Goal: Task Accomplishment & Management: Use online tool/utility

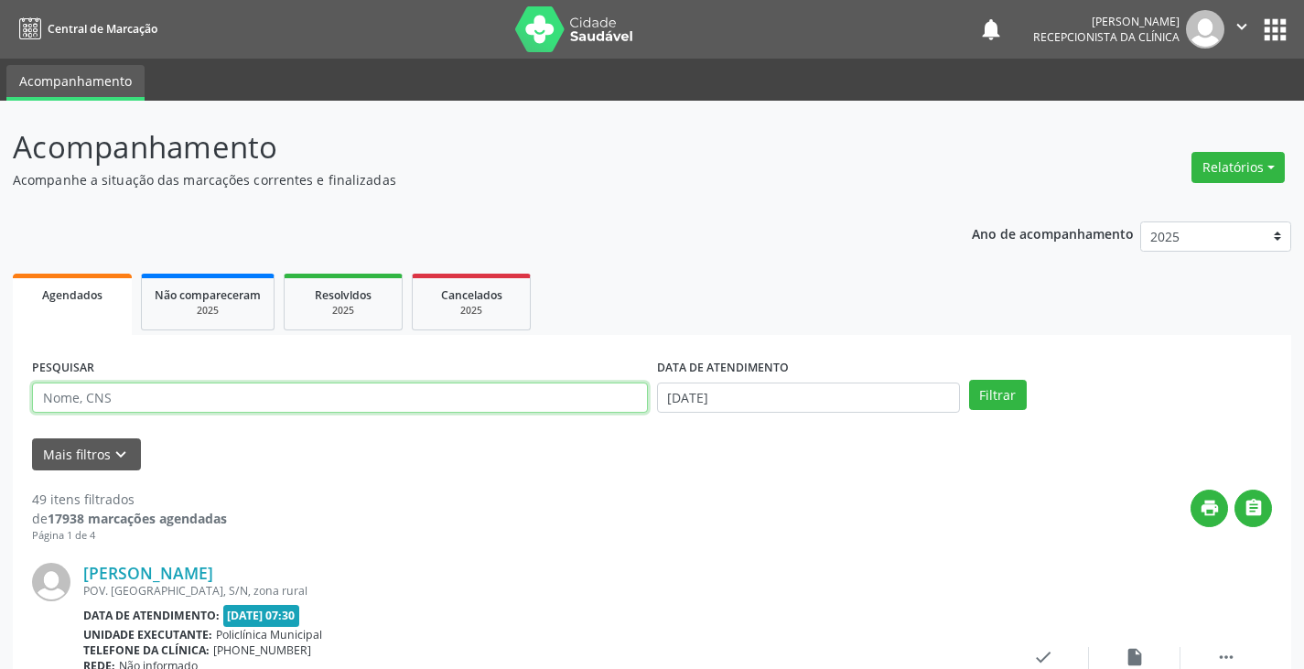
click at [468, 395] on input "text" at bounding box center [340, 397] width 616 height 31
type input "germina"
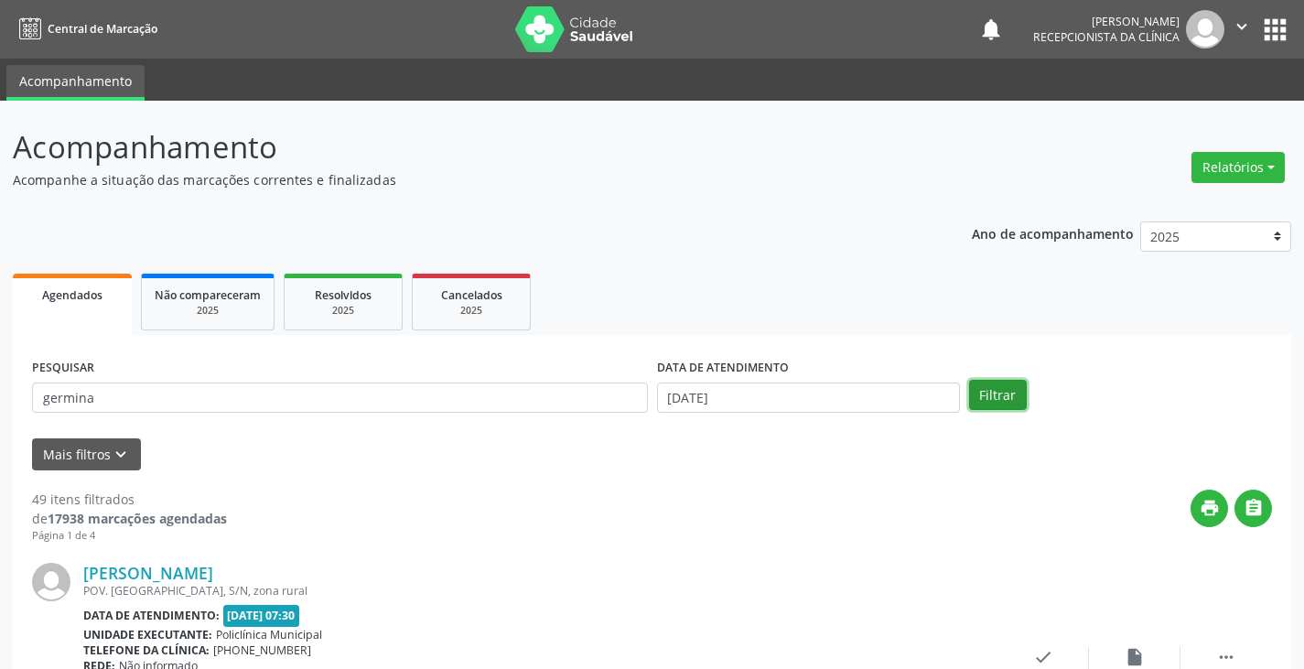
click at [1004, 399] on button "Filtrar" at bounding box center [998, 395] width 58 height 31
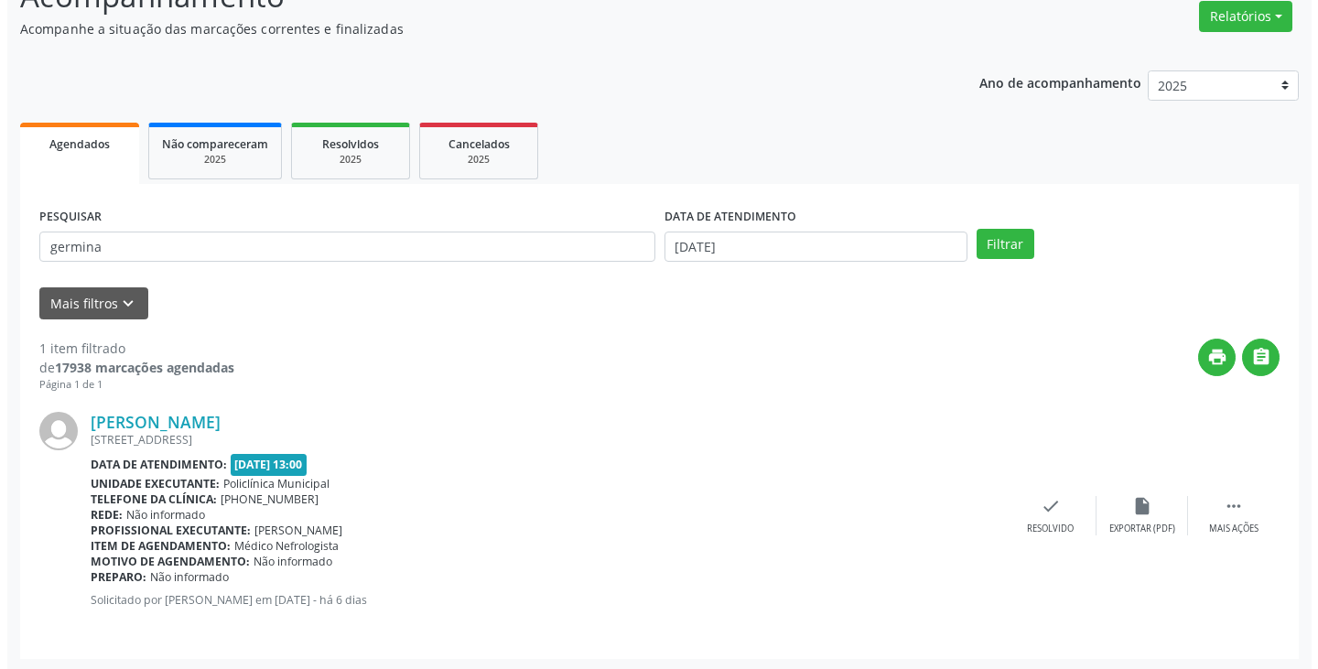
scroll to position [154, 0]
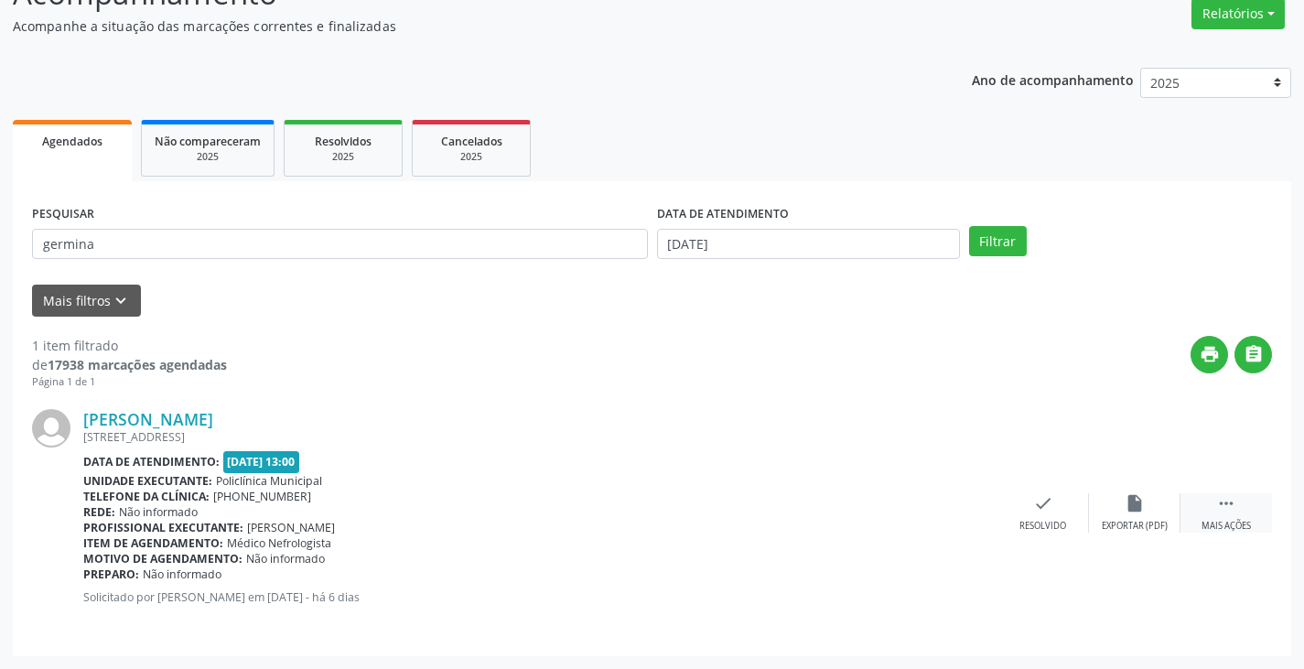
click at [1223, 501] on icon "" at bounding box center [1226, 503] width 20 height 20
click at [931, 518] on div "print Imprimir" at bounding box center [952, 512] width 92 height 39
click at [759, 502] on icon "check" at bounding box center [769, 503] width 20 height 20
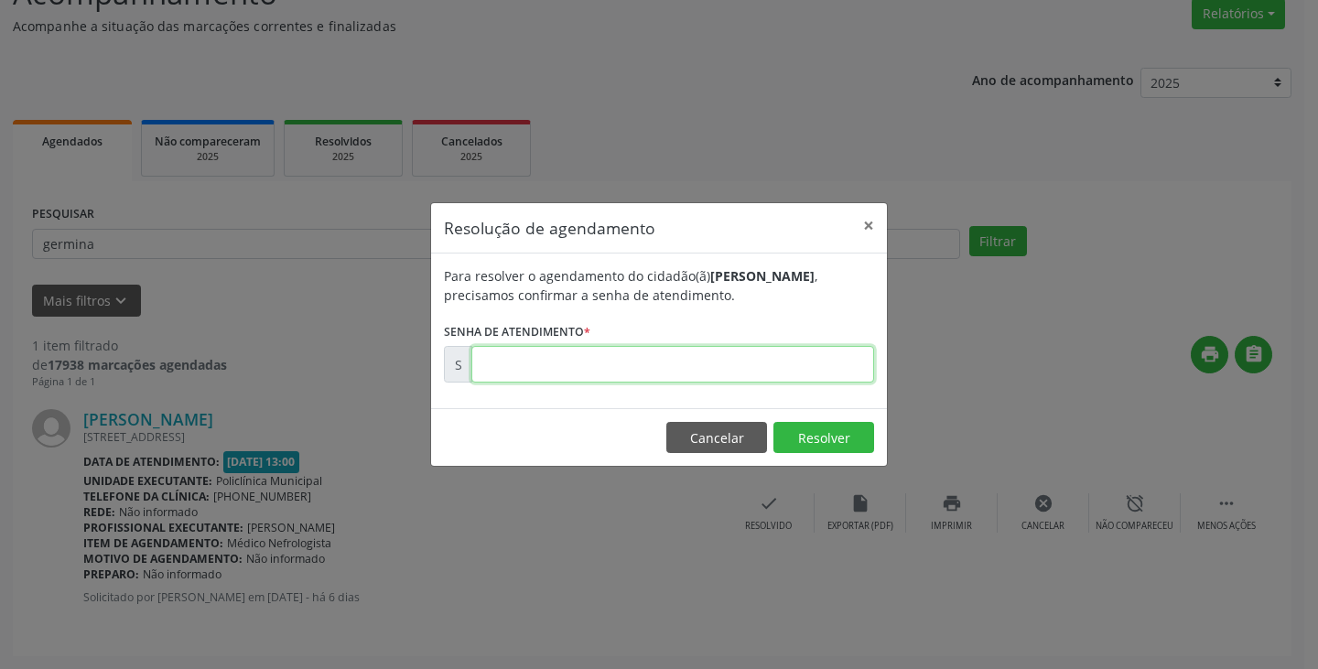
click at [702, 366] on input "text" at bounding box center [672, 364] width 403 height 37
click at [824, 436] on button "Resolver" at bounding box center [823, 437] width 101 height 31
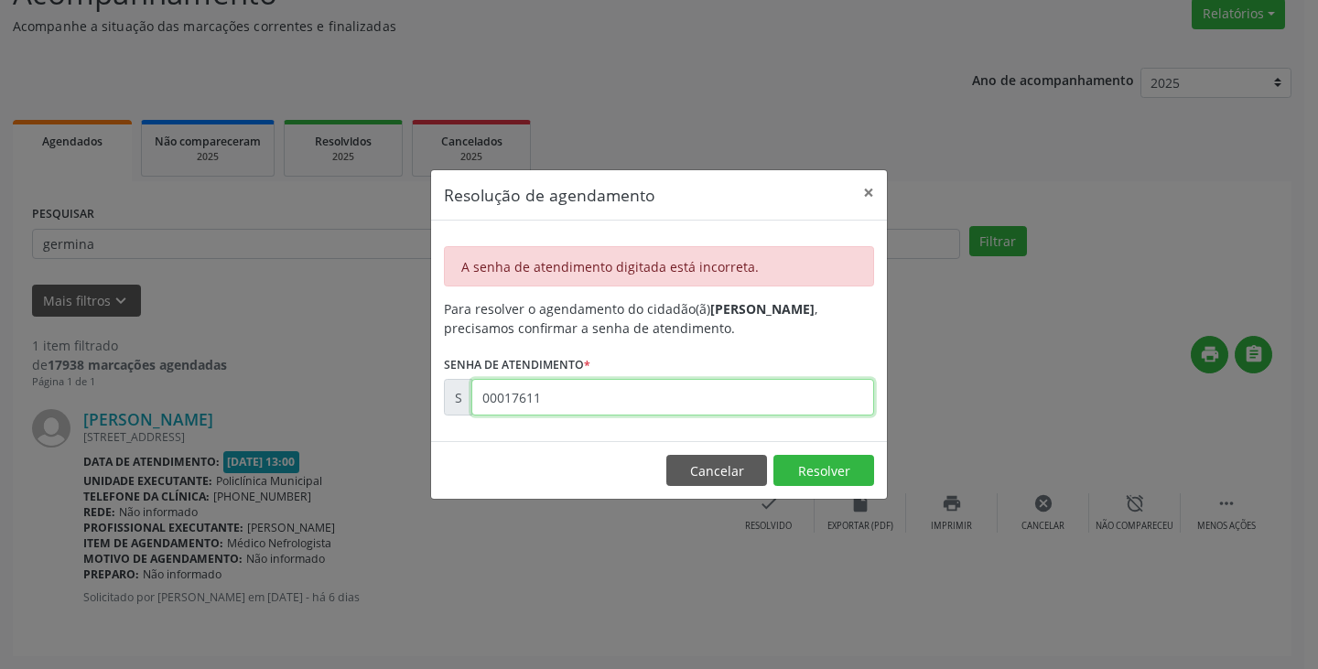
click at [710, 406] on input "00017611" at bounding box center [672, 397] width 403 height 37
type input "00176311"
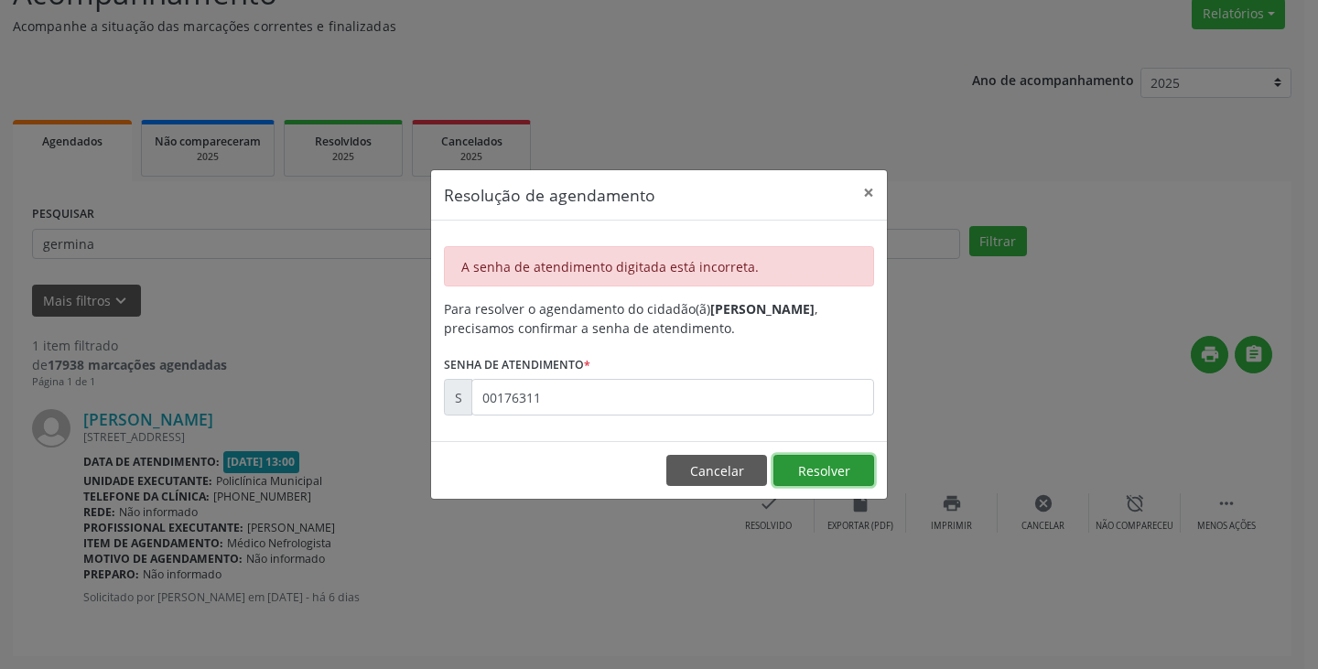
click at [809, 468] on button "Resolver" at bounding box center [823, 470] width 101 height 31
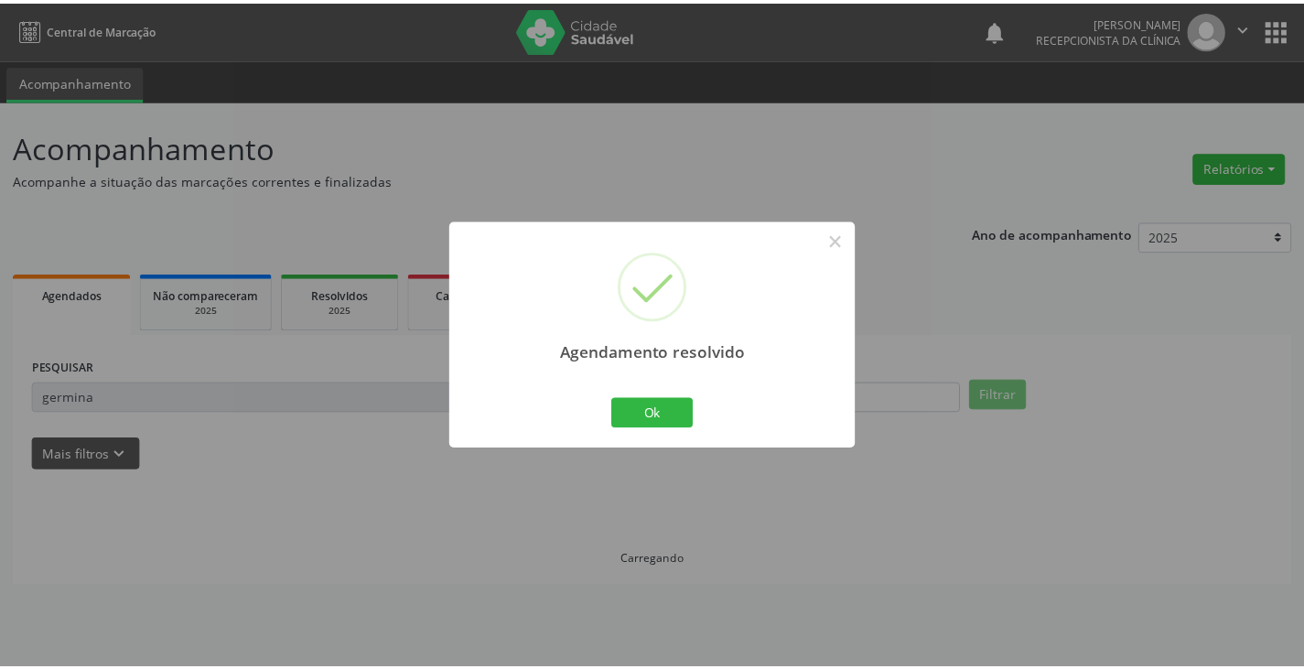
scroll to position [0, 0]
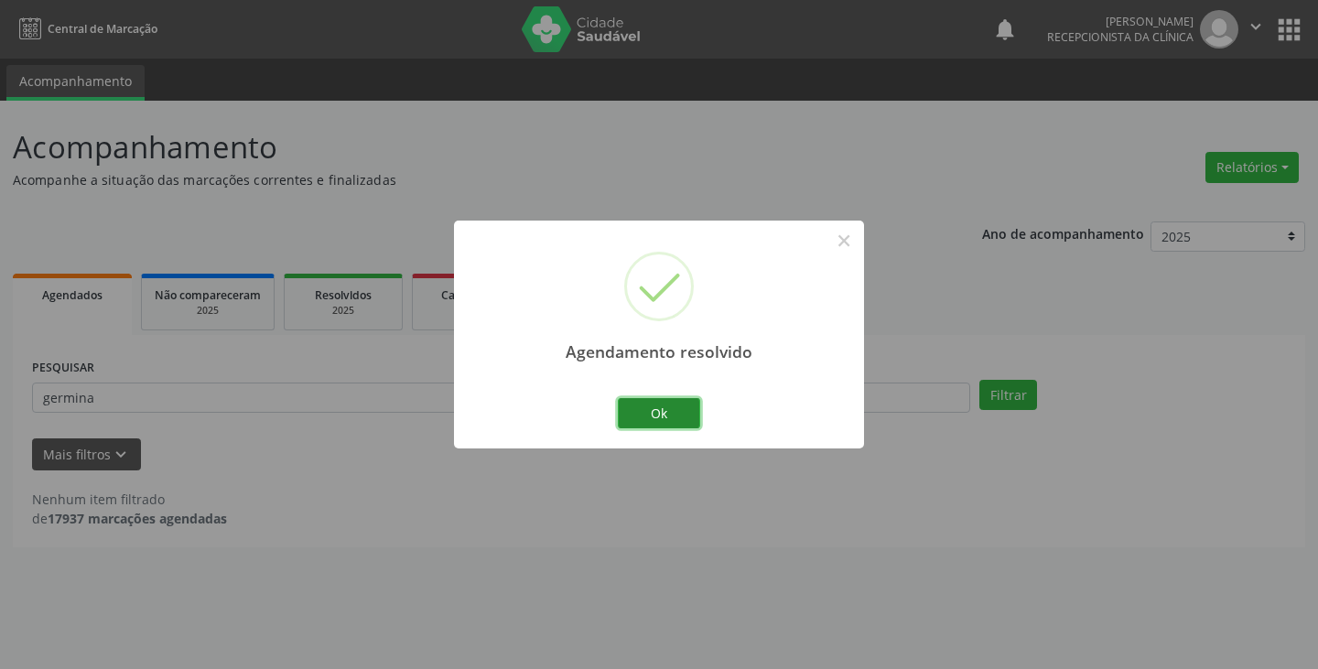
click at [671, 414] on button "Ok" at bounding box center [659, 413] width 82 height 31
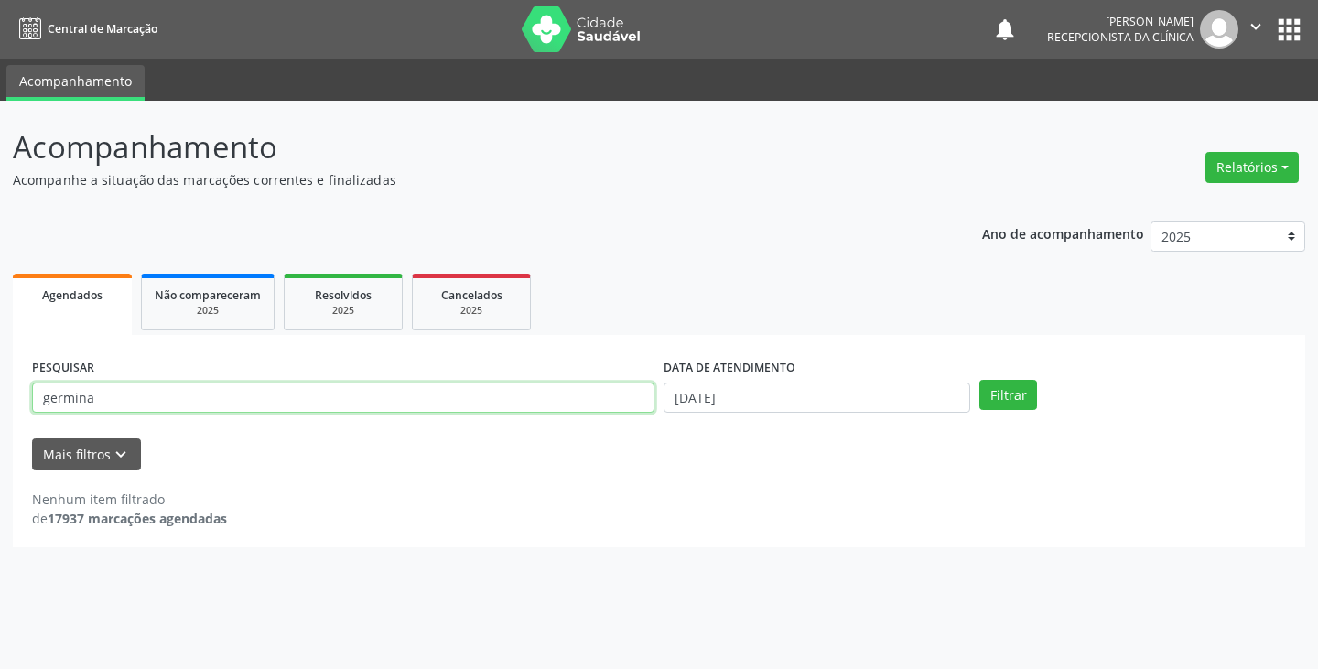
drag, startPoint x: 478, startPoint y: 397, endPoint x: 493, endPoint y: 405, distance: 17.6
click at [489, 404] on input "germina" at bounding box center [343, 397] width 622 height 31
type input "g"
type input "mateus"
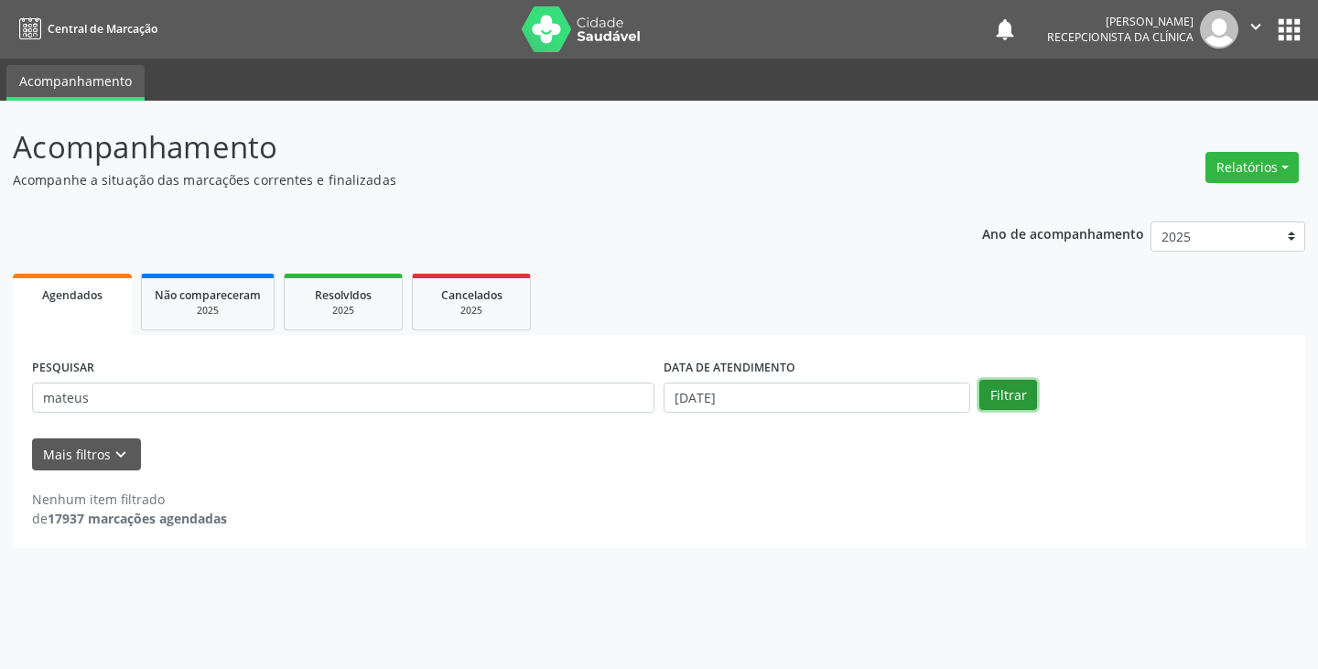
click at [993, 397] on button "Filtrar" at bounding box center [1008, 395] width 58 height 31
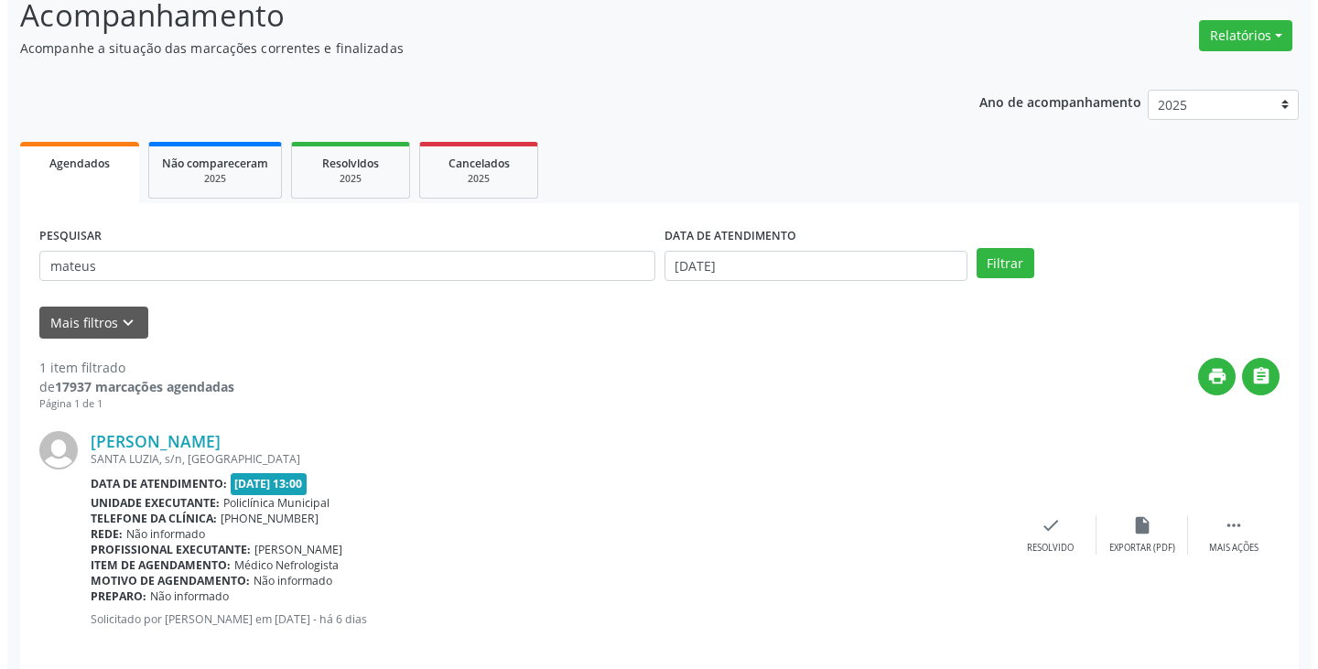
scroll to position [154, 0]
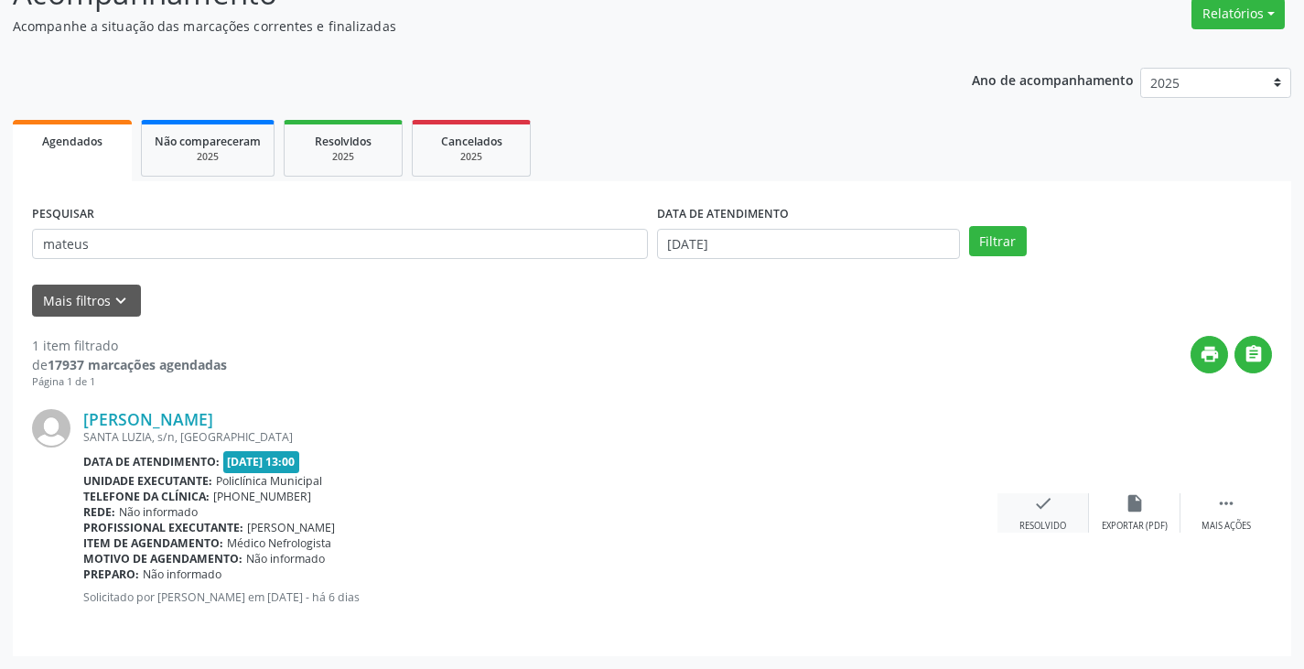
click at [1064, 524] on div "Resolvido" at bounding box center [1042, 526] width 47 height 13
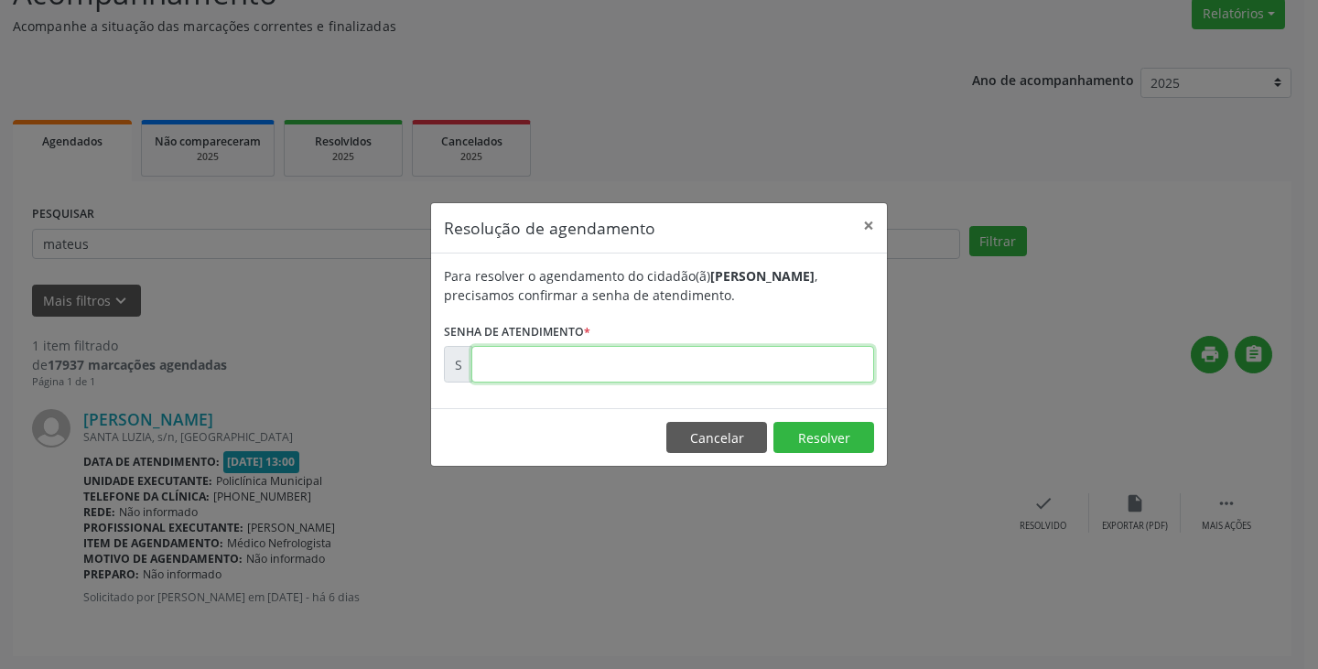
click at [622, 357] on input "text" at bounding box center [672, 364] width 403 height 37
type input "00176395"
click at [847, 443] on button "Resolver" at bounding box center [823, 437] width 101 height 31
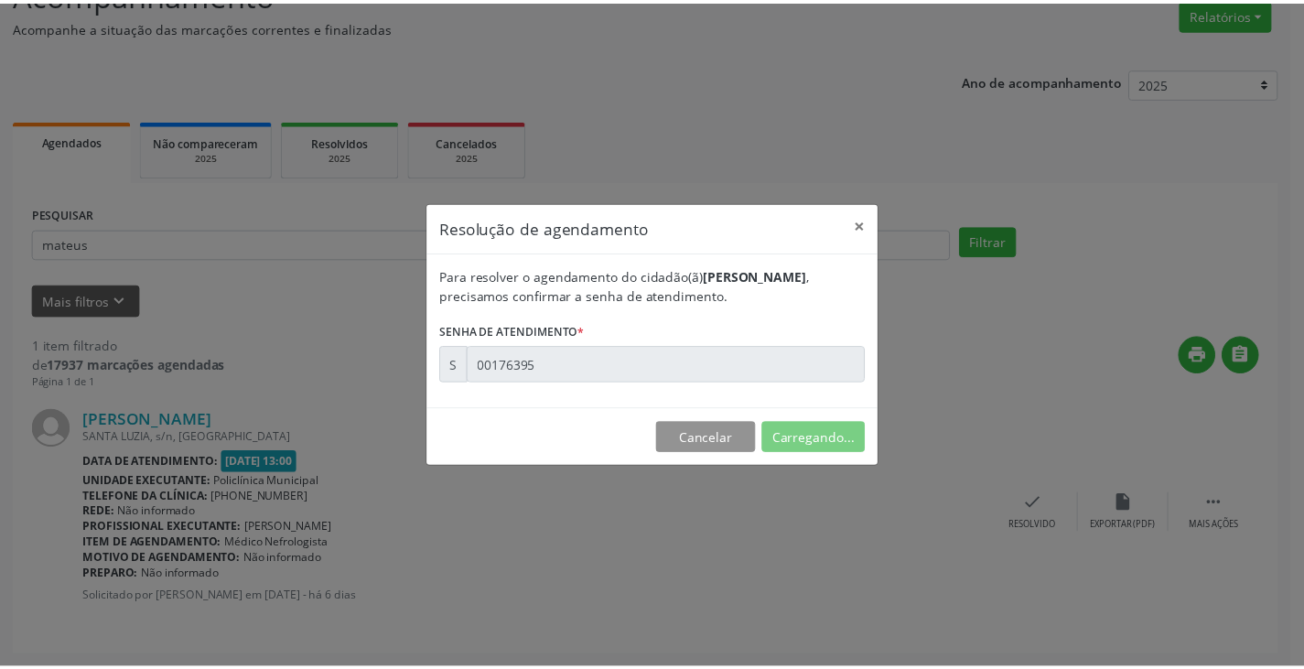
scroll to position [0, 0]
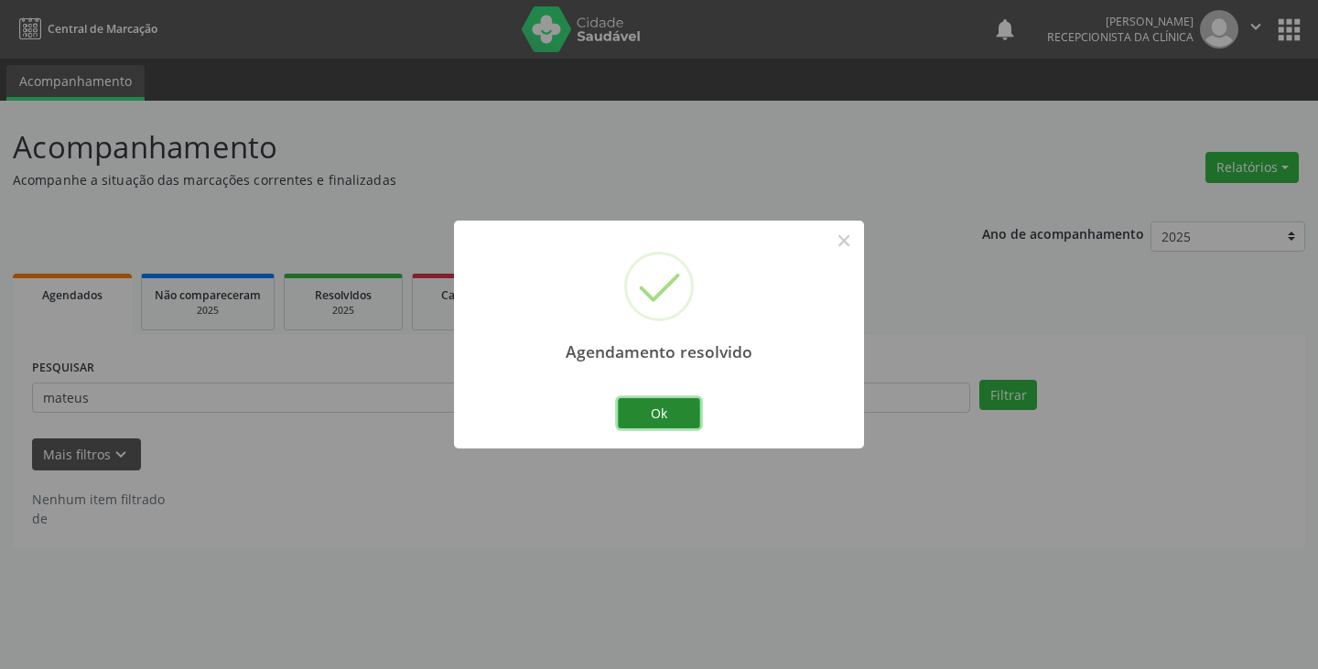
click at [662, 414] on button "Ok" at bounding box center [659, 413] width 82 height 31
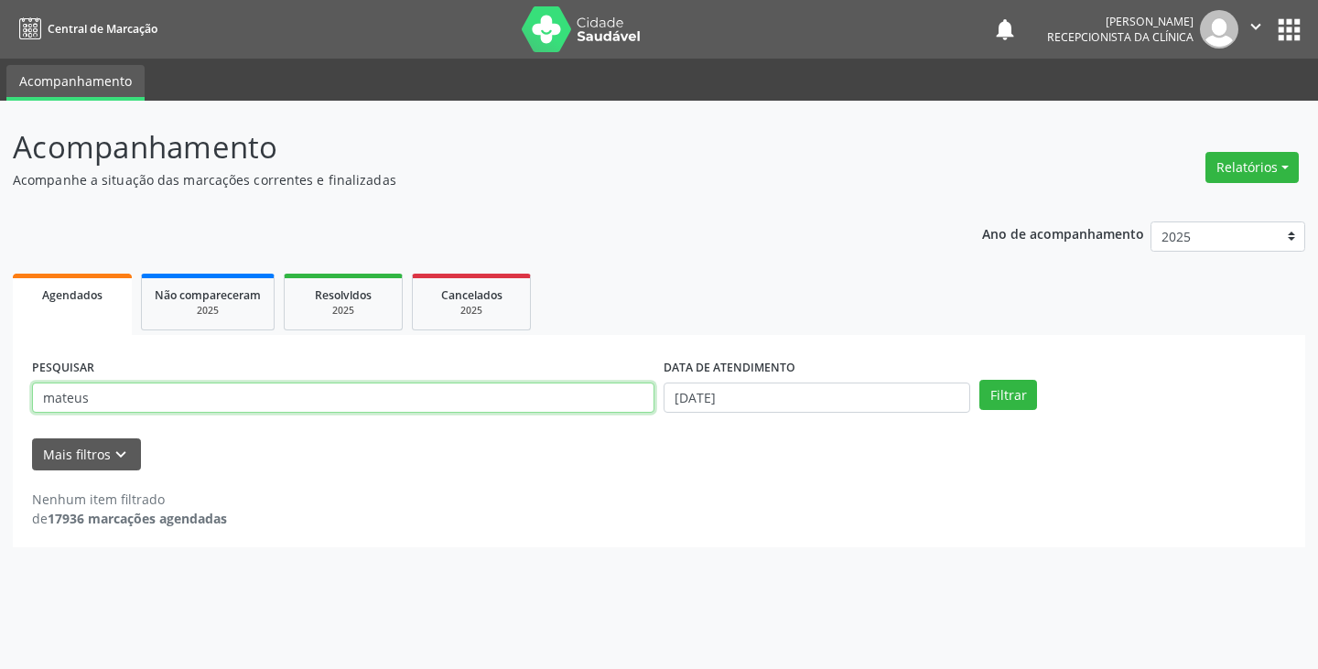
click at [541, 405] on input "mateus" at bounding box center [343, 397] width 622 height 31
type input "m"
type input "[PERSON_NAME]"
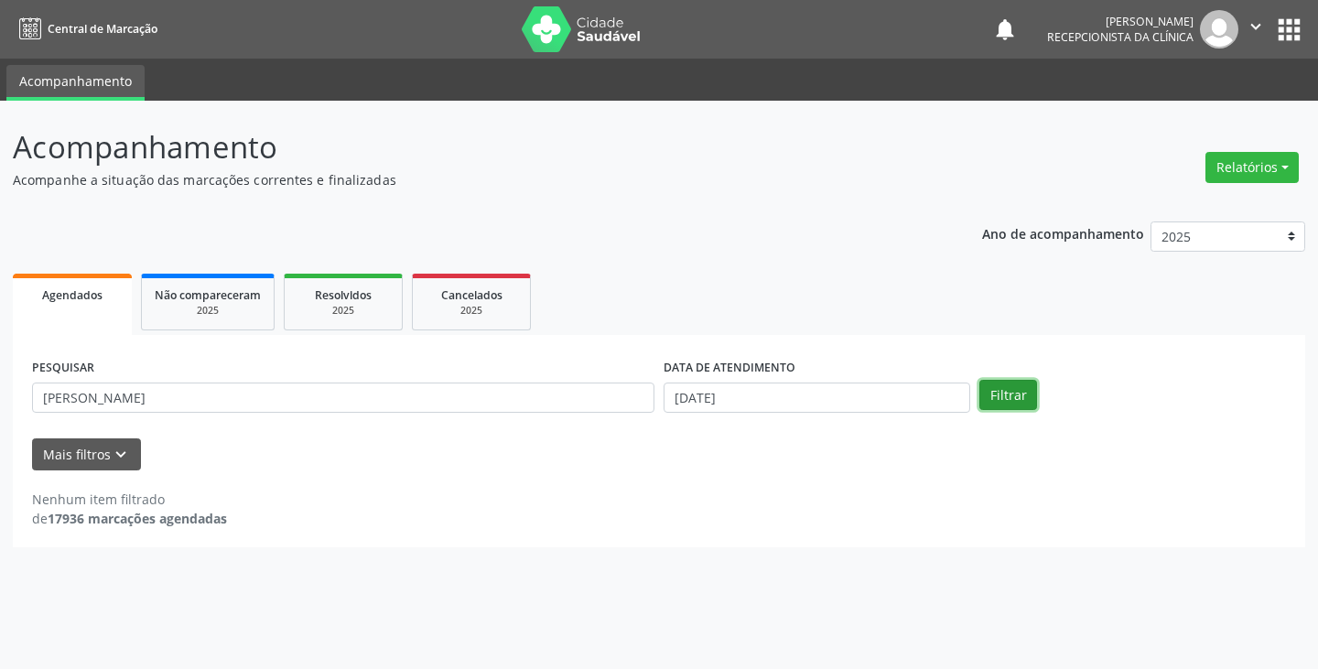
click at [1012, 391] on button "Filtrar" at bounding box center [1008, 395] width 58 height 31
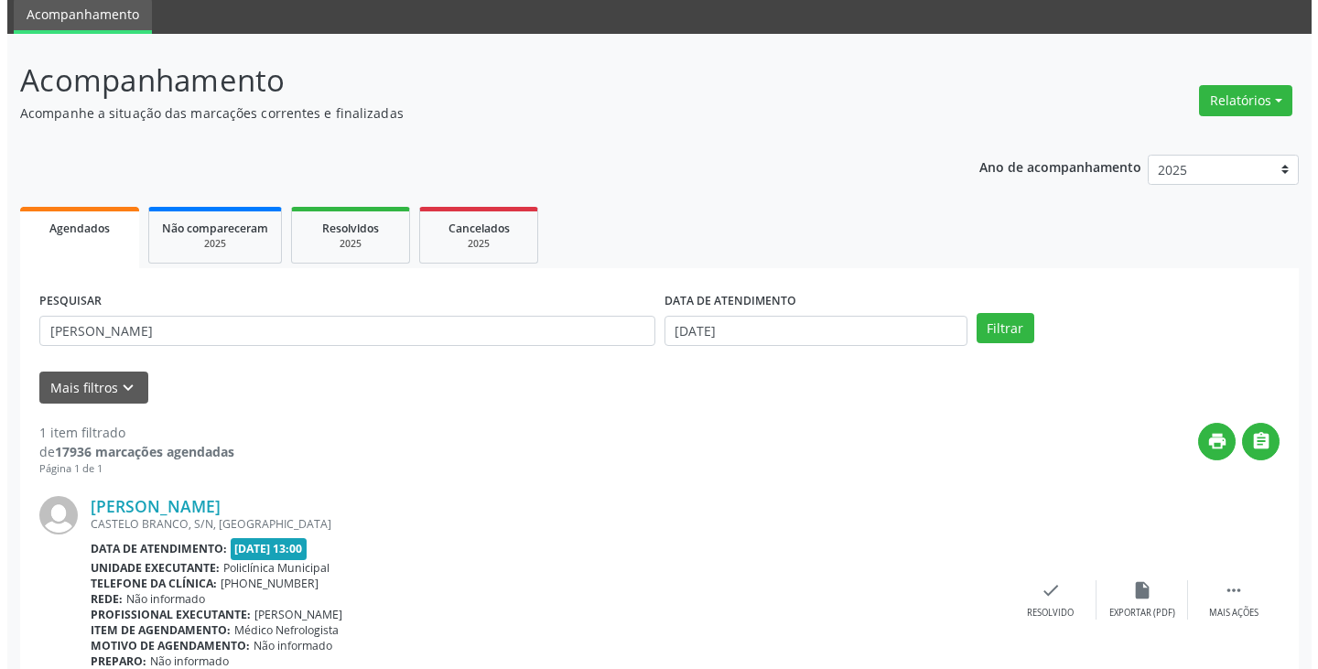
scroll to position [154, 0]
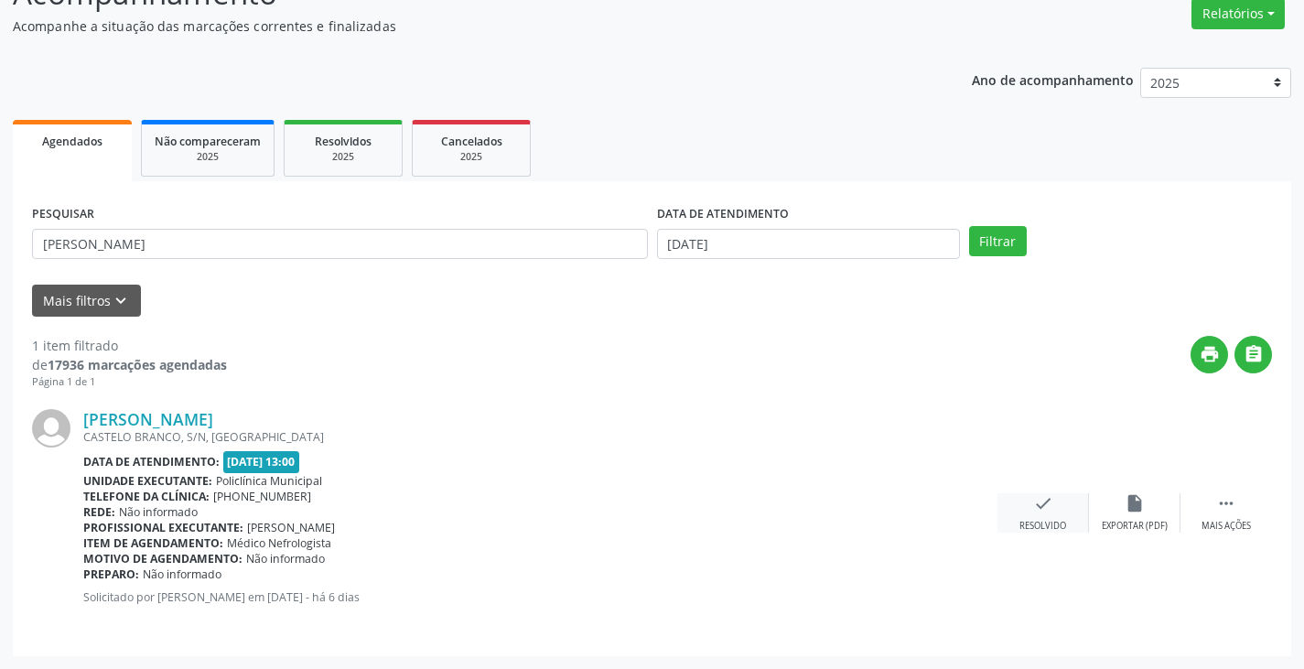
click at [1042, 521] on div "Resolvido" at bounding box center [1042, 526] width 47 height 13
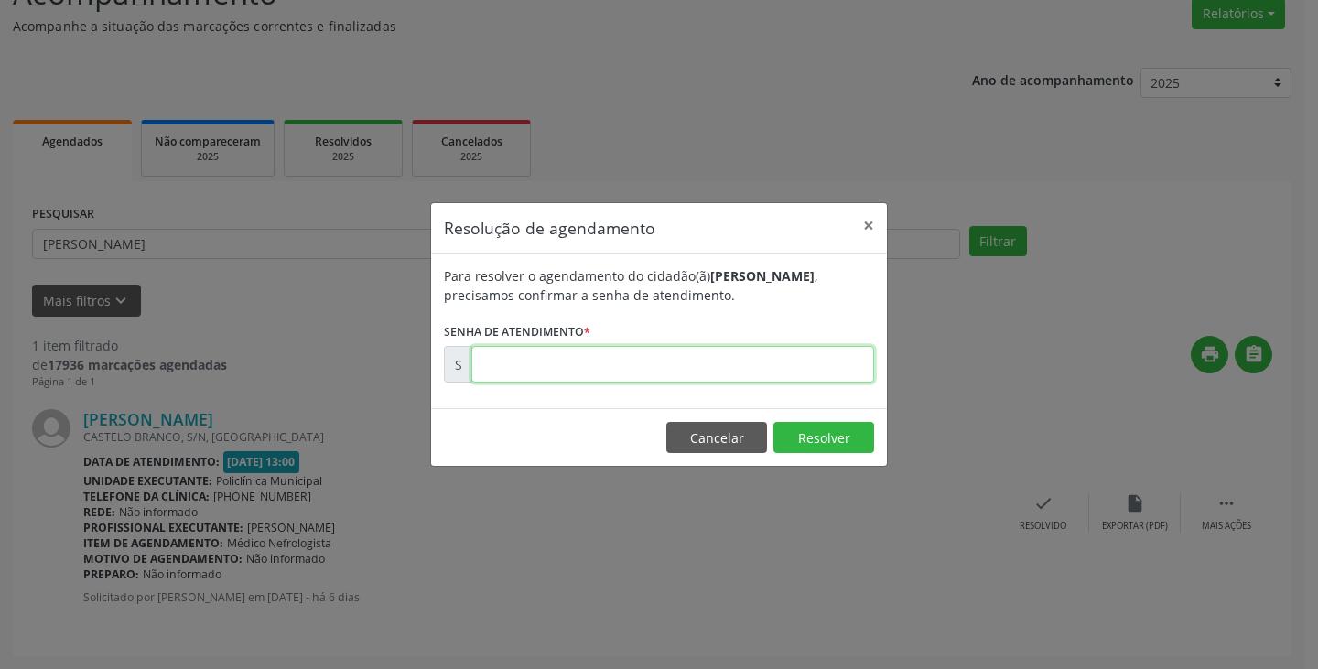
click at [691, 366] on input "text" at bounding box center [672, 364] width 403 height 37
type input "00176625"
click at [846, 436] on button "Resolver" at bounding box center [823, 437] width 101 height 31
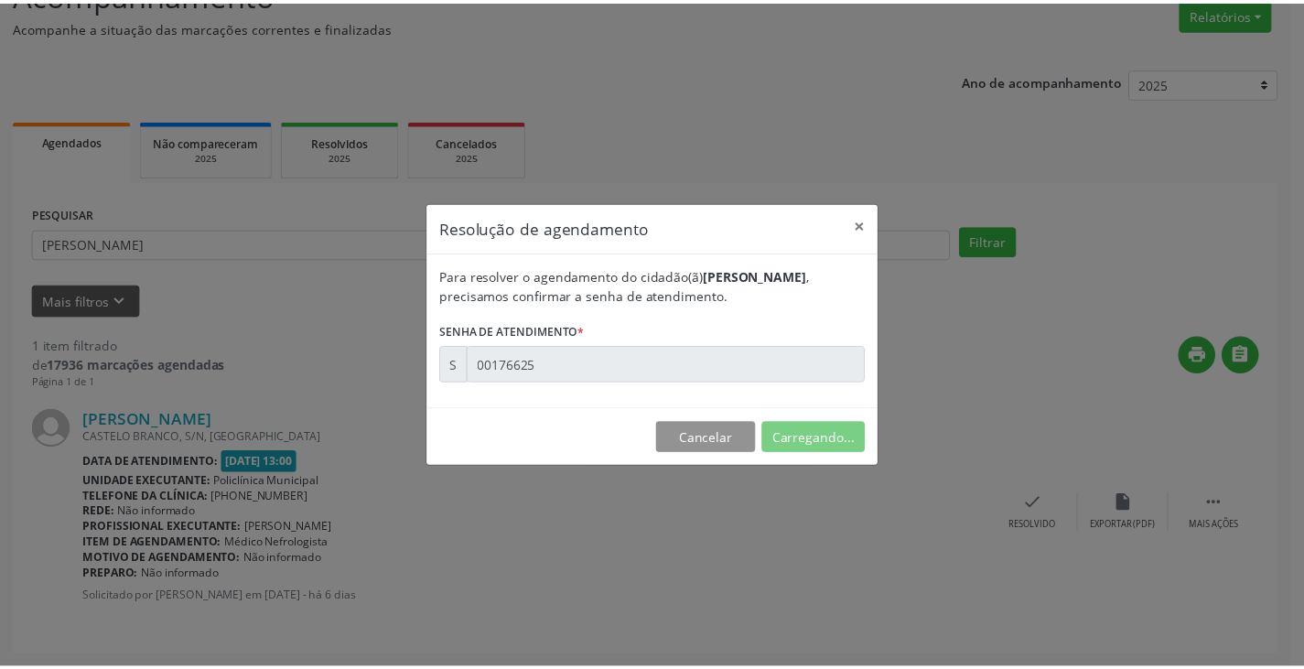
scroll to position [0, 0]
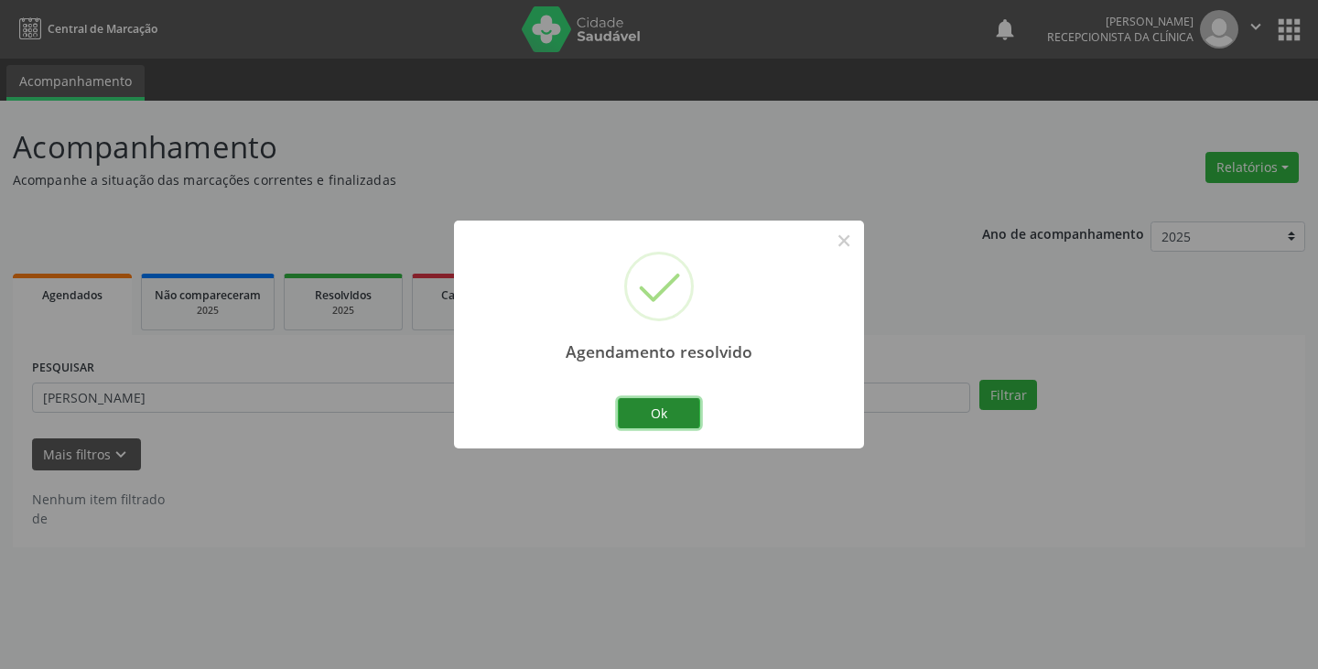
click at [678, 405] on button "Ok" at bounding box center [659, 413] width 82 height 31
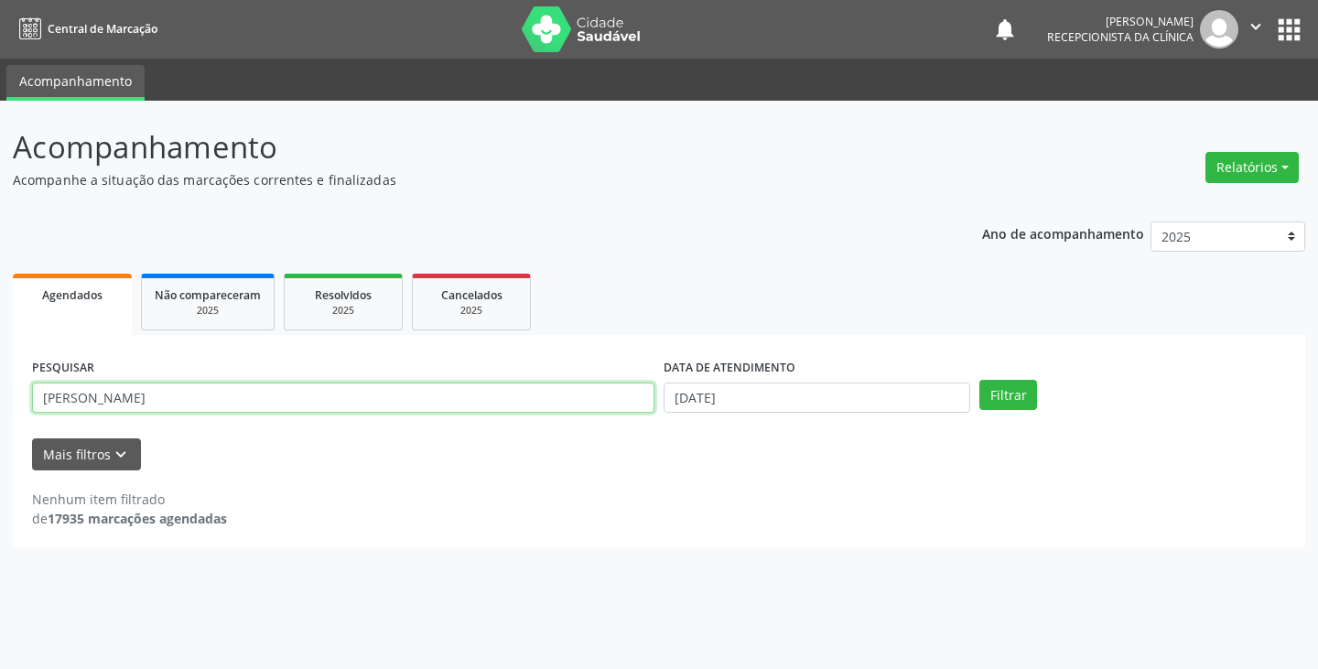
click at [613, 390] on input "[PERSON_NAME]" at bounding box center [343, 397] width 622 height 31
type input "r"
type input "francisco"
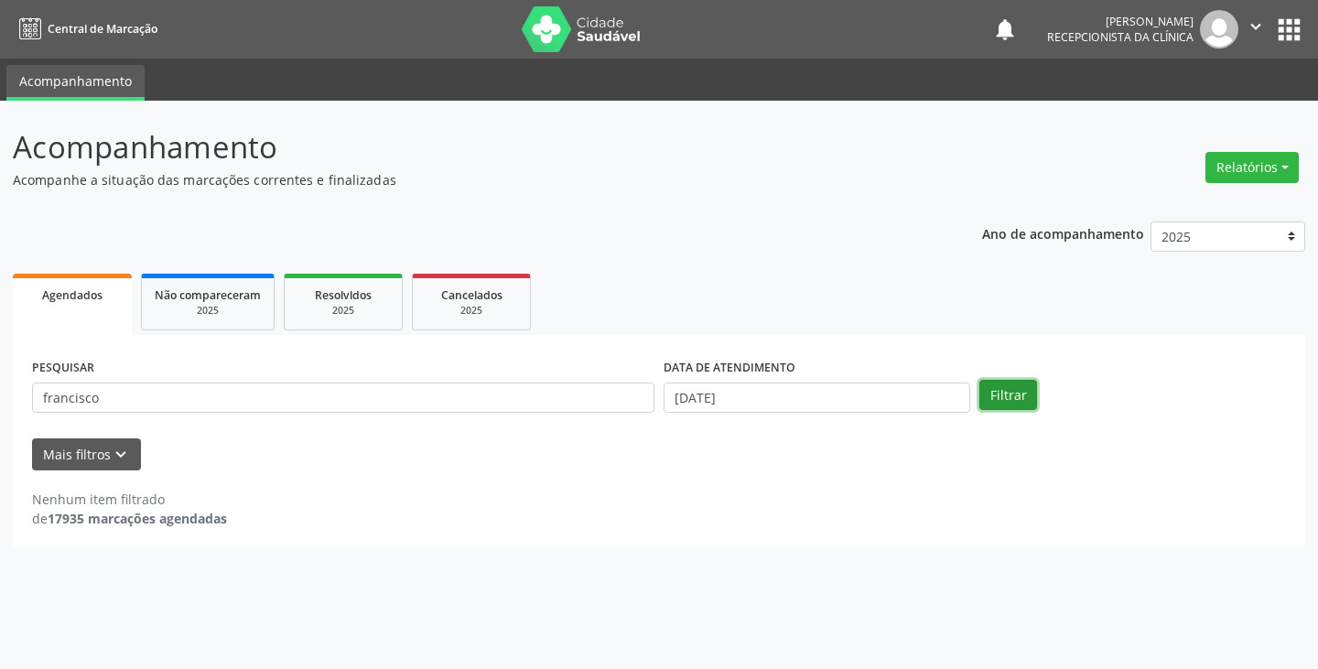
click at [1029, 390] on button "Filtrar" at bounding box center [1008, 395] width 58 height 31
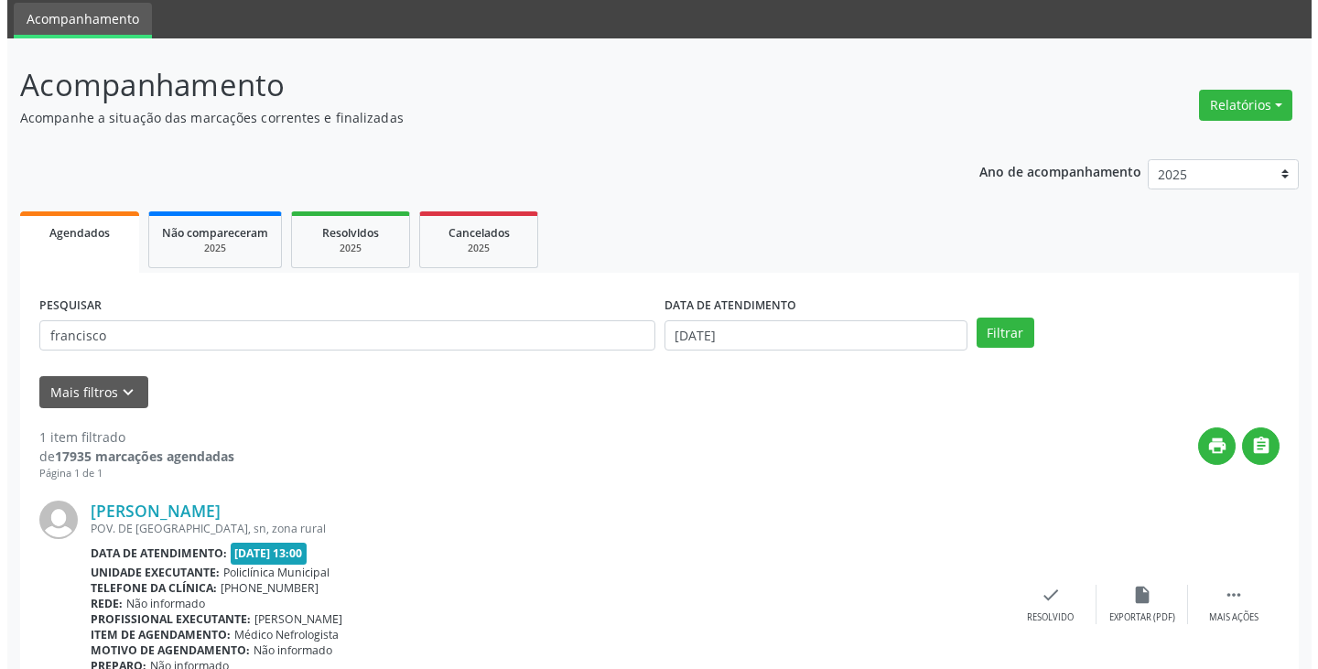
scroll to position [154, 0]
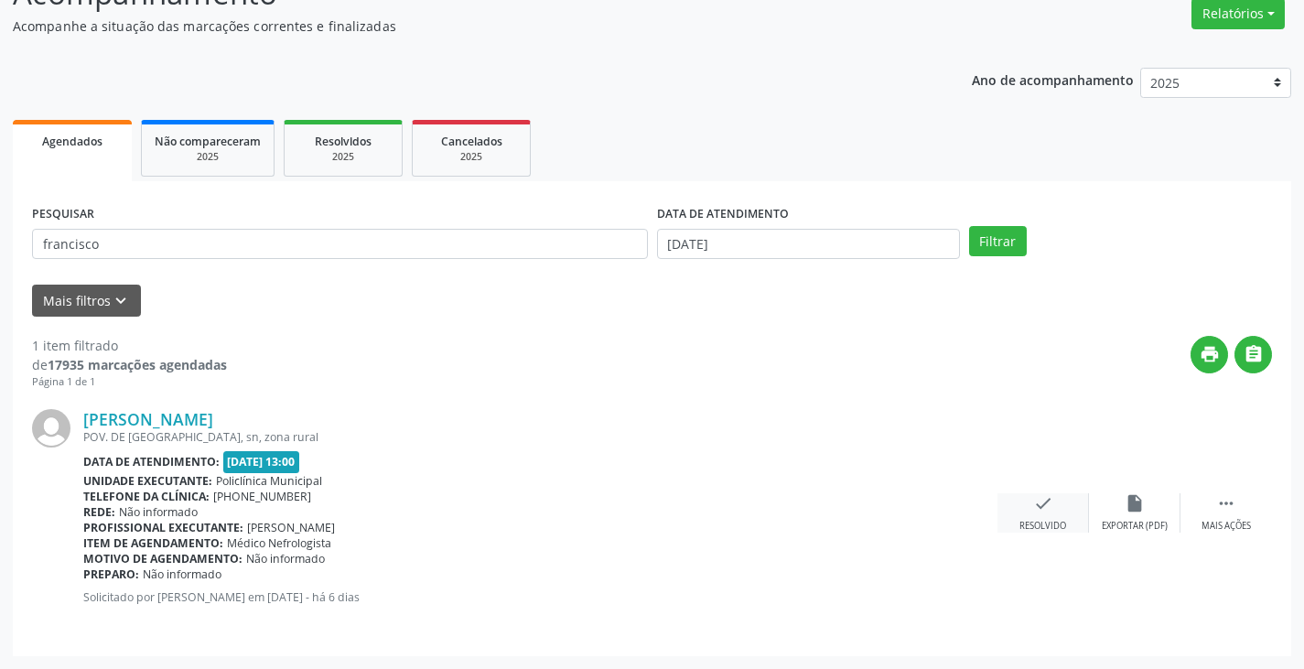
click at [1058, 516] on div "check Resolvido" at bounding box center [1043, 512] width 92 height 39
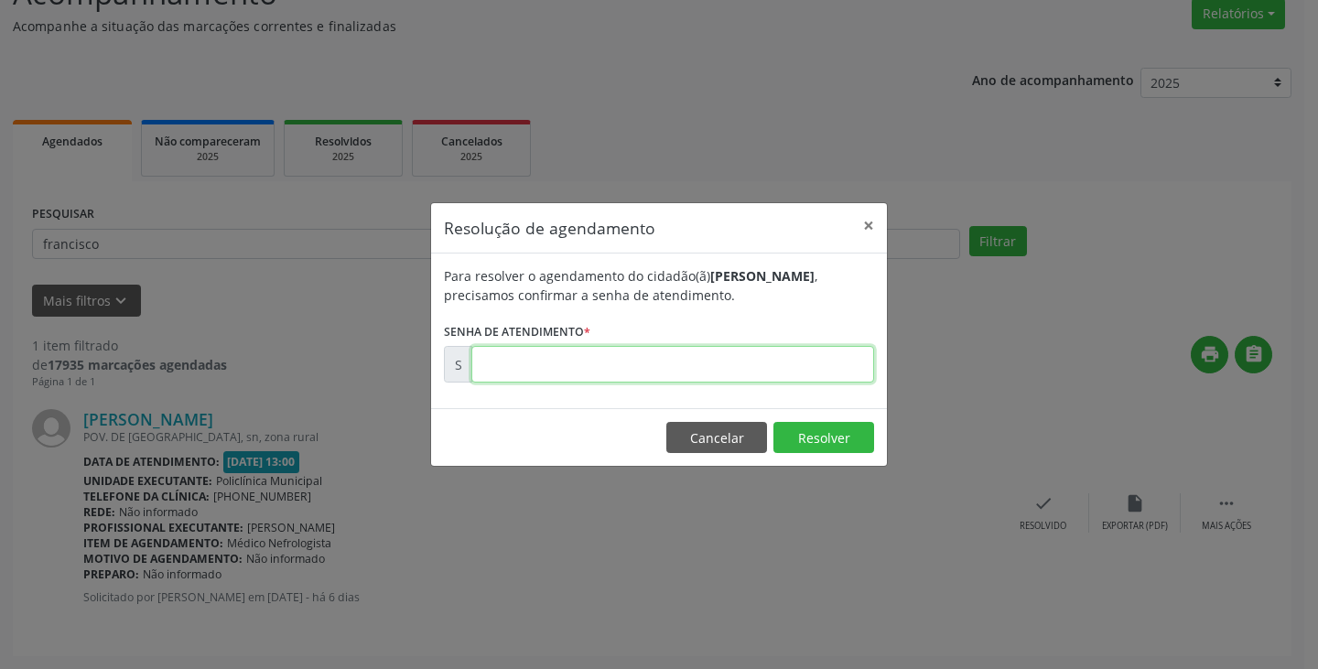
click at [511, 364] on input "text" at bounding box center [672, 364] width 403 height 37
type input "00176285"
click at [809, 437] on button "Resolver" at bounding box center [823, 437] width 101 height 31
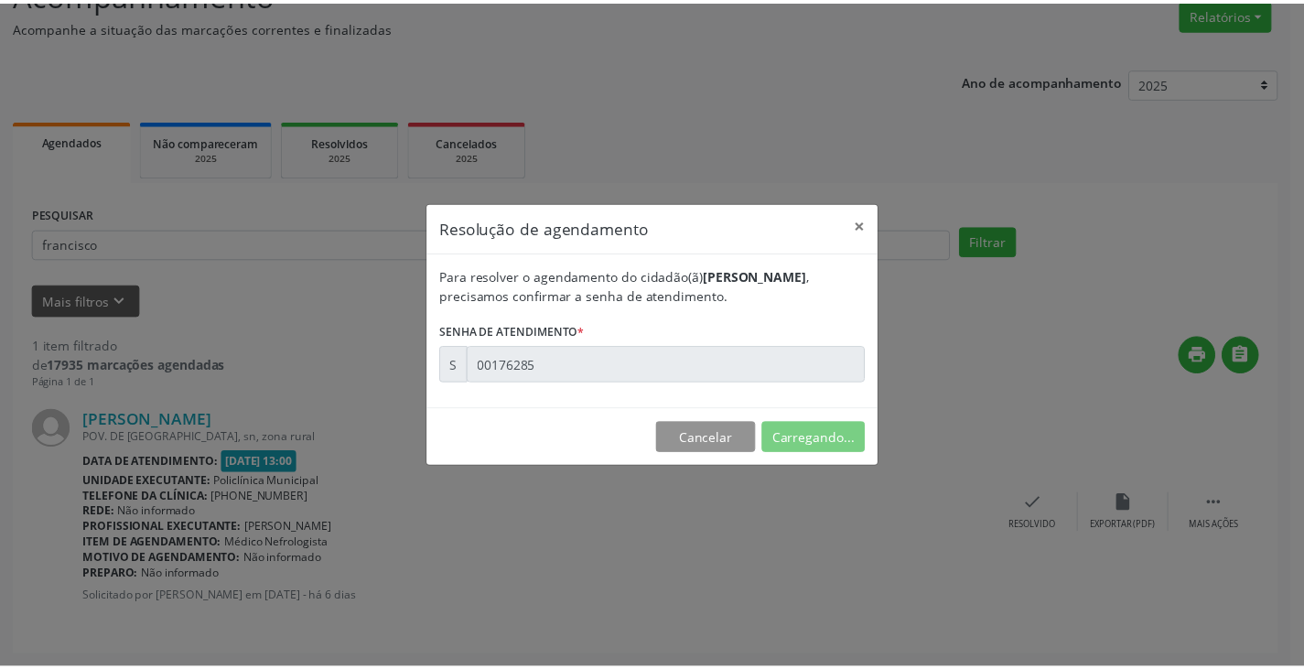
scroll to position [0, 0]
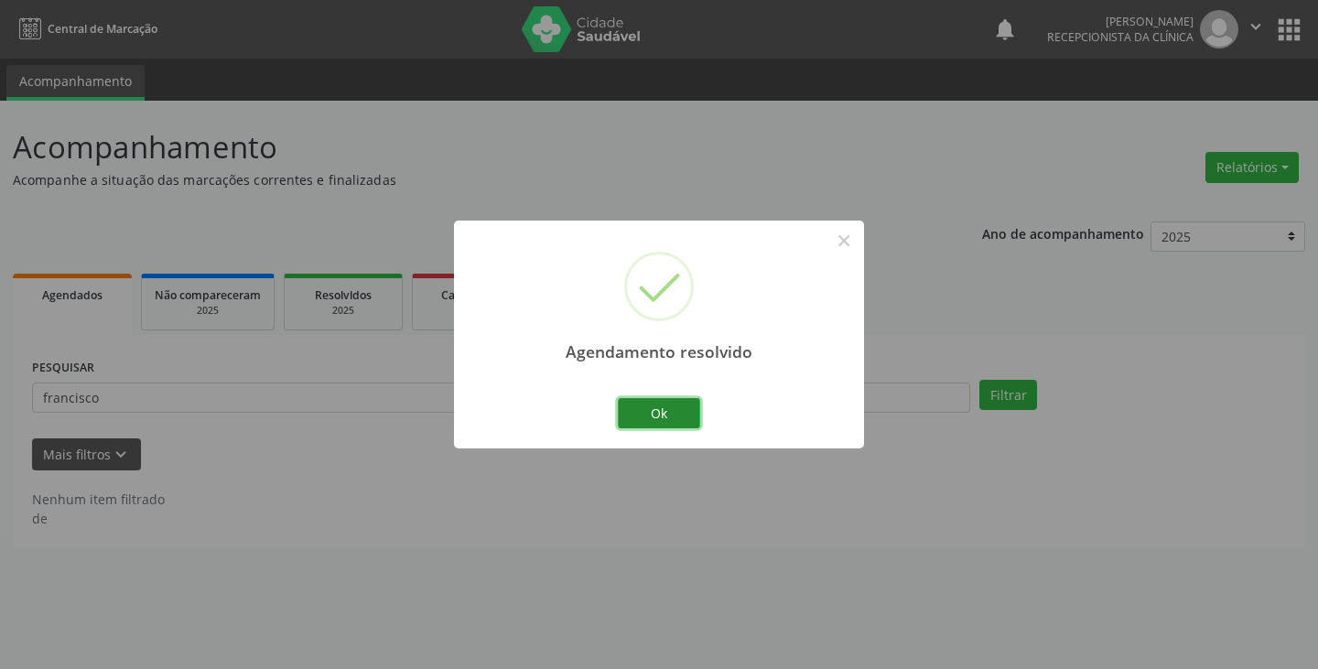
click at [666, 406] on button "Ok" at bounding box center [659, 413] width 82 height 31
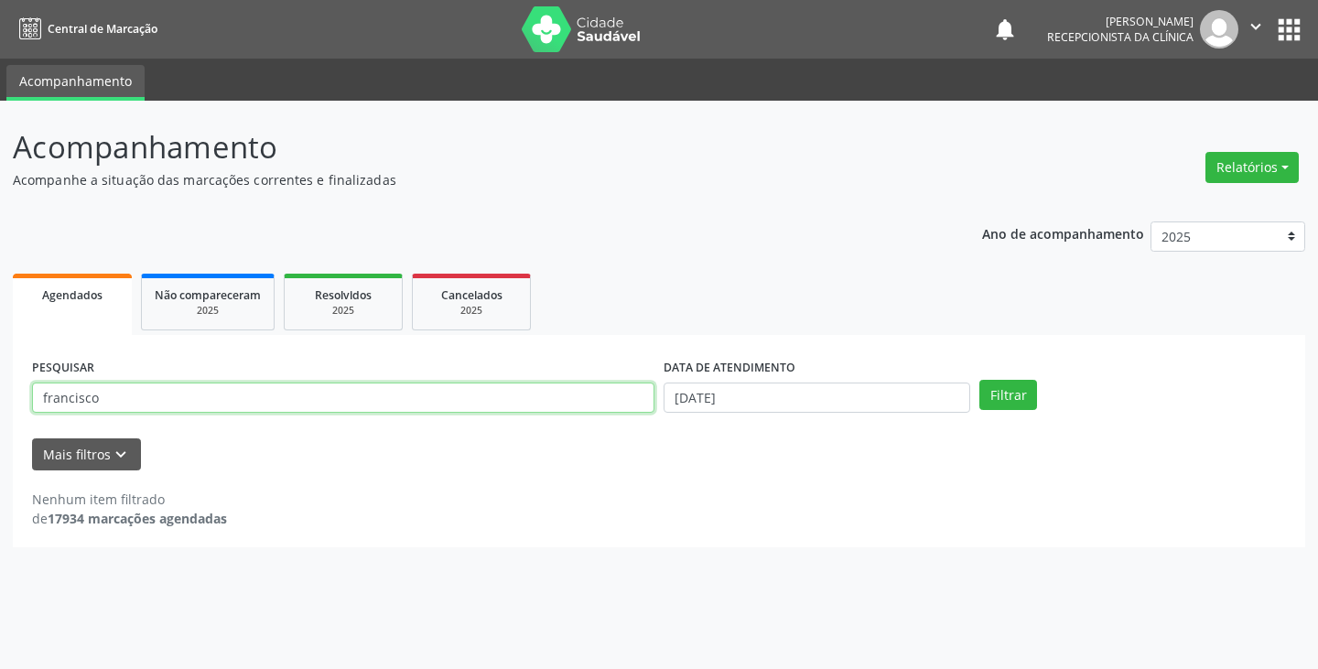
click at [470, 397] on input "francisco" at bounding box center [343, 397] width 622 height 31
type input "f"
type input "l"
type input "jaiane"
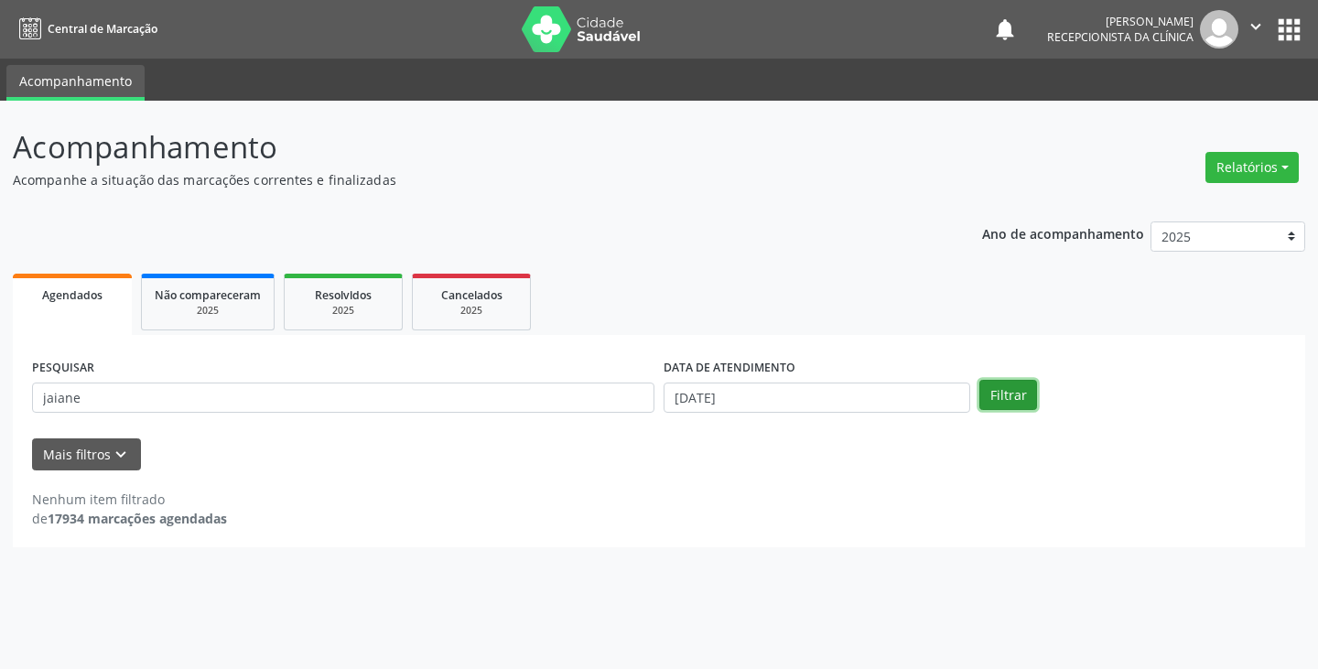
click at [996, 385] on button "Filtrar" at bounding box center [1008, 395] width 58 height 31
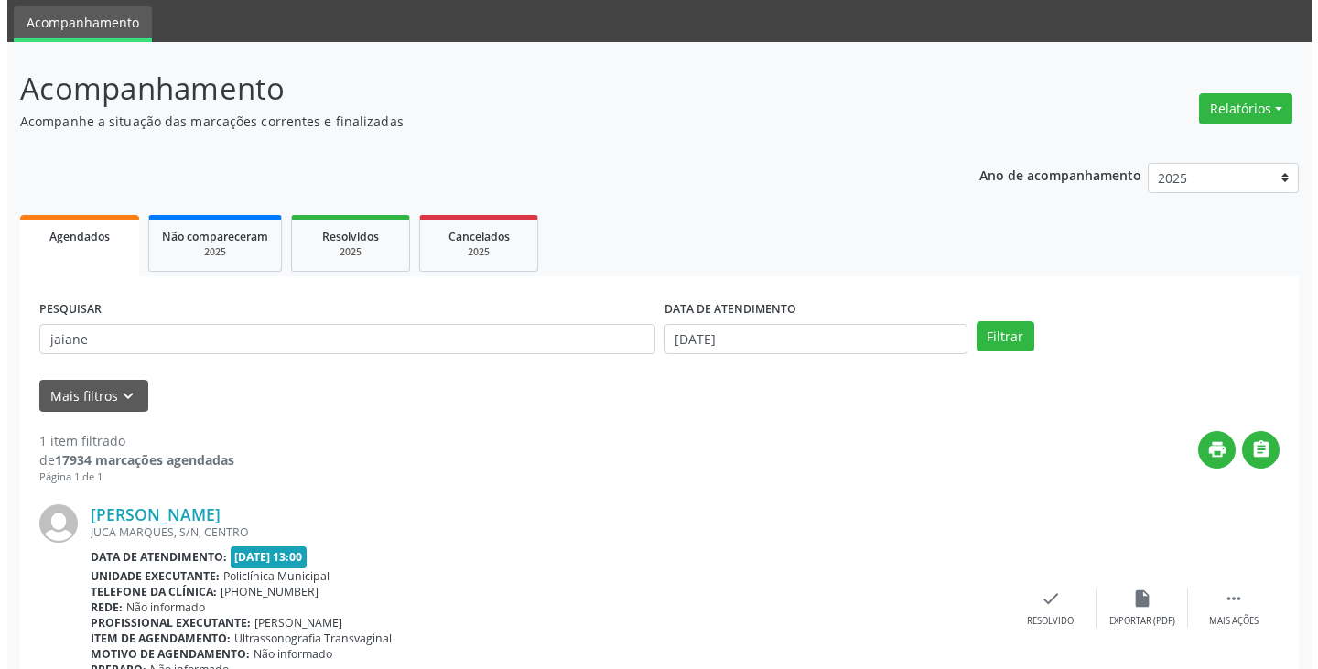
scroll to position [154, 0]
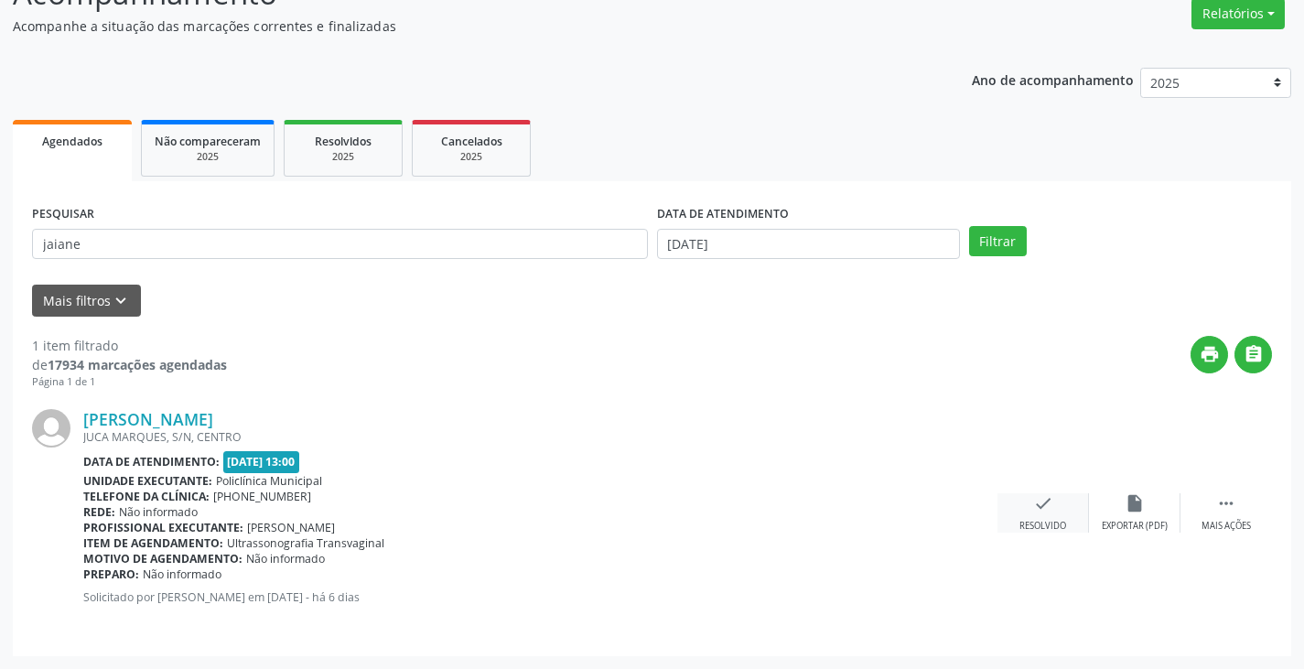
click at [1042, 504] on icon "check" at bounding box center [1043, 503] width 20 height 20
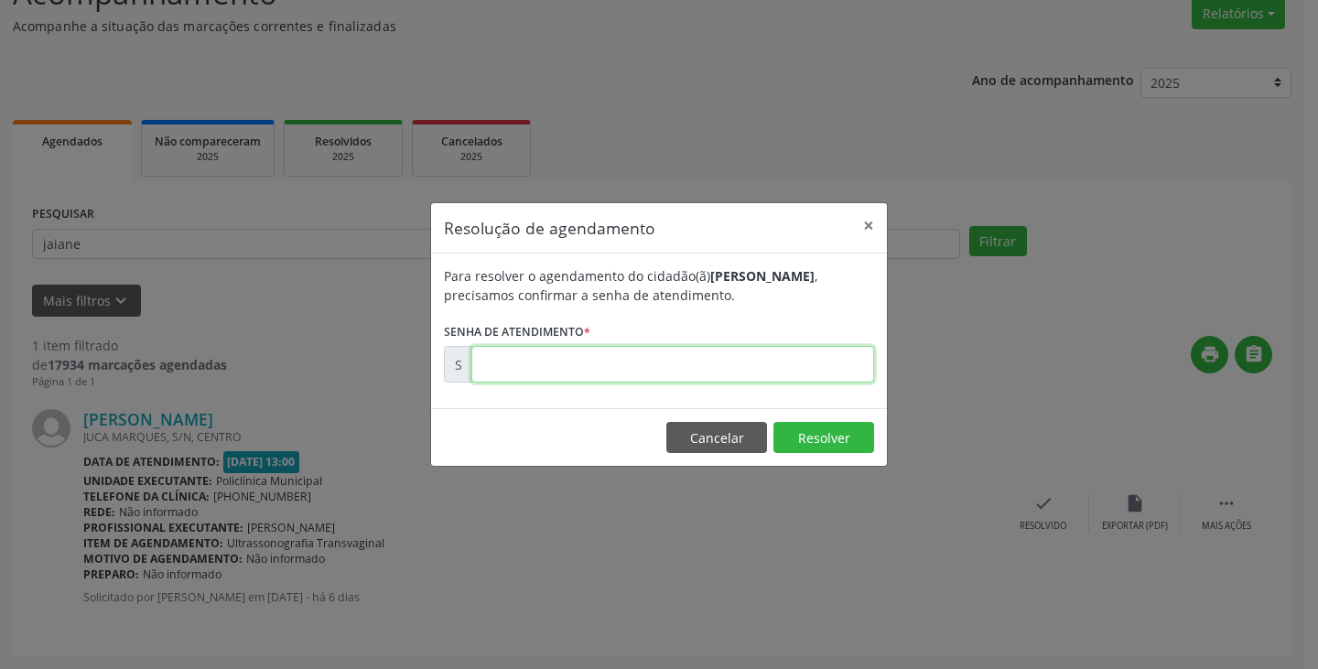
click at [614, 371] on input "text" at bounding box center [672, 364] width 403 height 37
type input "00176496"
click at [838, 436] on button "Resolver" at bounding box center [823, 437] width 101 height 31
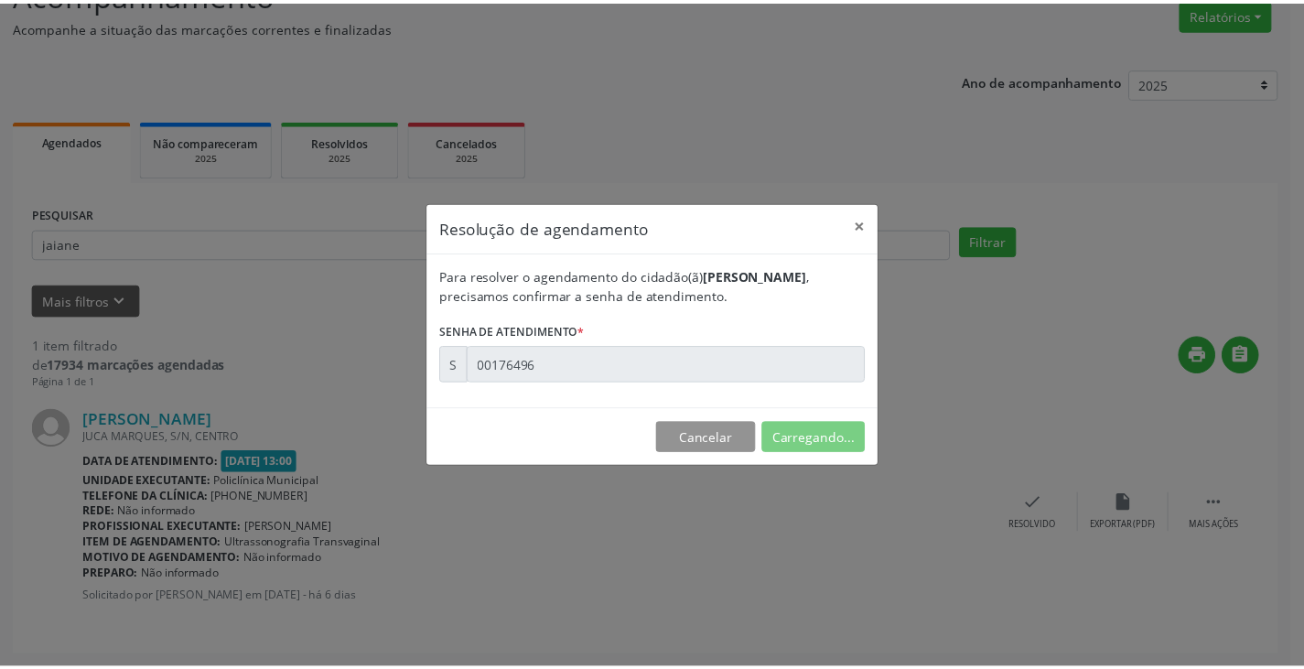
scroll to position [0, 0]
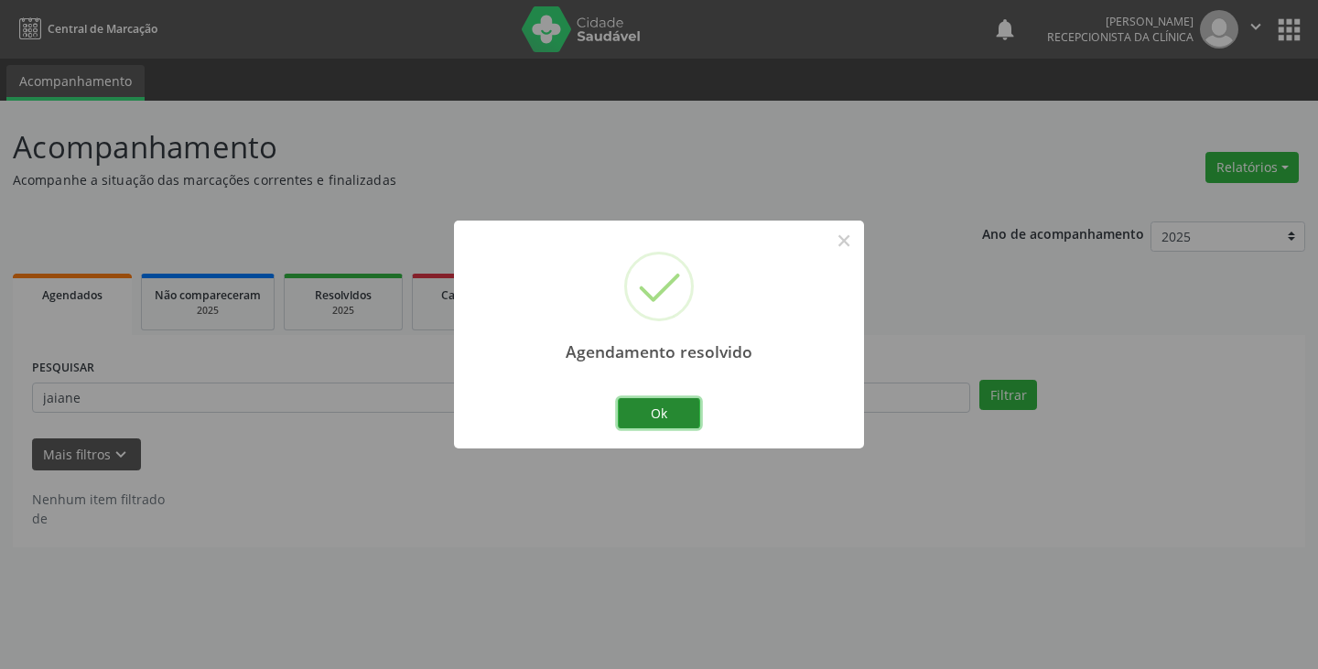
click at [652, 402] on button "Ok" at bounding box center [659, 413] width 82 height 31
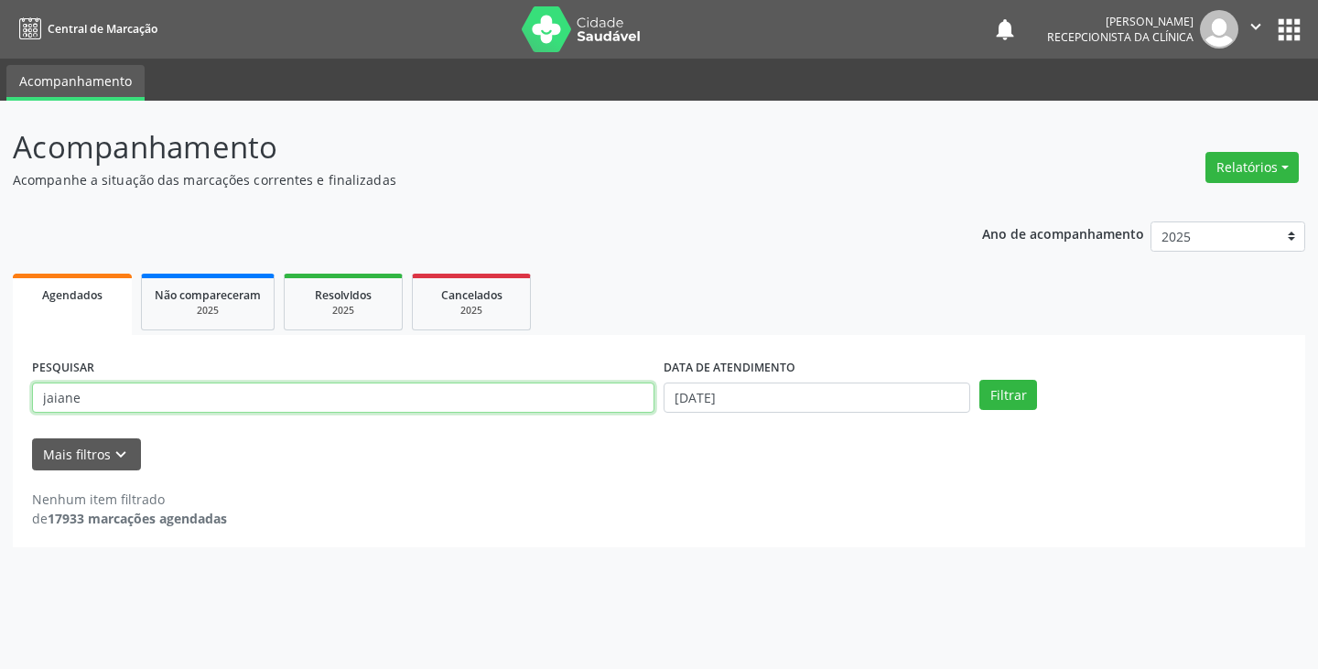
click at [596, 391] on input "jaiane" at bounding box center [343, 397] width 622 height 31
type input "j"
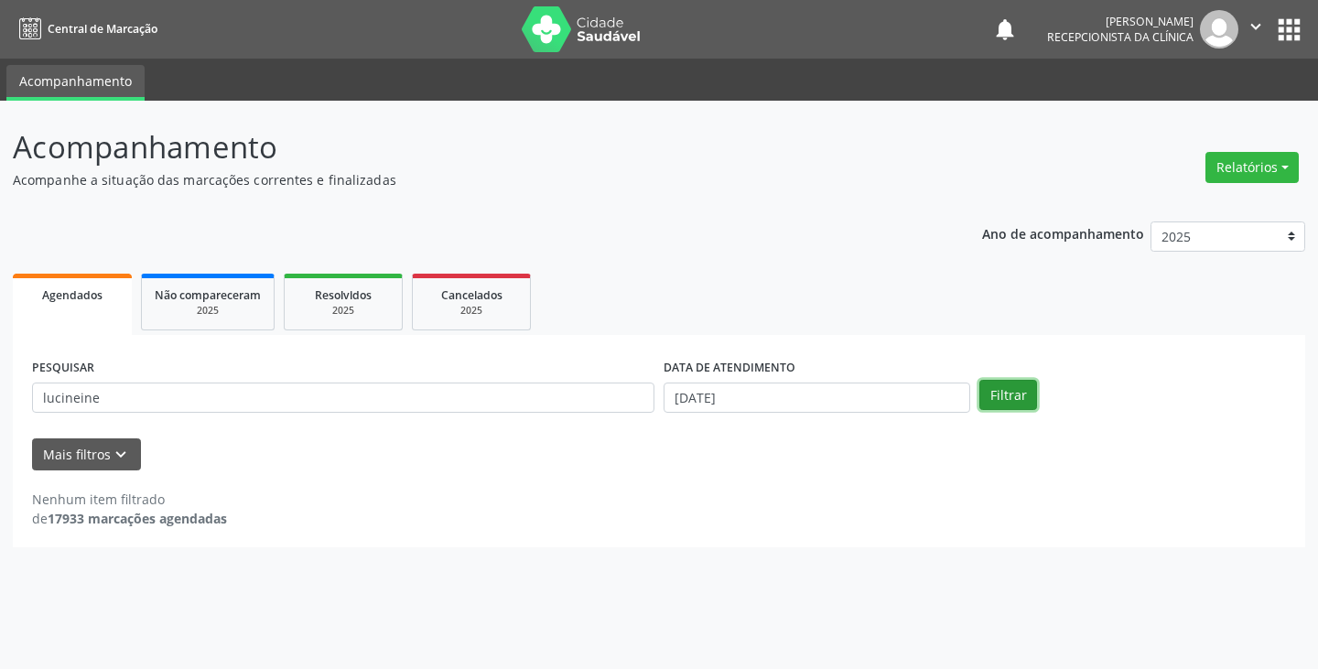
click at [1014, 387] on button "Filtrar" at bounding box center [1008, 395] width 58 height 31
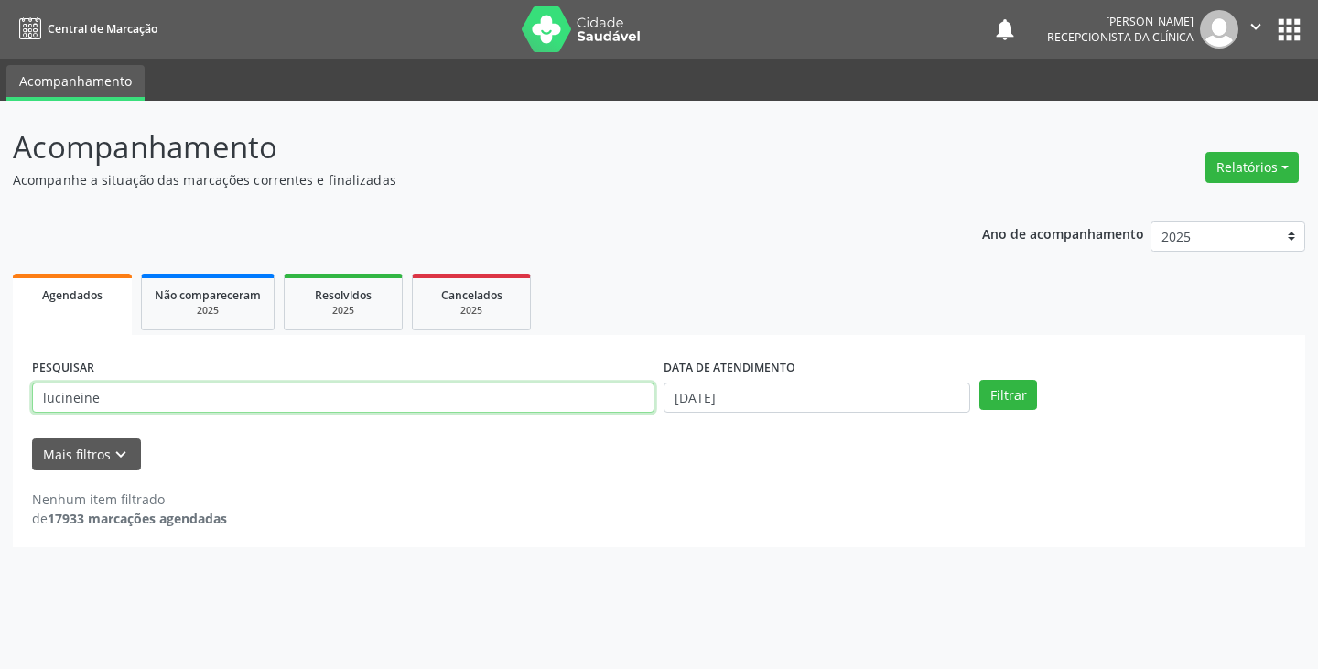
click at [204, 402] on input "lucineine" at bounding box center [343, 397] width 622 height 31
type input "lucineide"
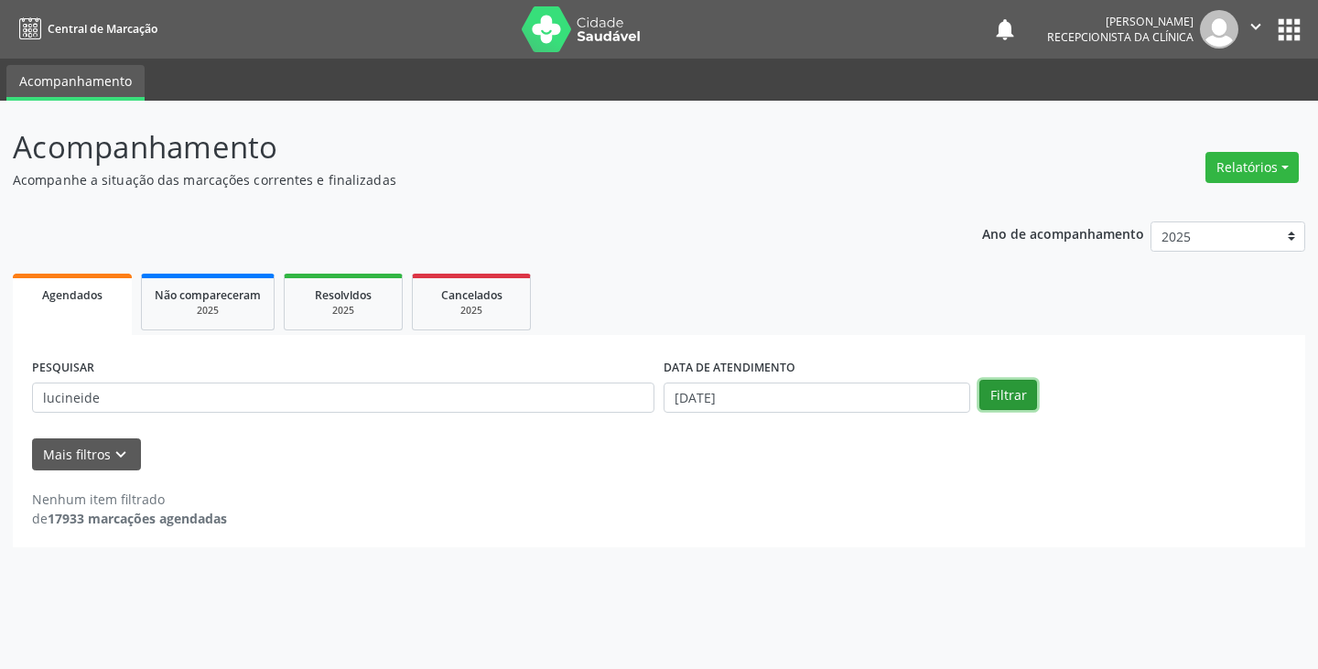
click at [1008, 393] on button "Filtrar" at bounding box center [1008, 395] width 58 height 31
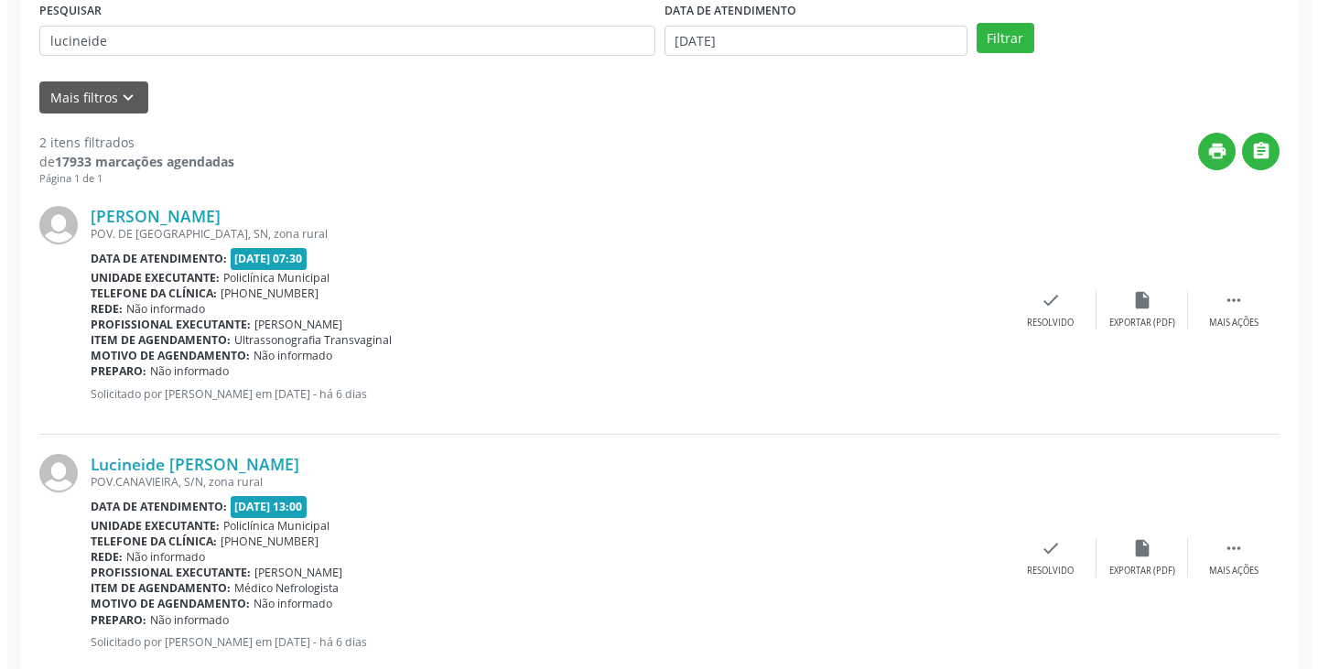
scroll to position [402, 0]
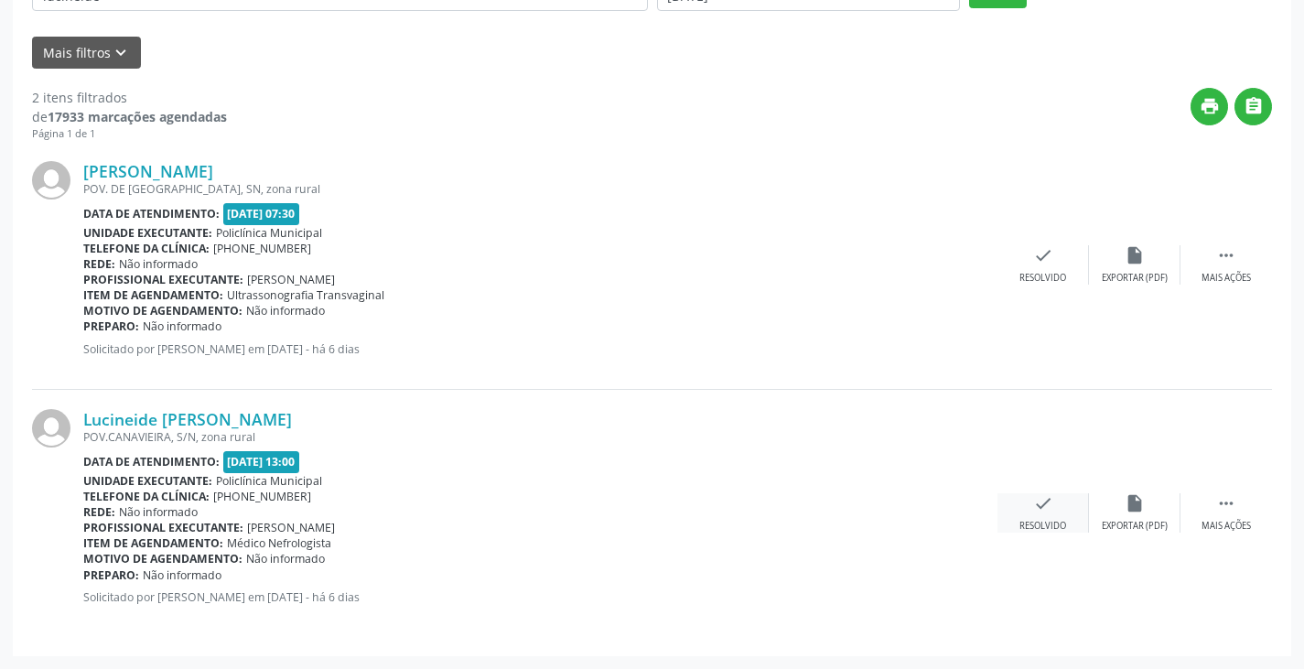
click at [1033, 509] on icon "check" at bounding box center [1043, 503] width 20 height 20
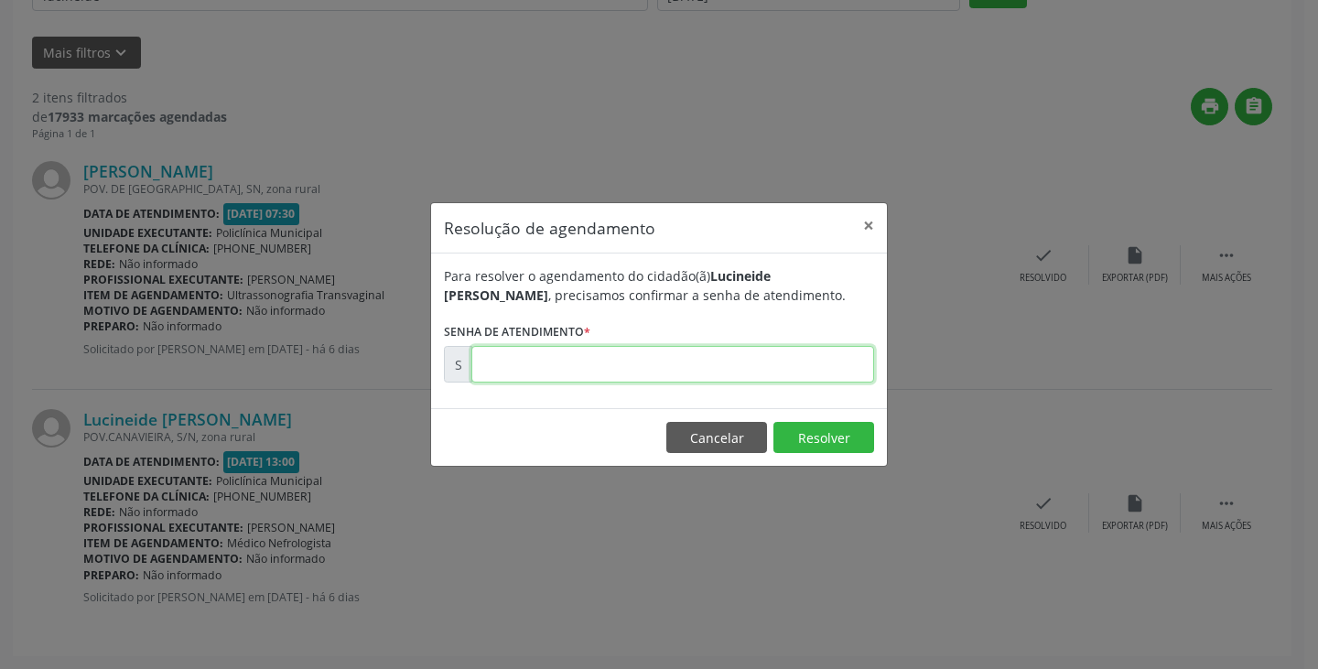
click at [567, 360] on input "text" at bounding box center [672, 364] width 403 height 37
type input "00176289"
click at [808, 444] on button "Resolver" at bounding box center [823, 437] width 101 height 31
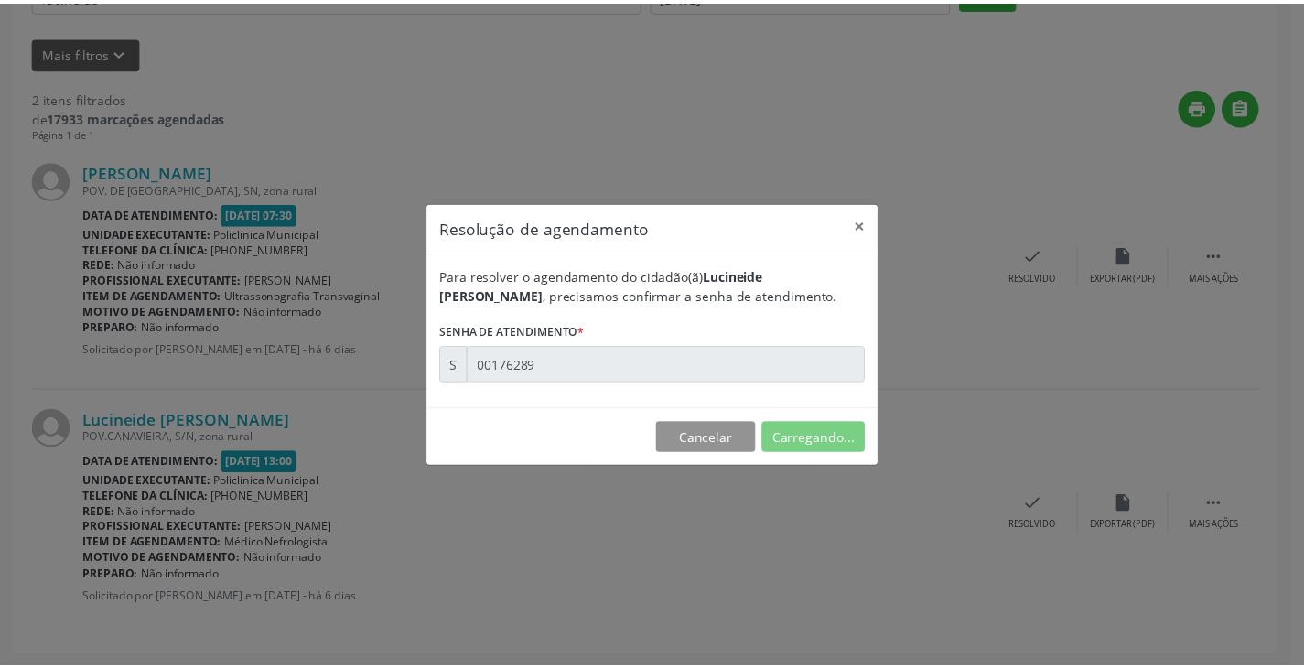
scroll to position [0, 0]
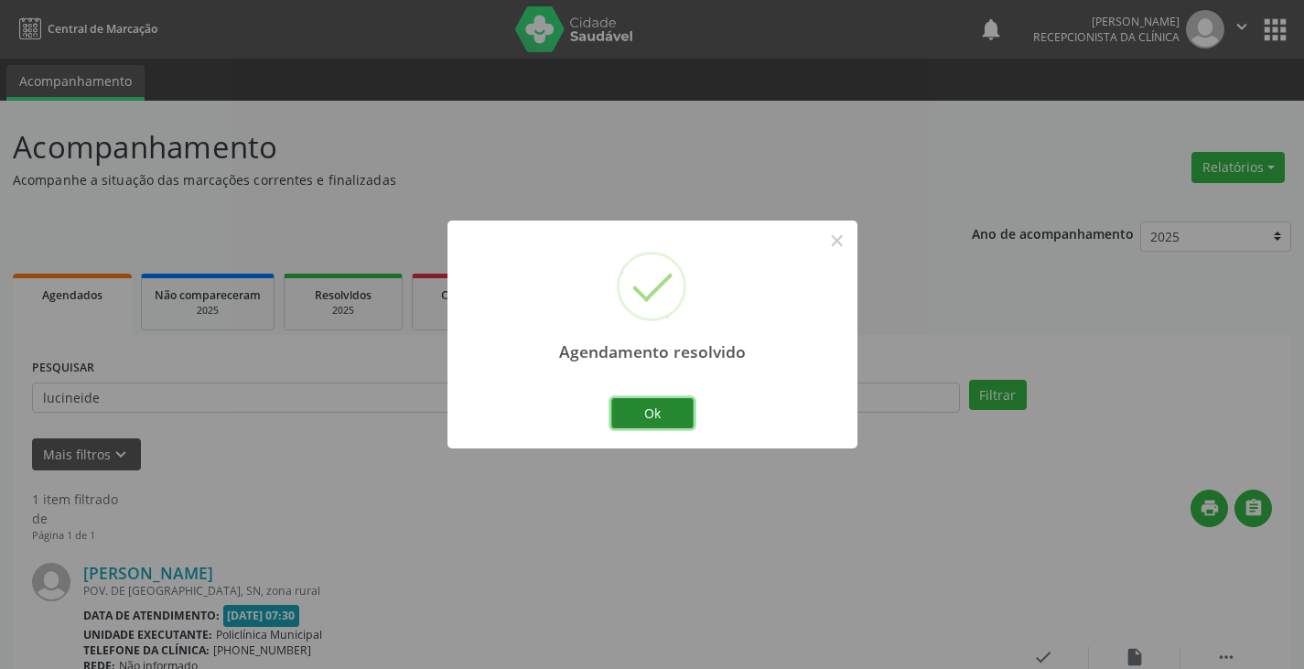
click at [693, 414] on button "Ok" at bounding box center [652, 413] width 82 height 31
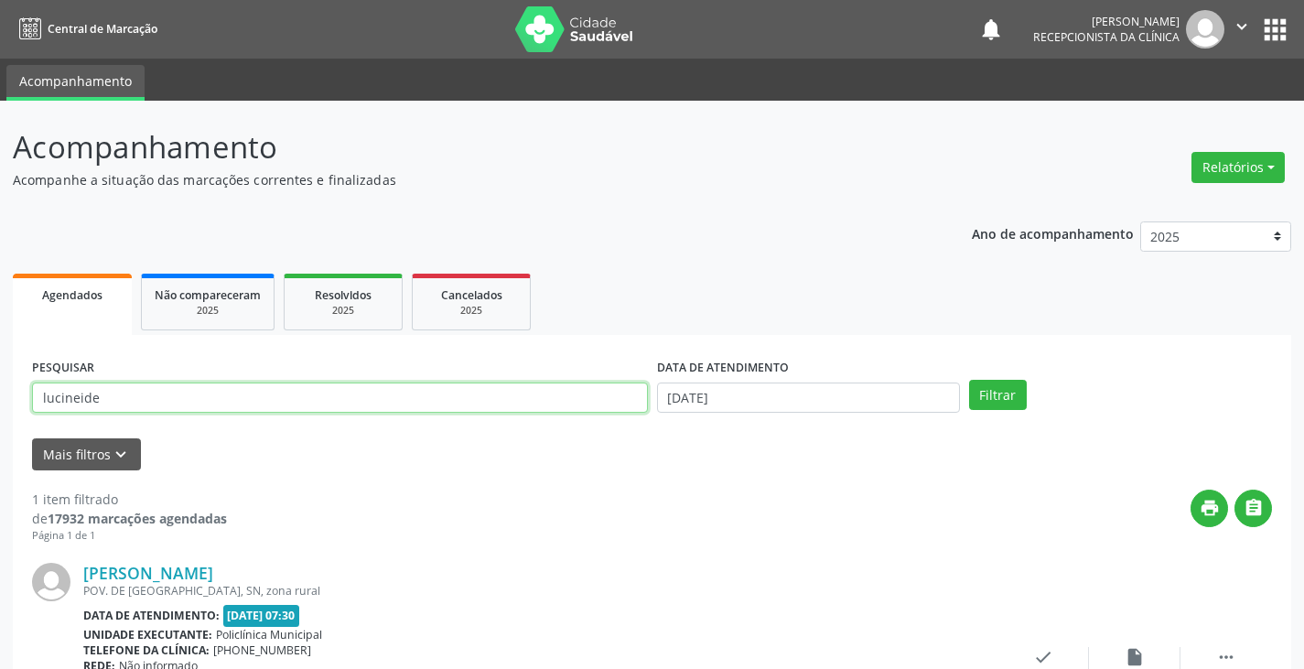
click at [530, 393] on input "lucineide" at bounding box center [340, 397] width 616 height 31
type input "l"
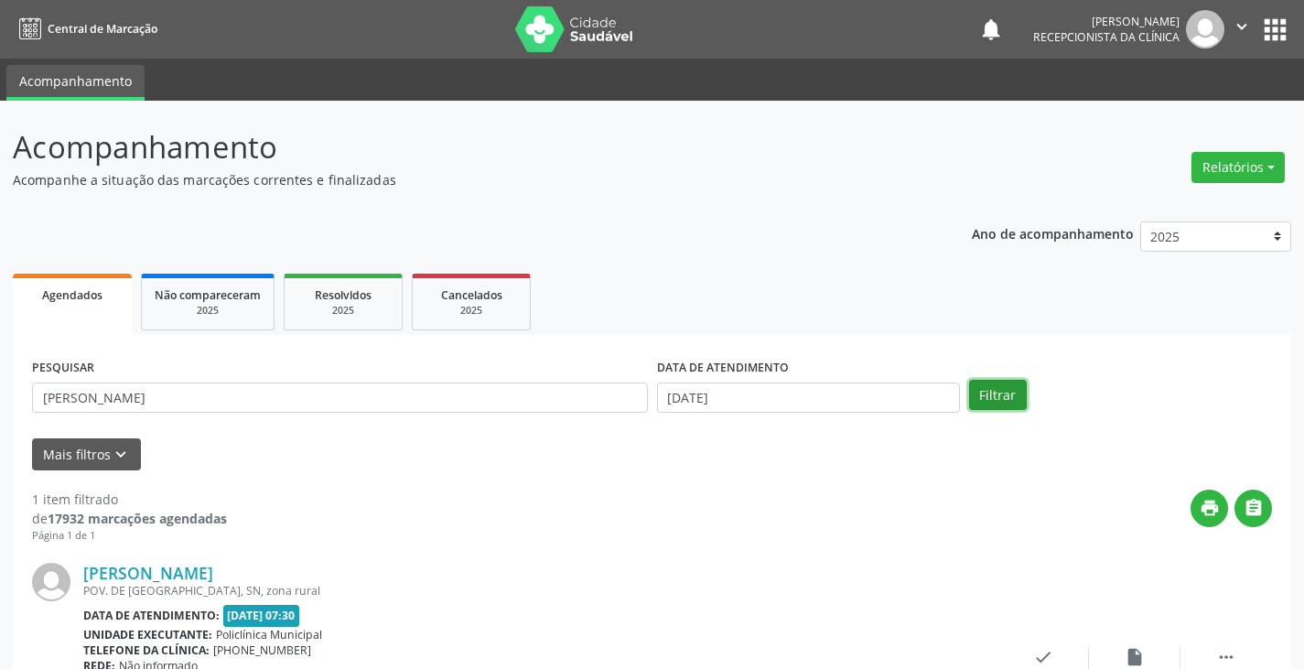
click at [998, 395] on button "Filtrar" at bounding box center [998, 395] width 58 height 31
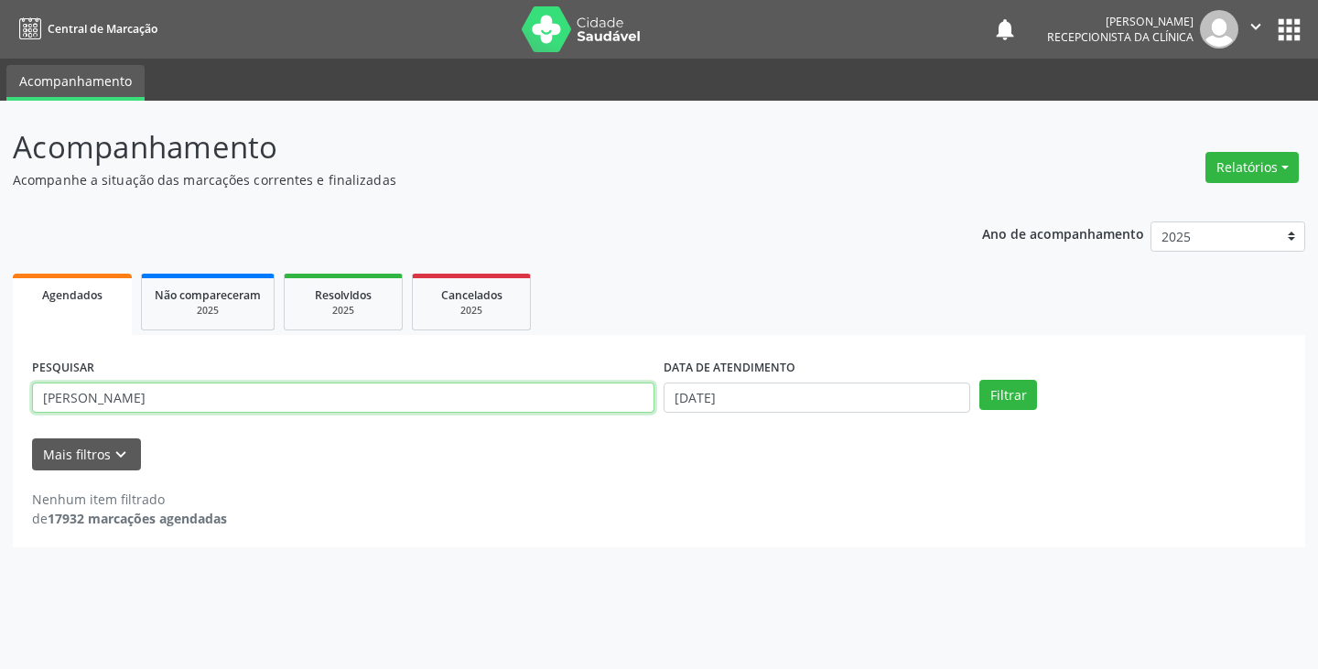
click at [173, 403] on input "[PERSON_NAME]" at bounding box center [343, 397] width 622 height 31
type input "[PERSON_NAME]"
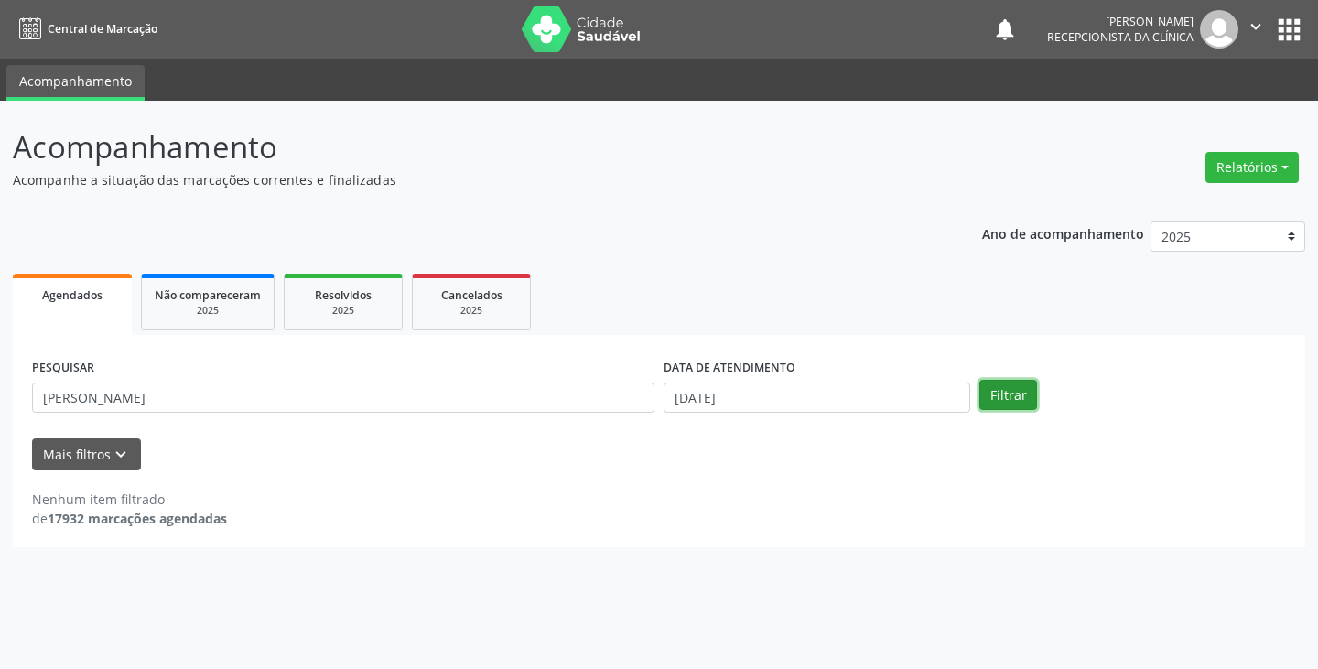
click at [1034, 385] on button "Filtrar" at bounding box center [1008, 395] width 58 height 31
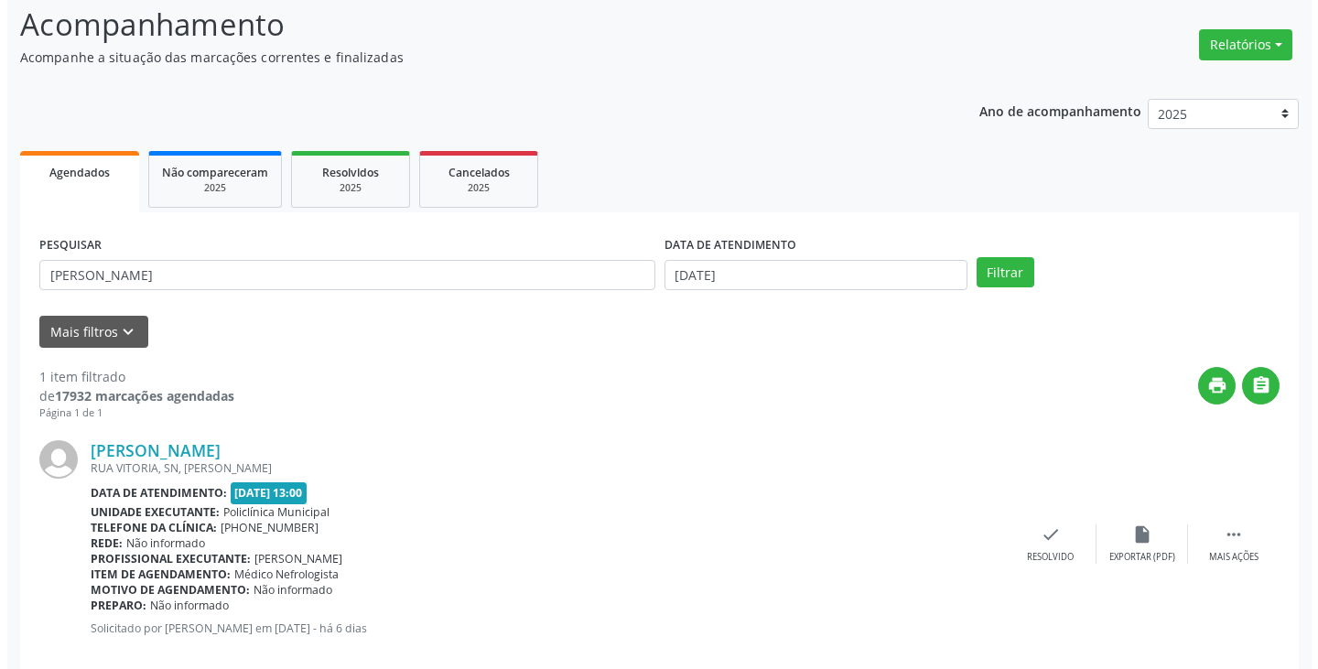
scroll to position [154, 0]
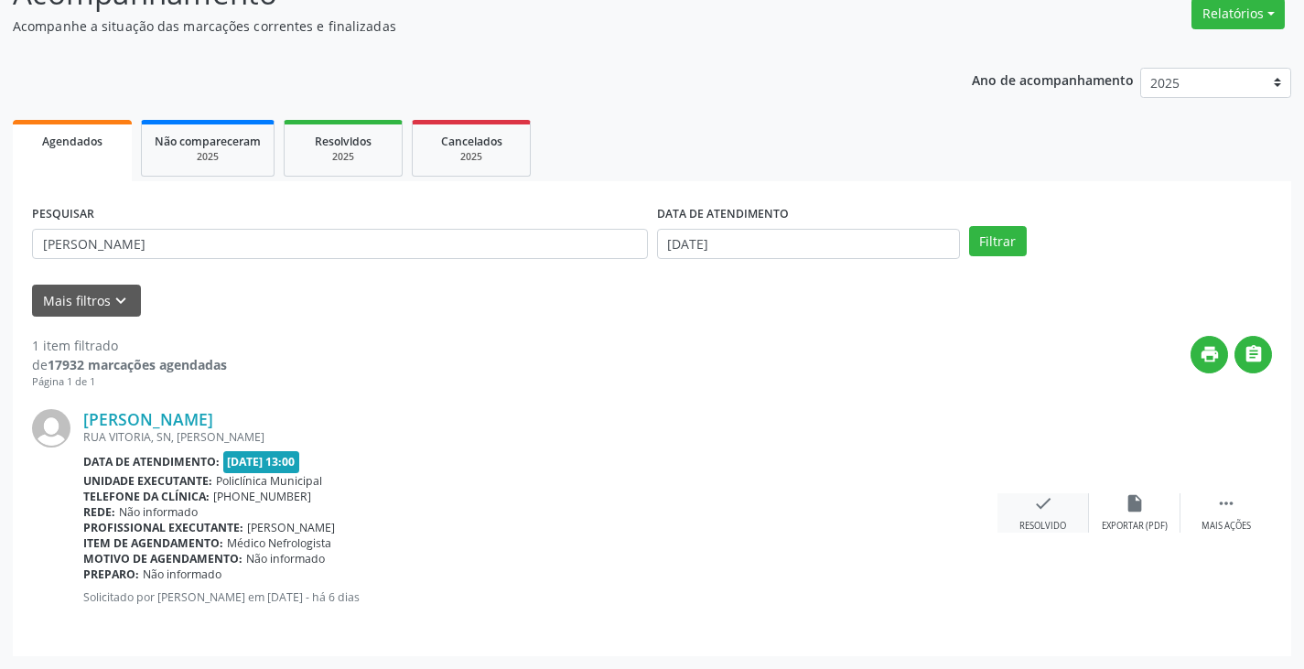
click at [1044, 511] on icon "check" at bounding box center [1043, 503] width 20 height 20
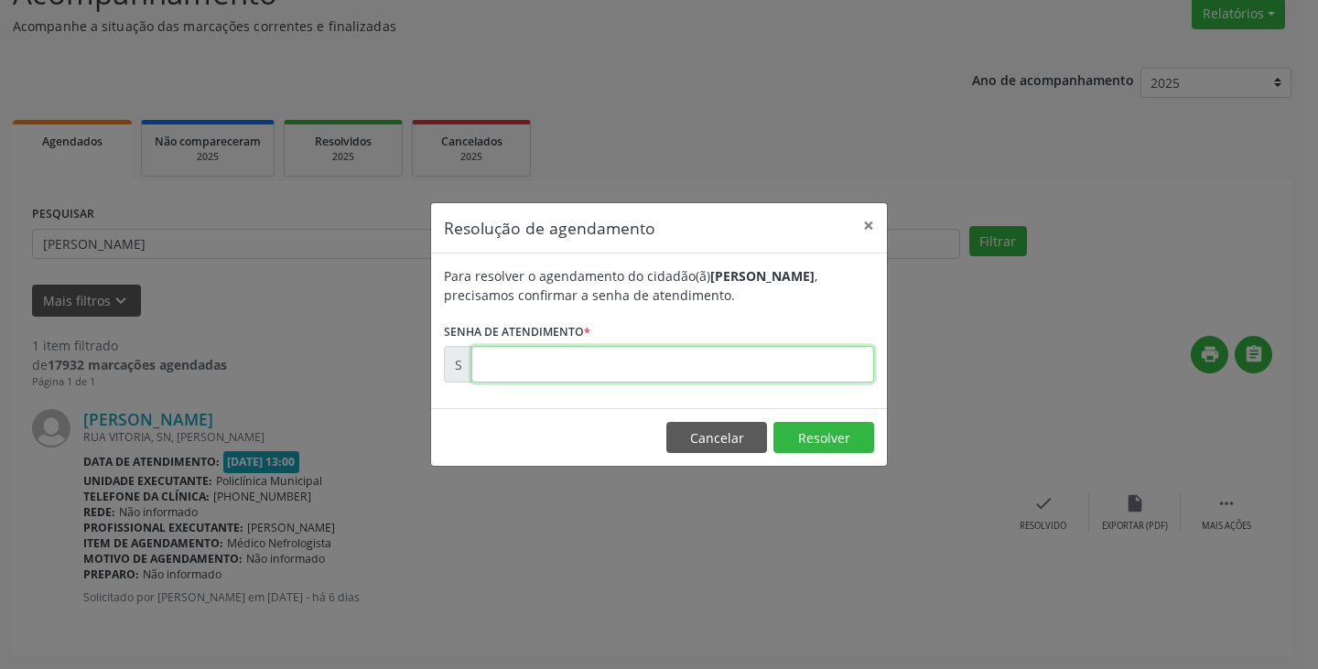
click at [554, 371] on input "text" at bounding box center [672, 364] width 403 height 37
type input "00176321"
click at [796, 426] on button "Resolver" at bounding box center [823, 437] width 101 height 31
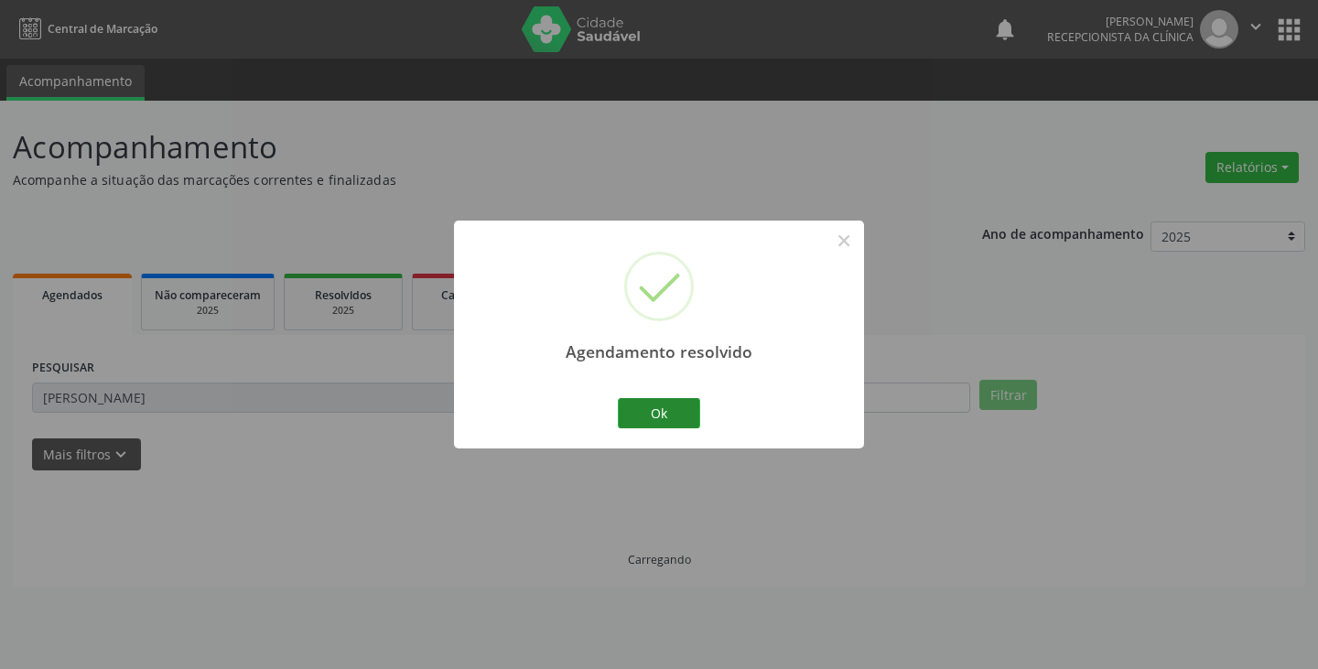
scroll to position [0, 0]
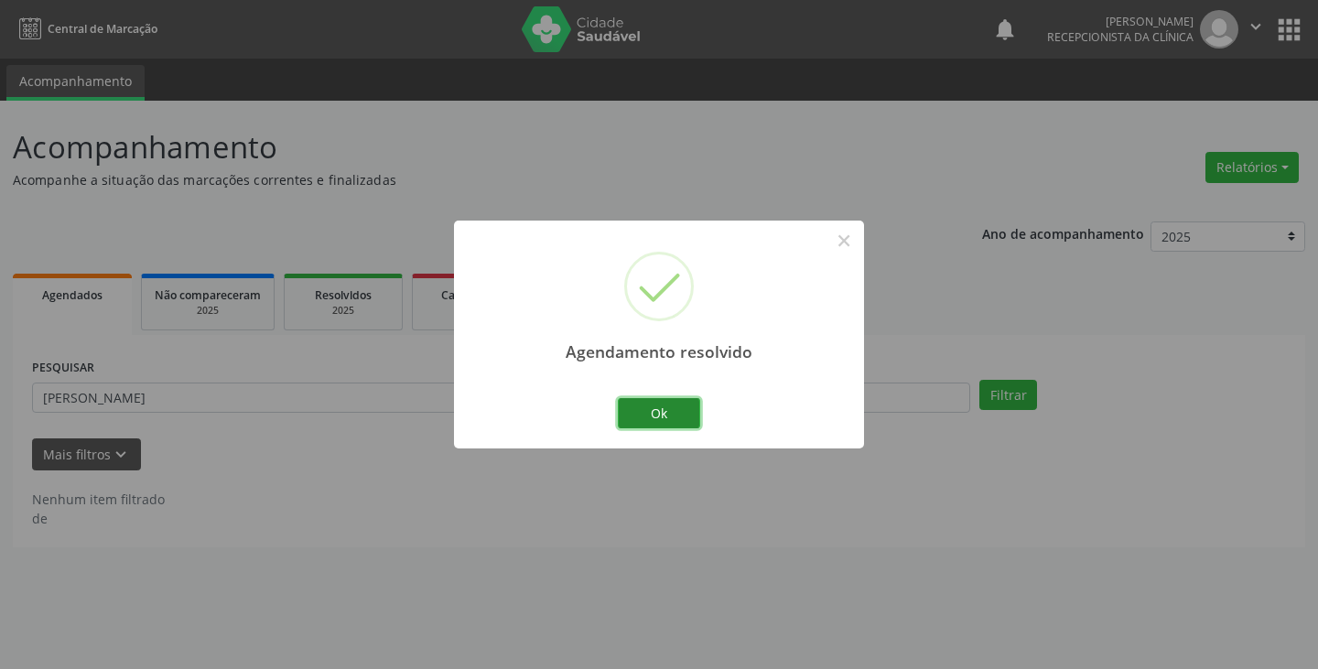
click at [655, 406] on button "Ok" at bounding box center [659, 413] width 82 height 31
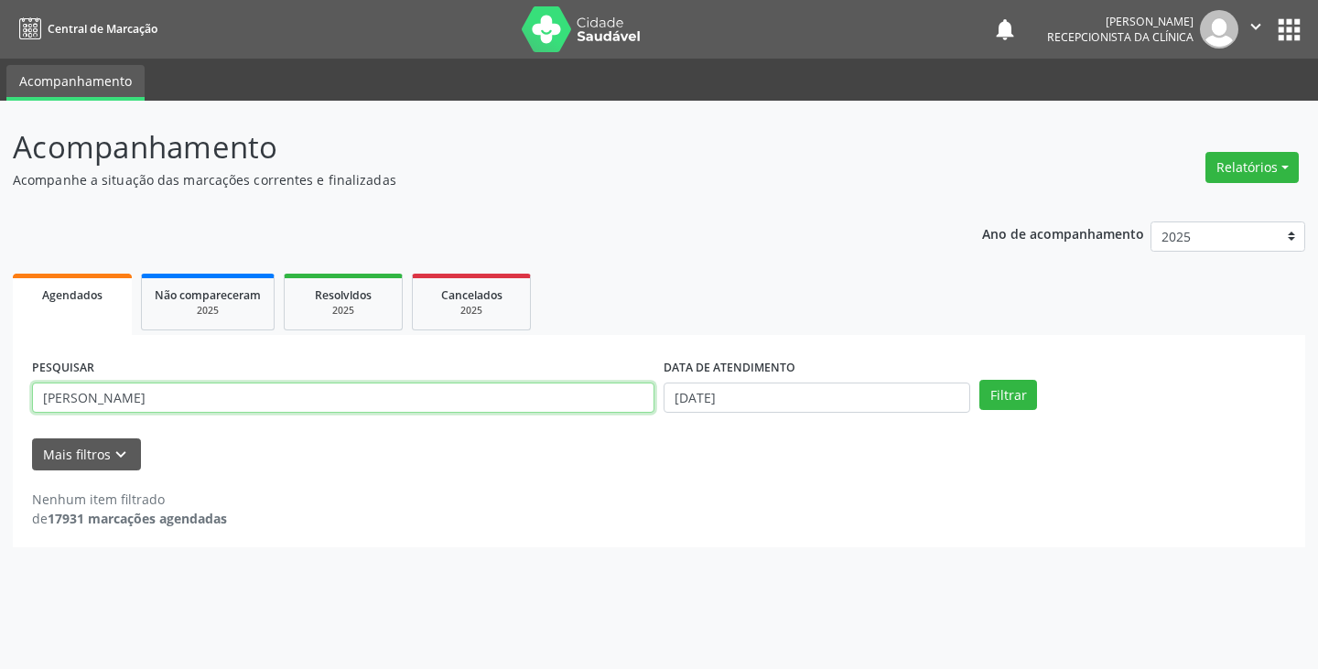
click at [604, 398] on input "[PERSON_NAME]" at bounding box center [343, 397] width 622 height 31
type input "m"
type input "joao"
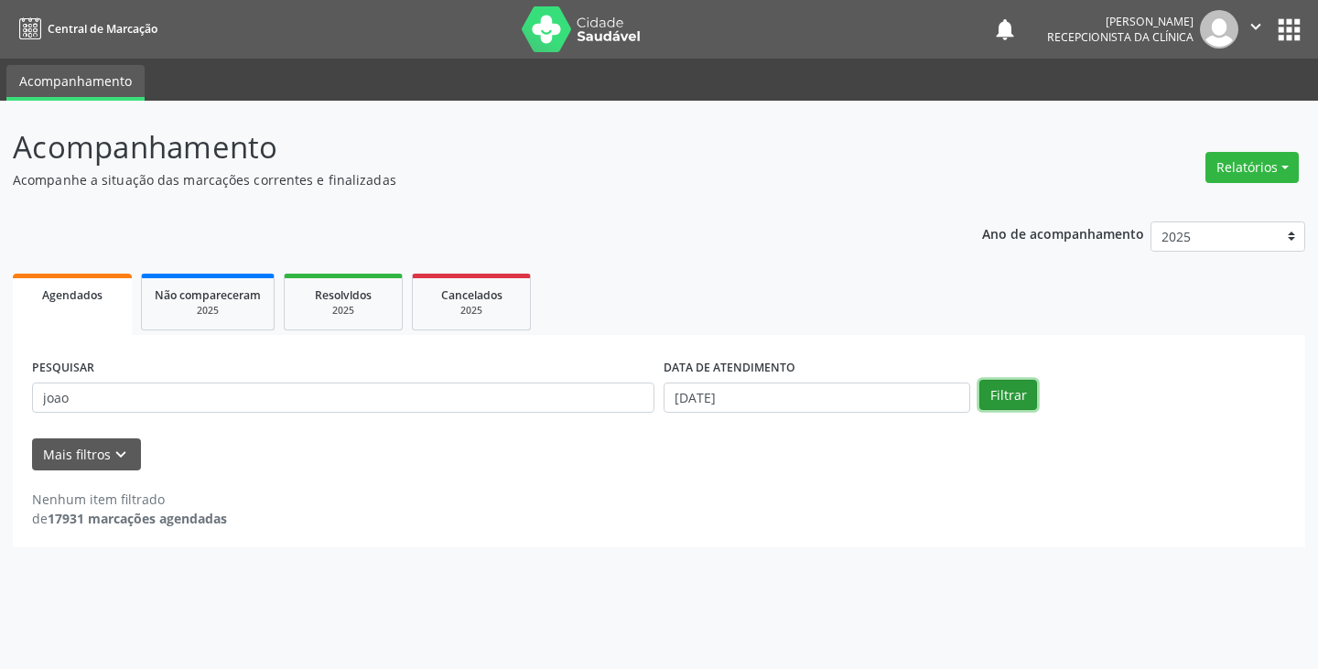
click at [996, 400] on button "Filtrar" at bounding box center [1008, 395] width 58 height 31
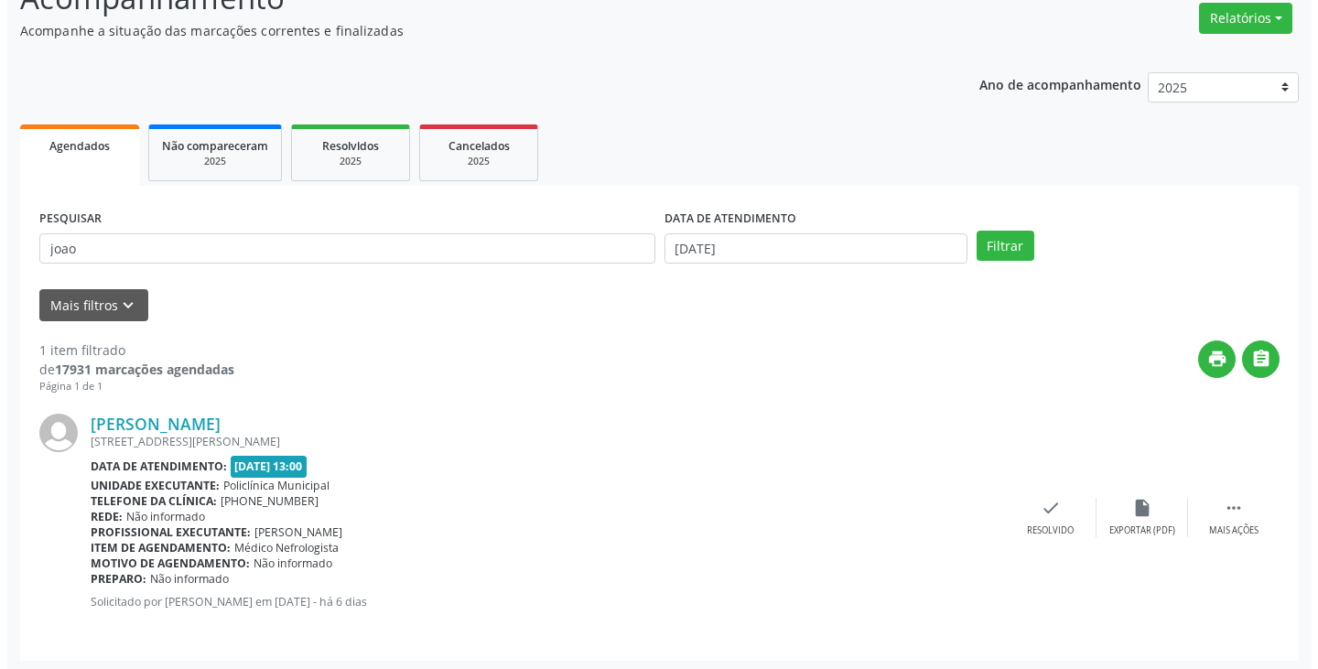
scroll to position [154, 0]
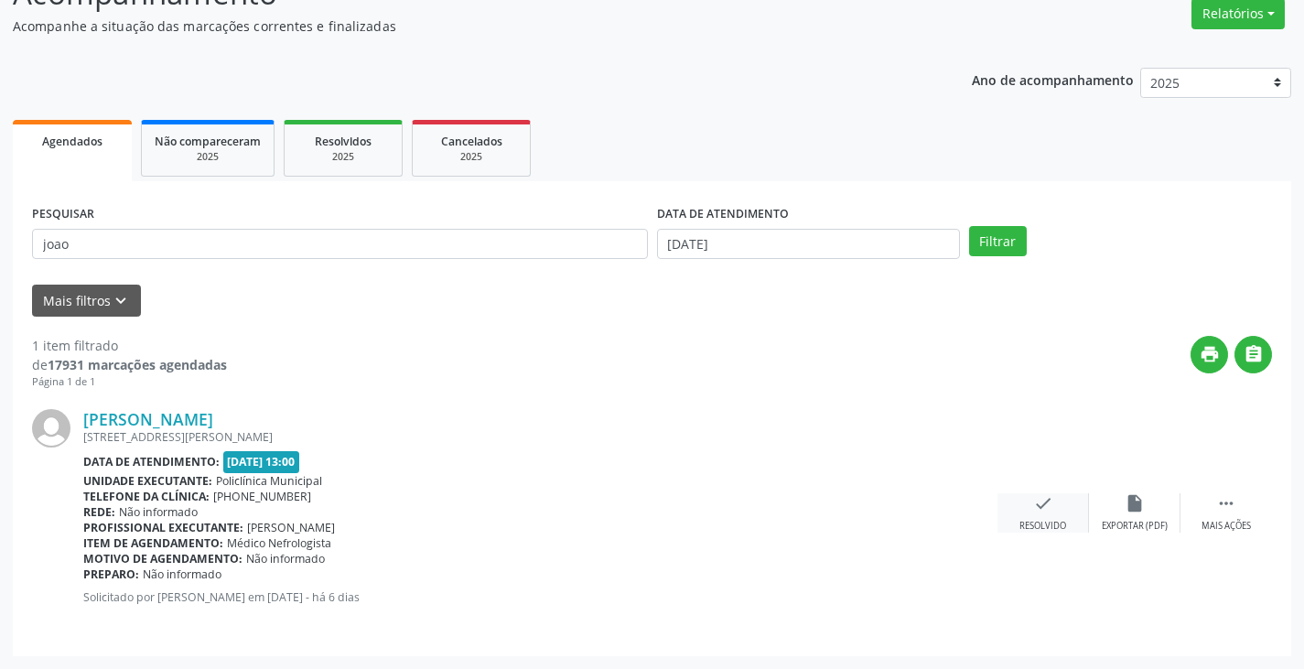
click at [1064, 519] on div "check Resolvido" at bounding box center [1043, 512] width 92 height 39
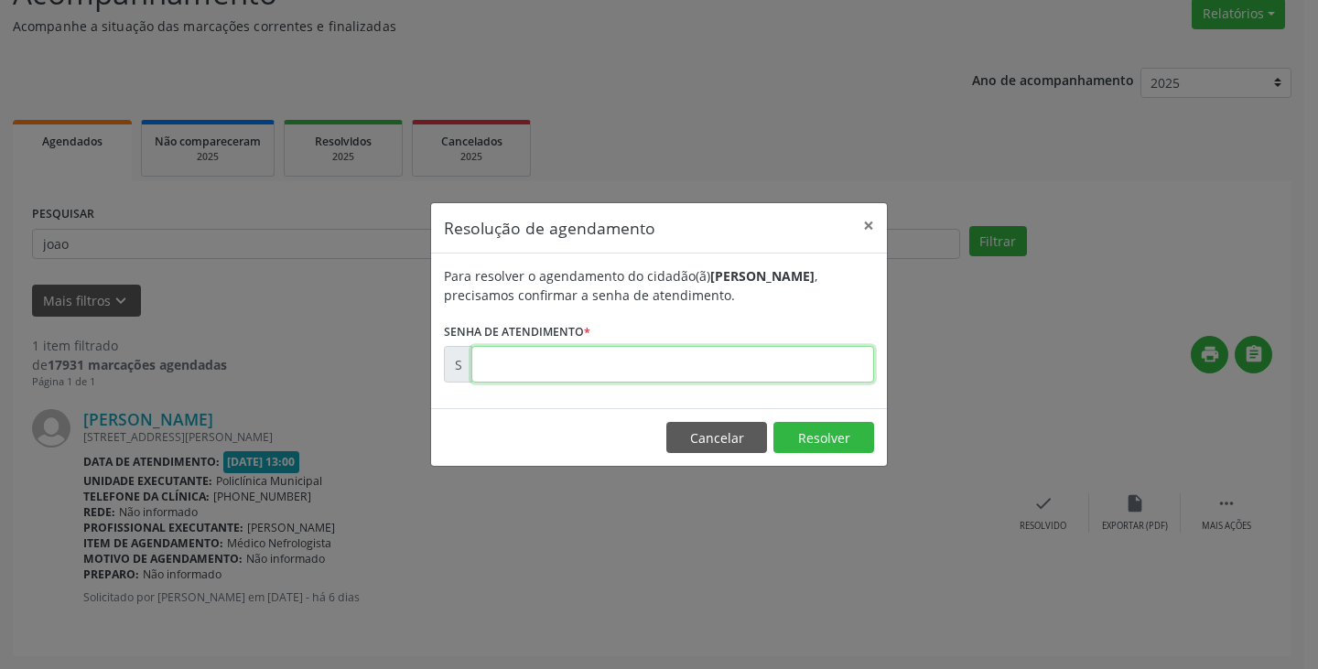
click at [697, 371] on input "text" at bounding box center [672, 364] width 403 height 37
type input "00176325"
click at [821, 438] on button "Resolver" at bounding box center [823, 437] width 101 height 31
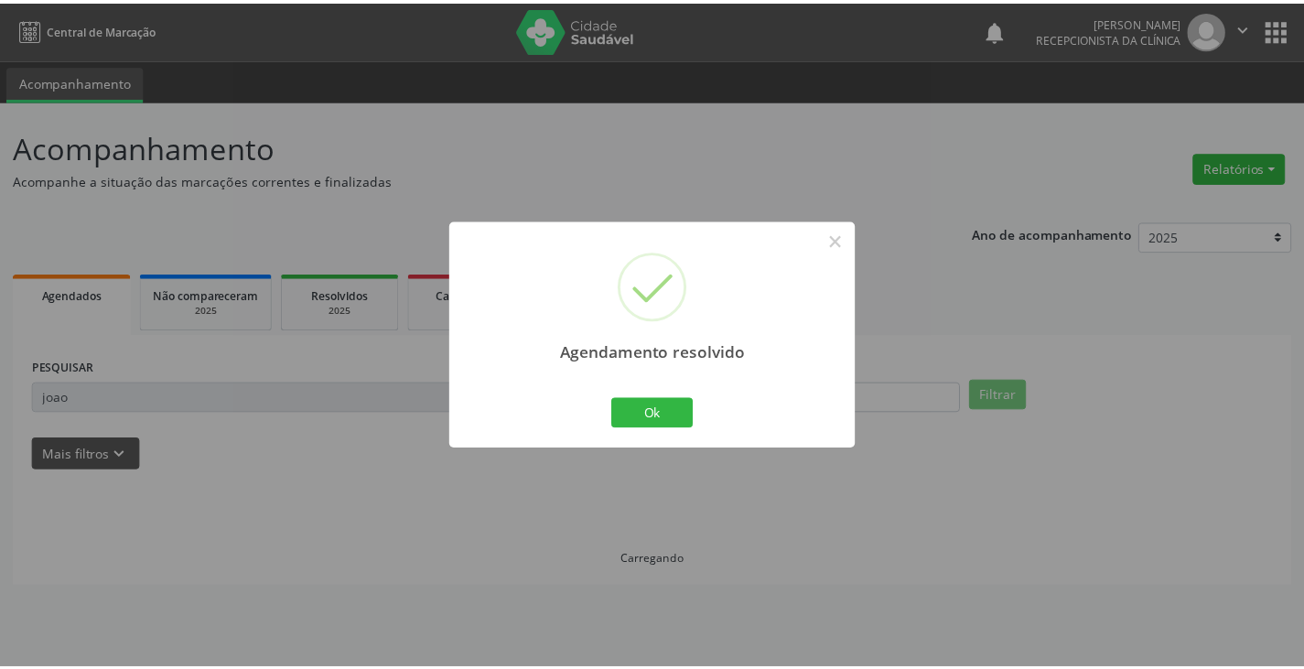
scroll to position [0, 0]
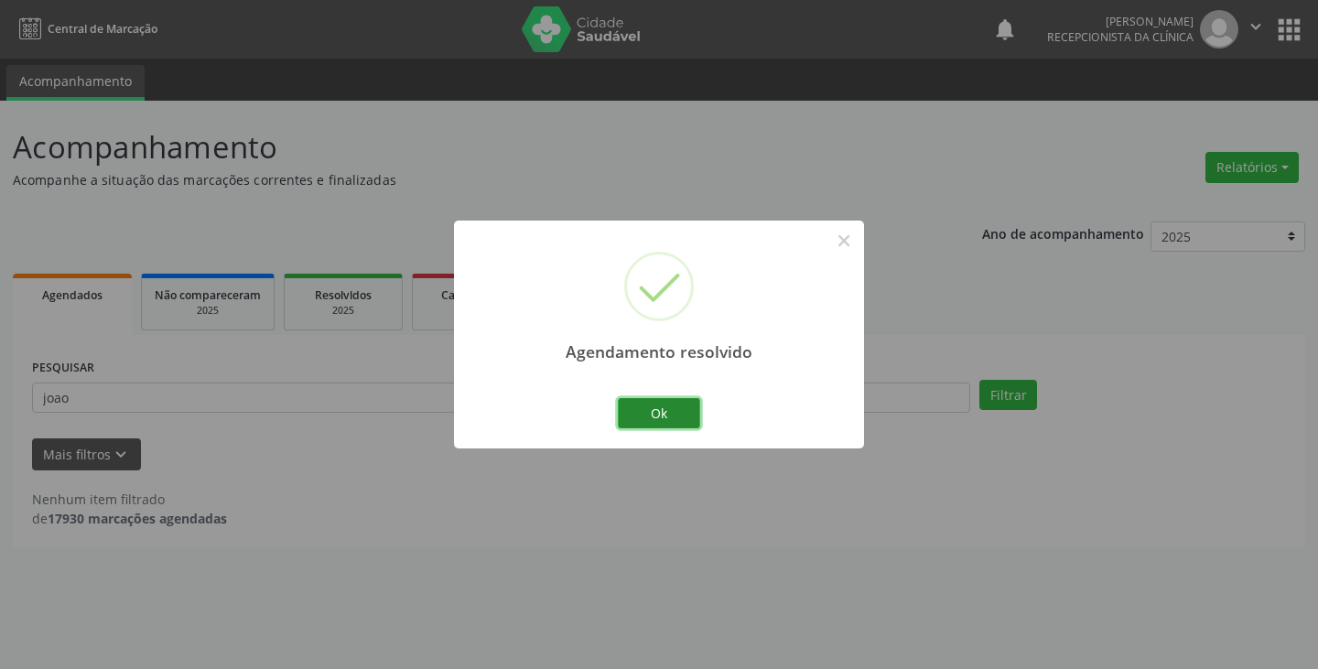
click at [645, 414] on button "Ok" at bounding box center [659, 413] width 82 height 31
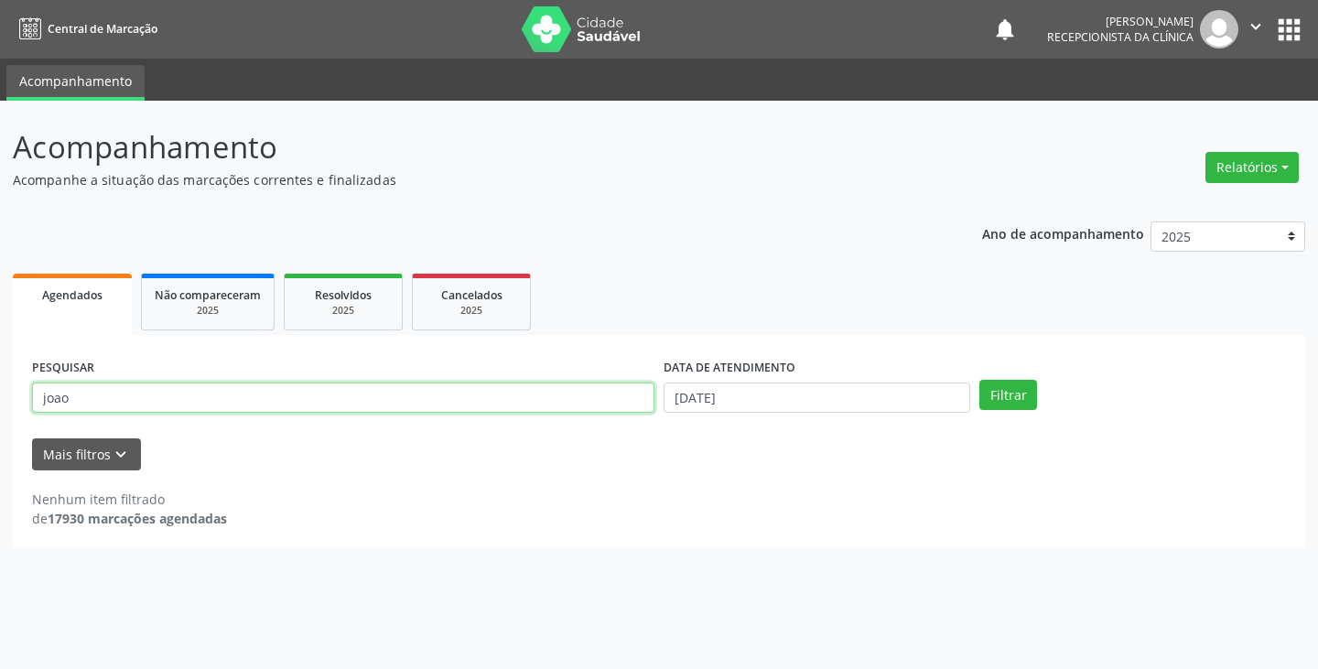
click at [404, 399] on input "joao" at bounding box center [343, 397] width 622 height 31
type input "j"
type input "[PERSON_NAME]"
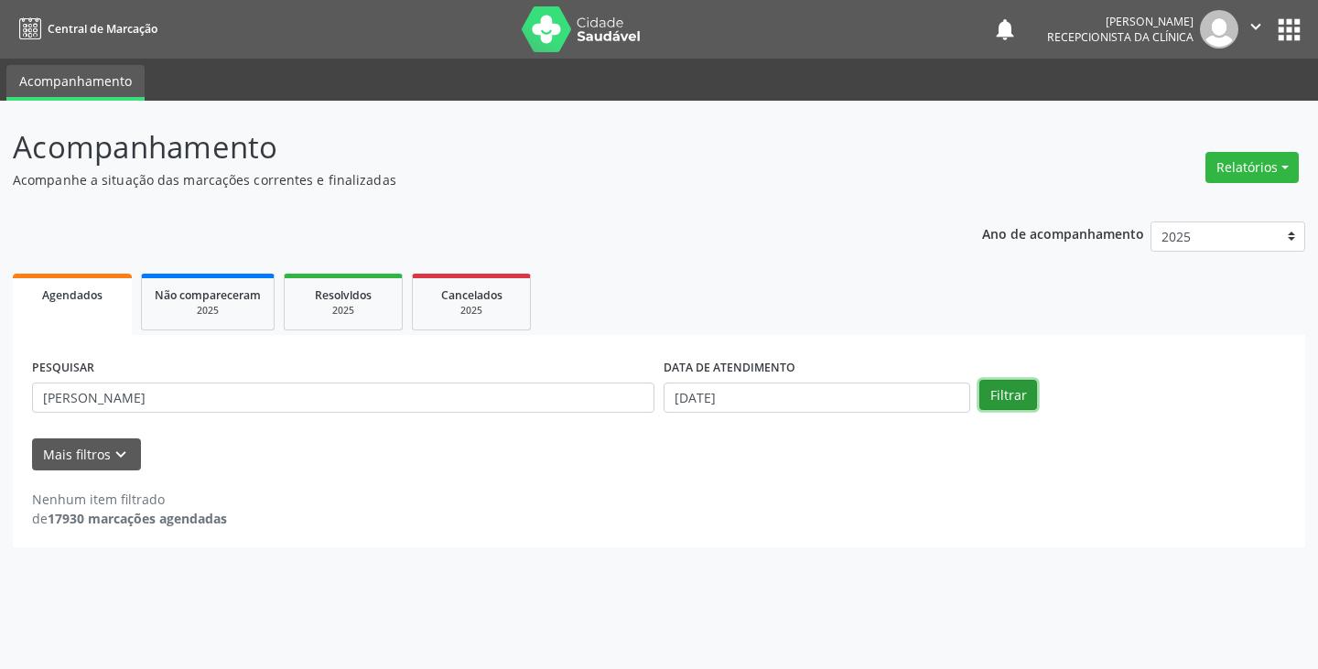
click at [998, 397] on button "Filtrar" at bounding box center [1008, 395] width 58 height 31
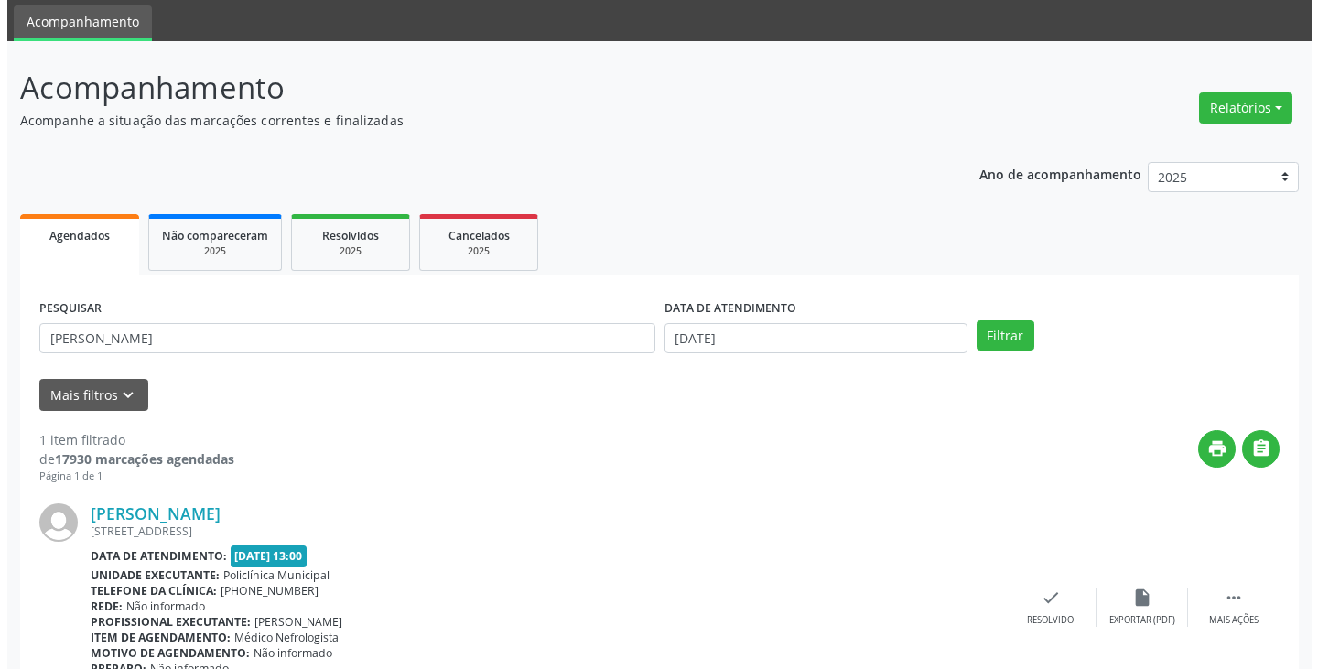
scroll to position [154, 0]
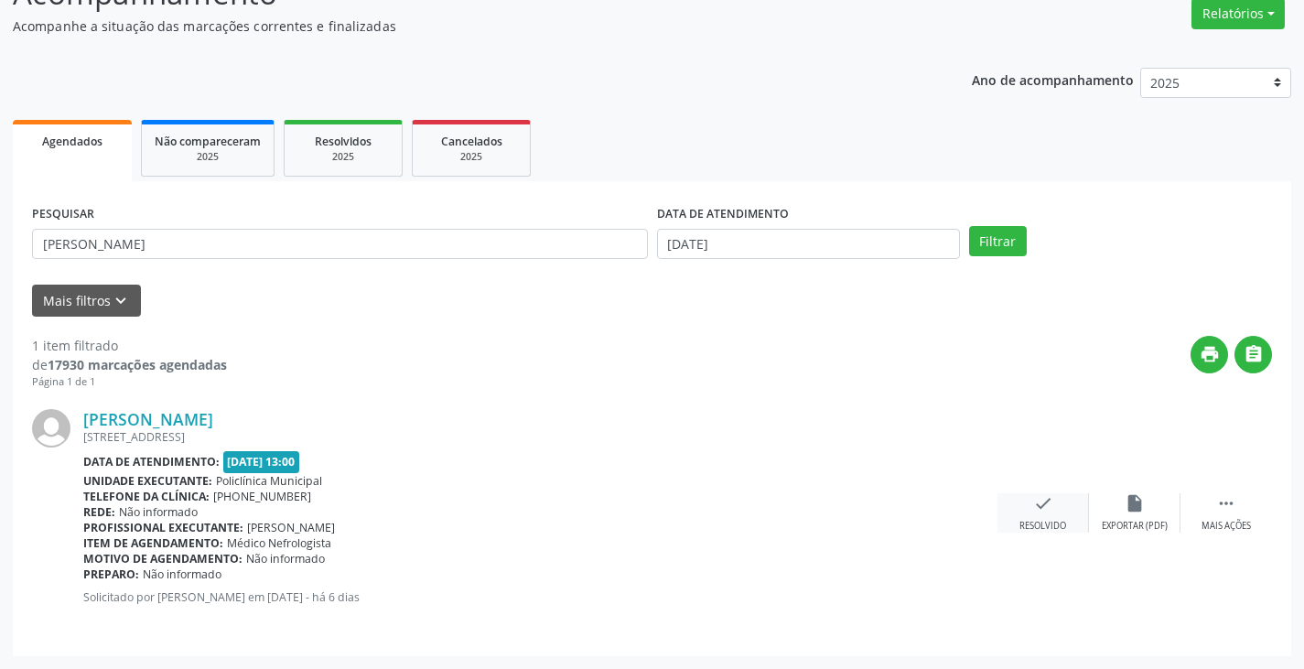
click at [1053, 519] on div "check Resolvido" at bounding box center [1043, 512] width 92 height 39
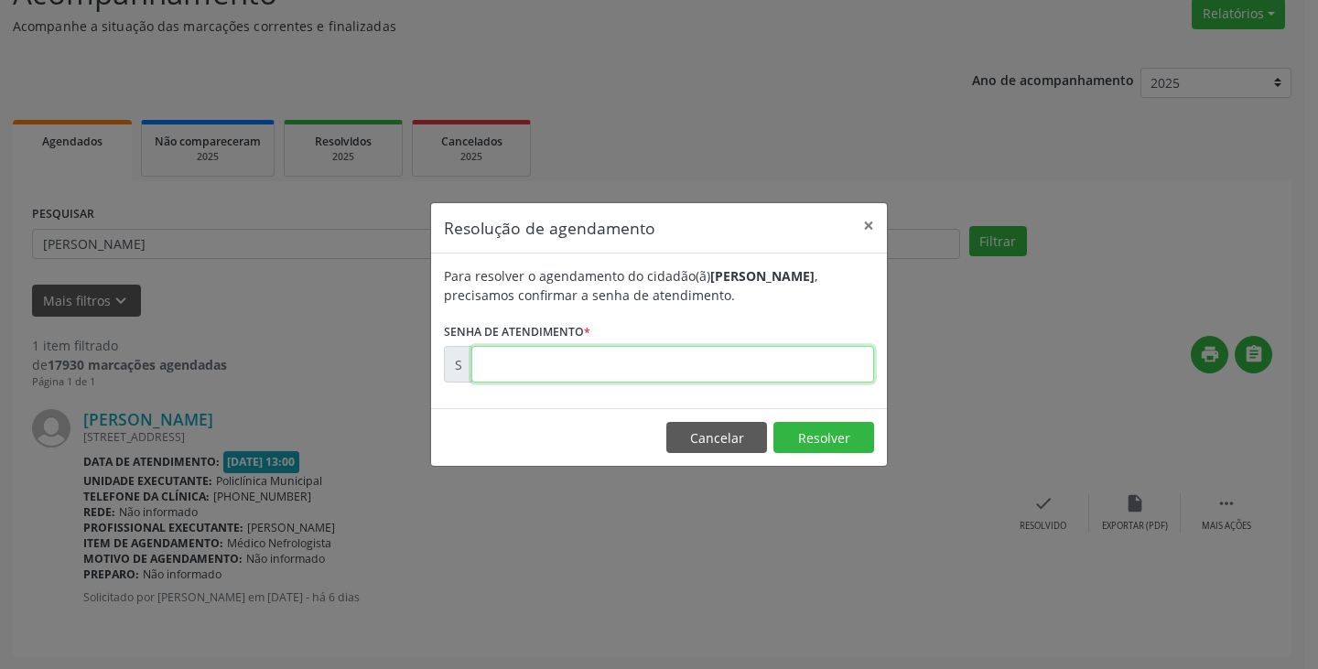
click at [629, 361] on input "text" at bounding box center [672, 364] width 403 height 37
type input "00176266"
click at [850, 446] on button "Resolver" at bounding box center [823, 437] width 101 height 31
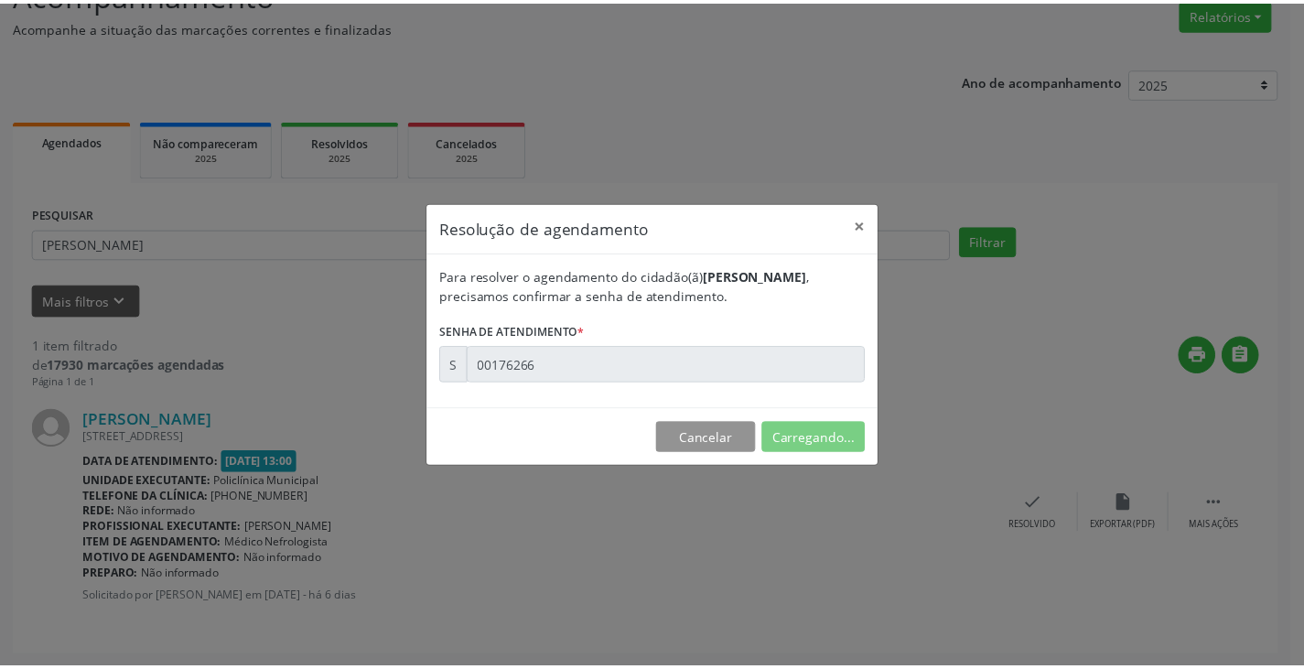
scroll to position [0, 0]
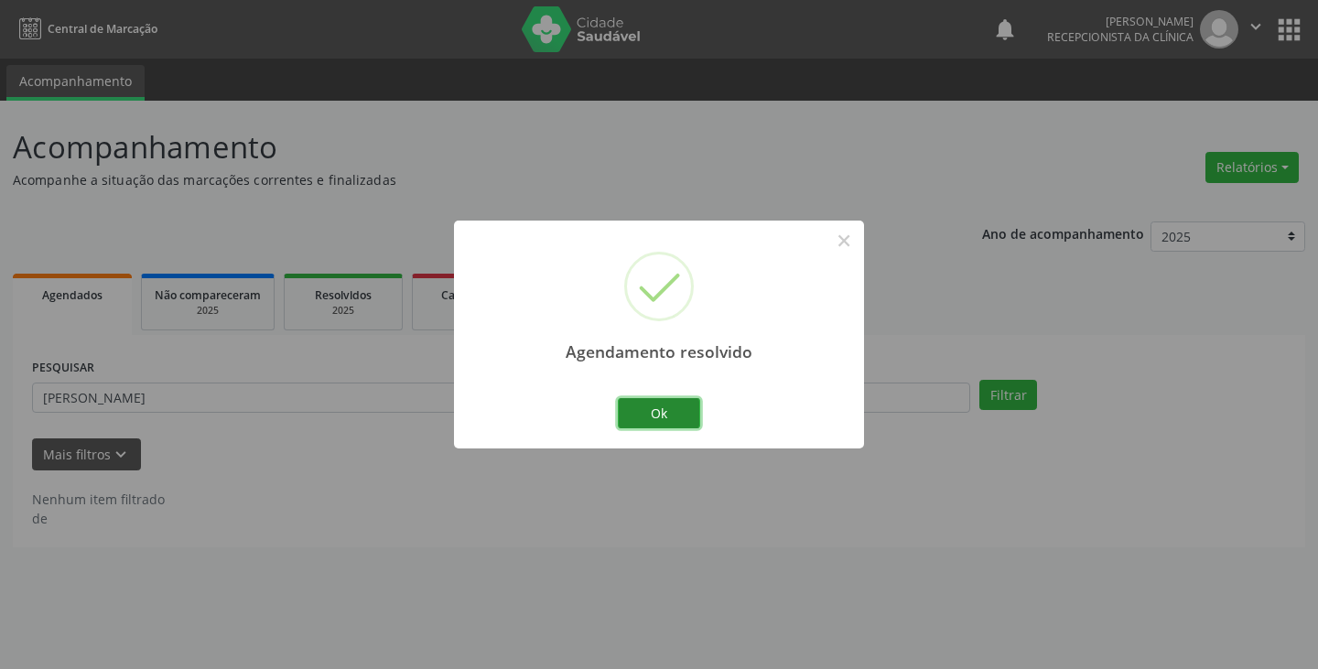
click at [651, 405] on button "Ok" at bounding box center [659, 413] width 82 height 31
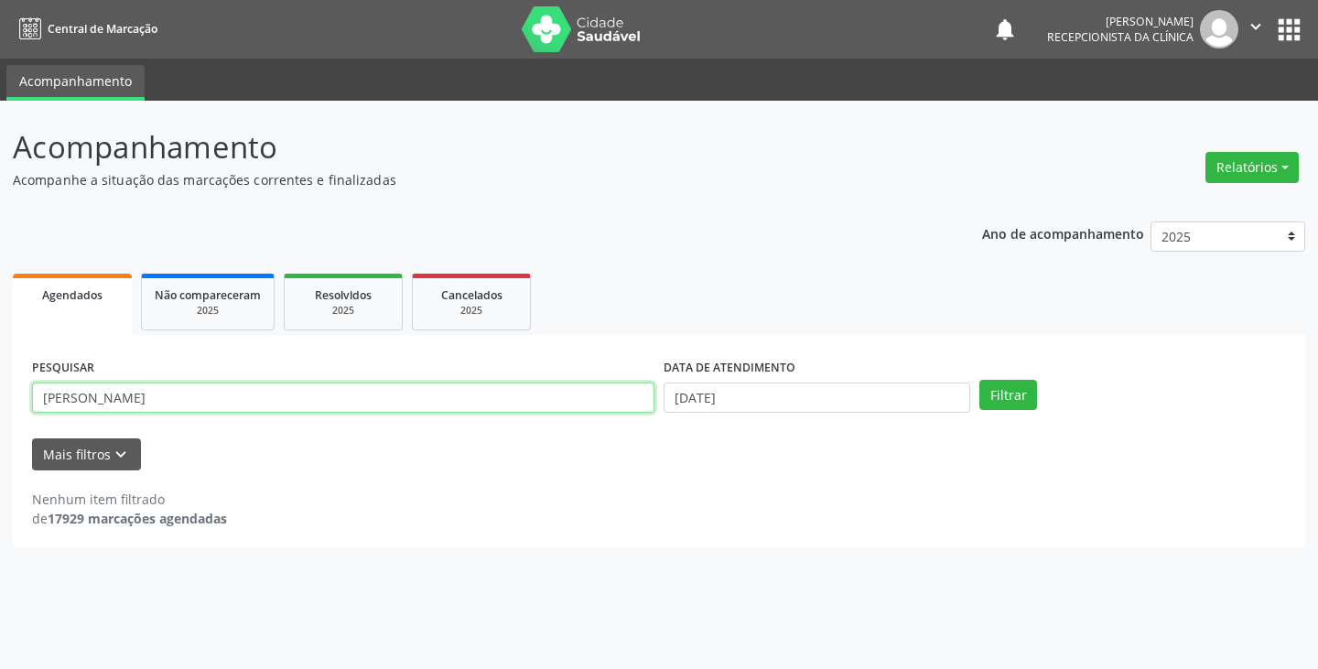
click at [412, 393] on input "[PERSON_NAME]" at bounding box center [343, 397] width 622 height 31
type input "m"
type input "erivaldo"
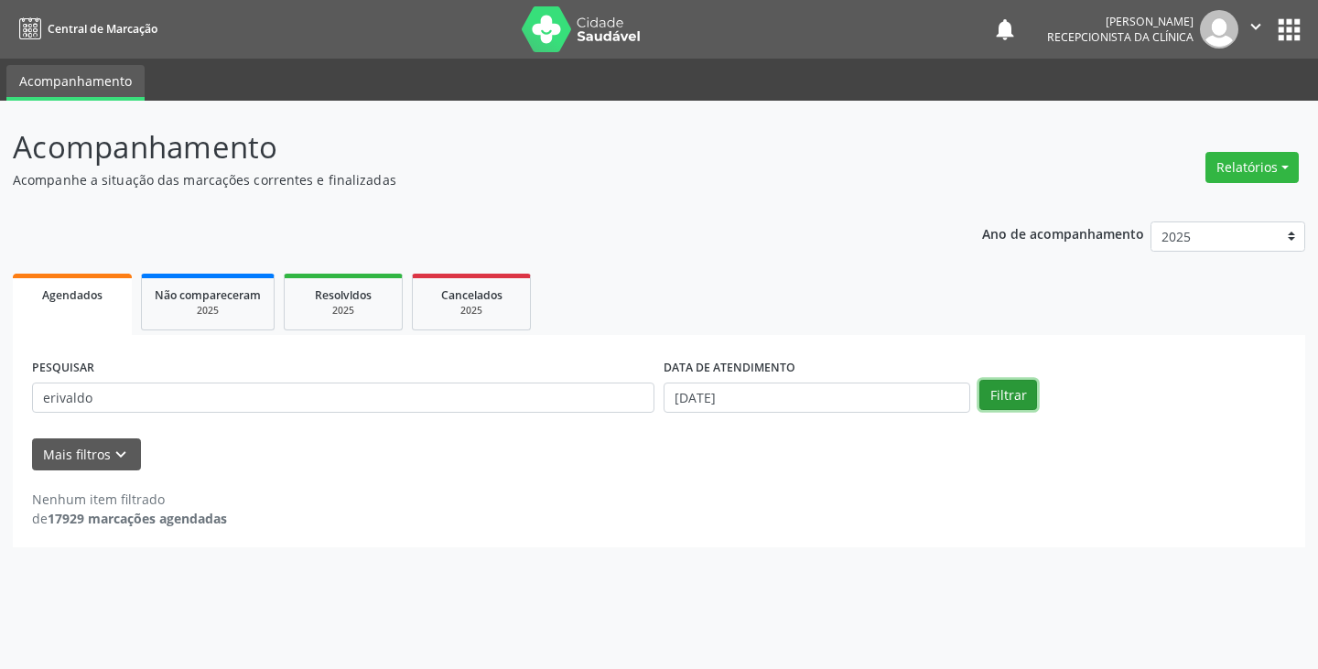
click at [994, 391] on button "Filtrar" at bounding box center [1008, 395] width 58 height 31
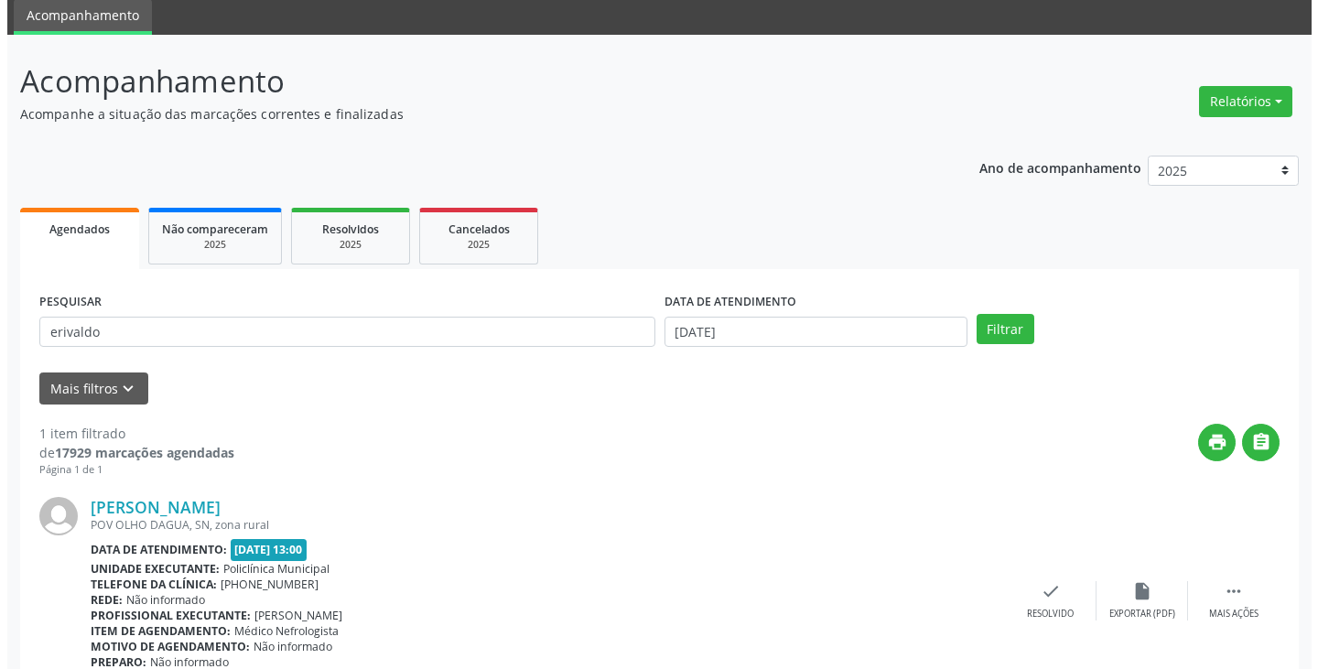
scroll to position [154, 0]
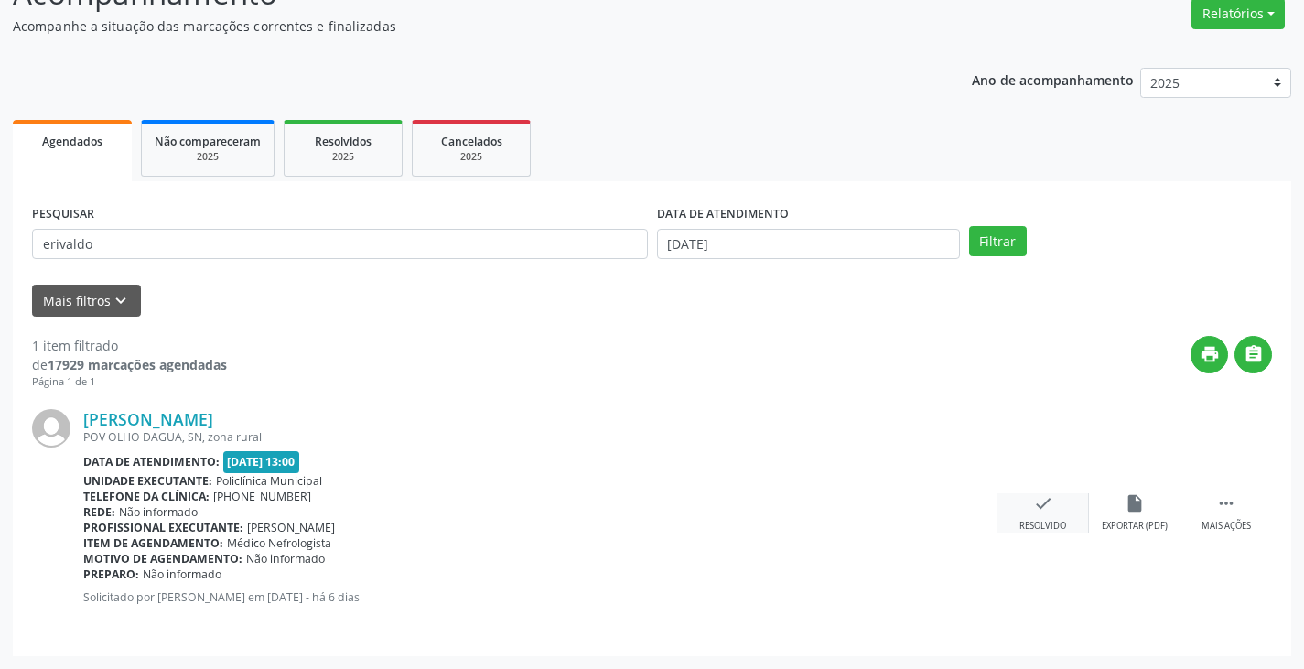
click at [1059, 505] on div "check Resolvido" at bounding box center [1043, 512] width 92 height 39
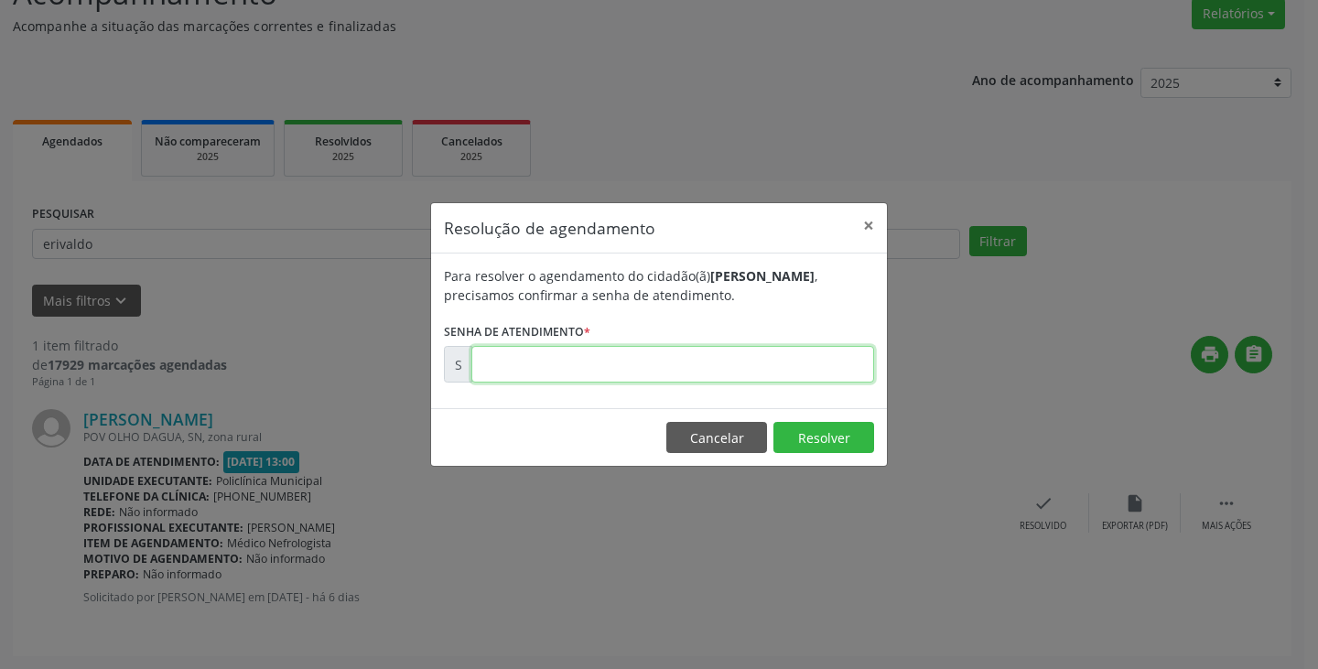
click at [636, 361] on input "text" at bounding box center [672, 364] width 403 height 37
type input "00176240"
click at [823, 442] on button "Resolver" at bounding box center [823, 437] width 101 height 31
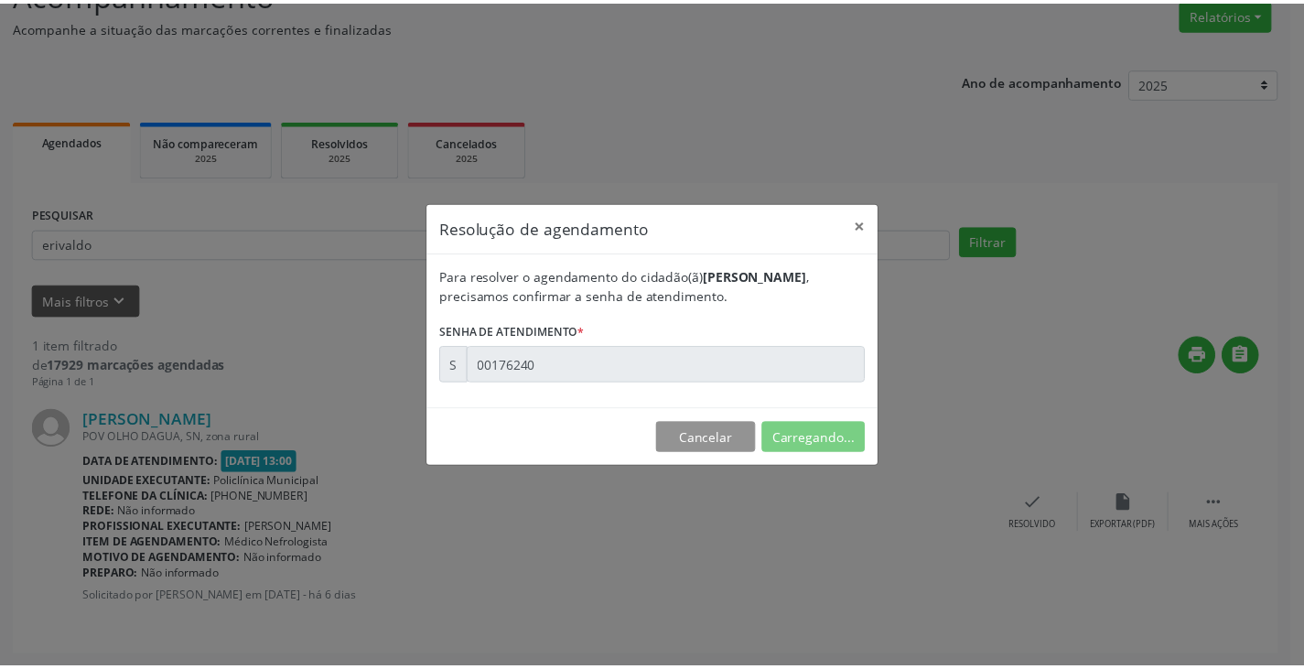
scroll to position [0, 0]
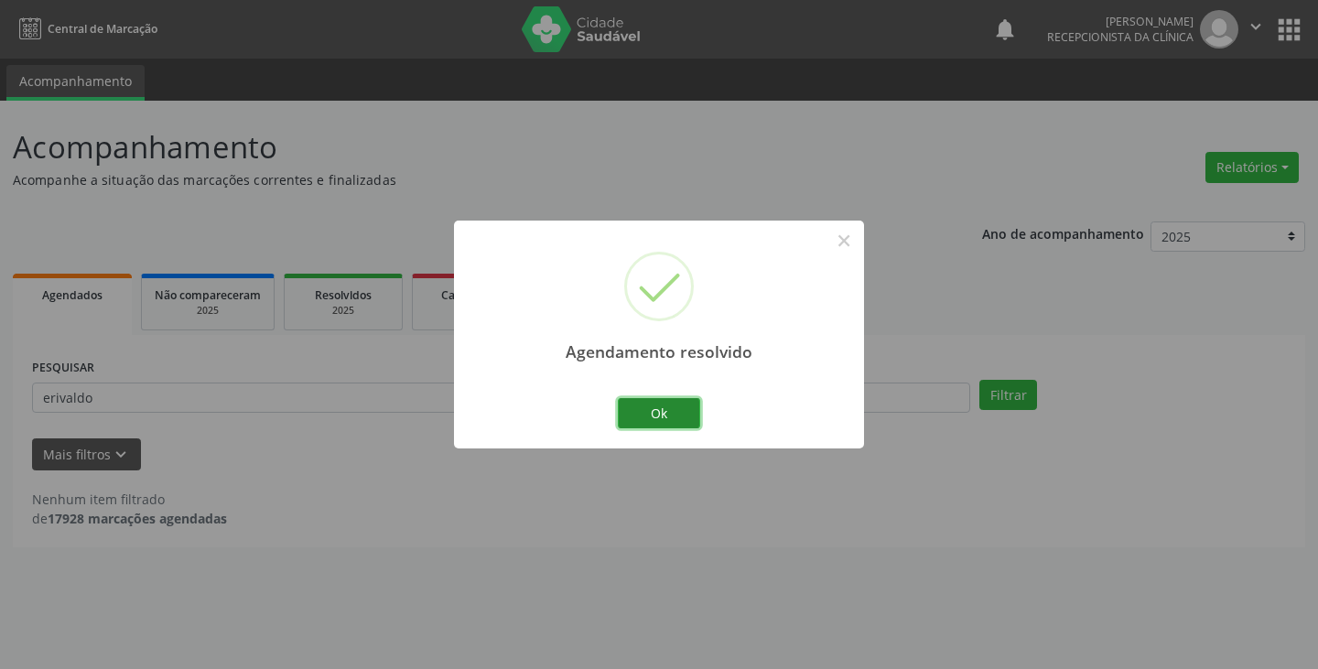
click at [651, 409] on button "Ok" at bounding box center [659, 413] width 82 height 31
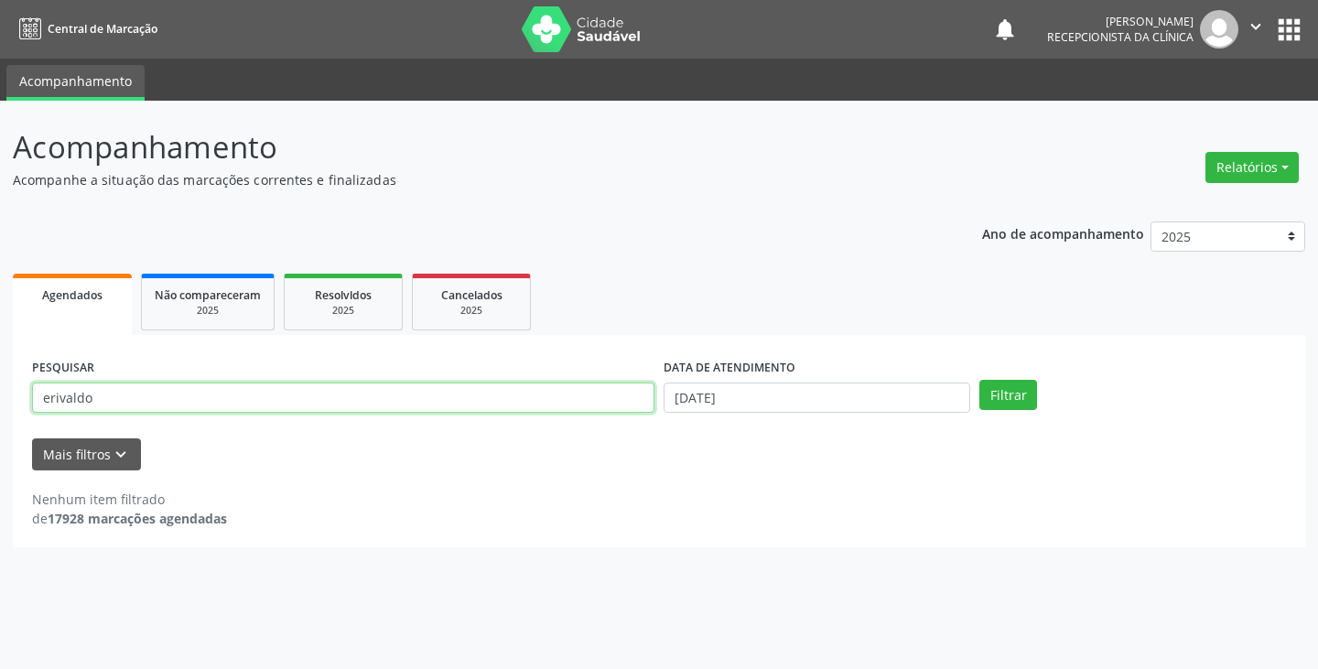
click at [288, 404] on input "erivaldo" at bounding box center [343, 397] width 622 height 31
type input "e"
type input "rosinelia"
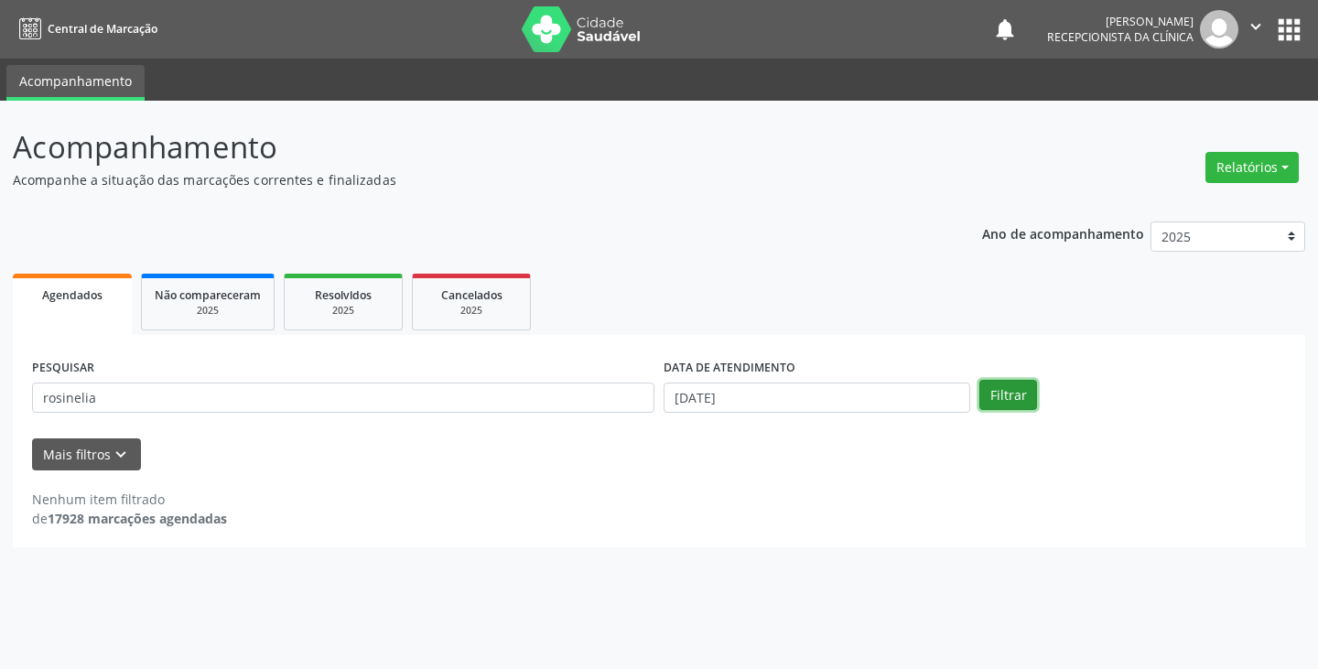
click at [1004, 392] on button "Filtrar" at bounding box center [1008, 395] width 58 height 31
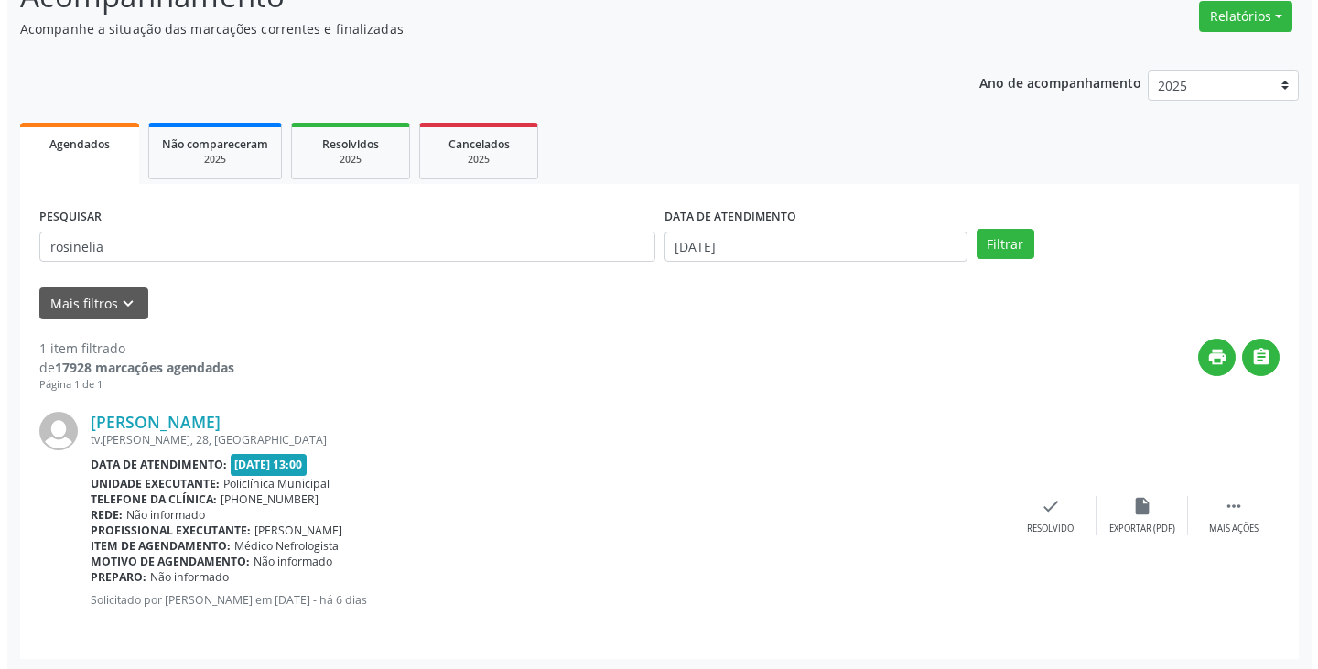
scroll to position [154, 0]
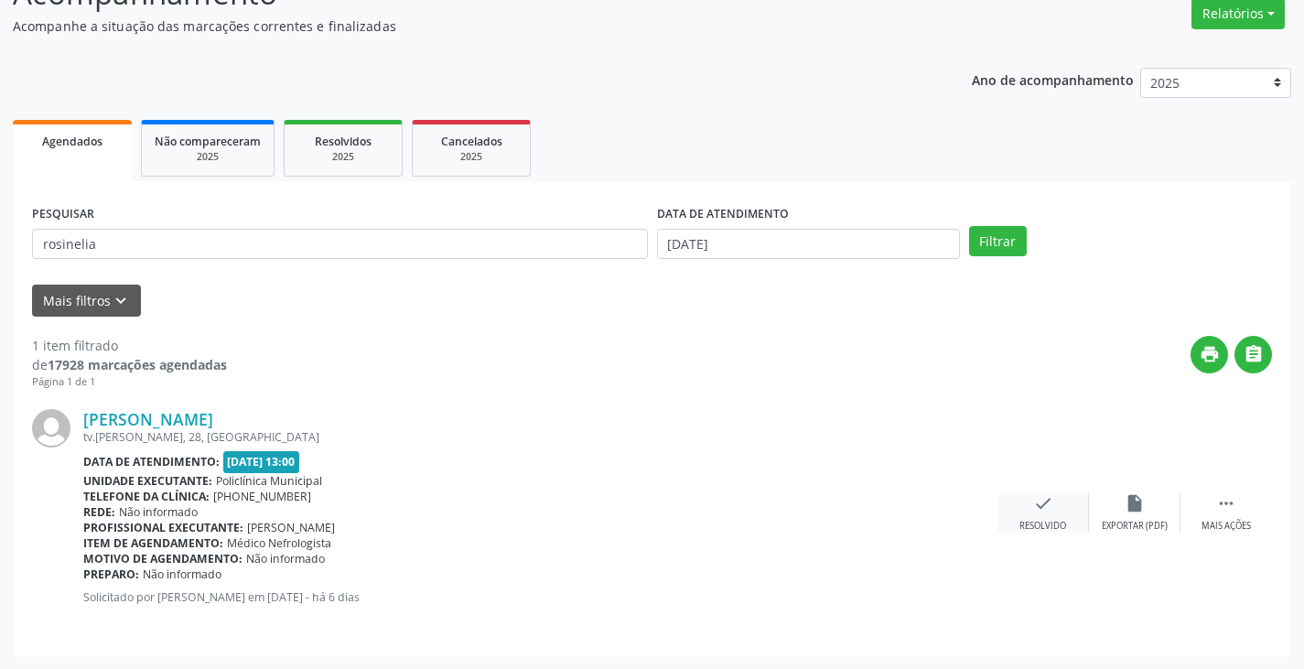
click at [1062, 514] on div "check Resolvido" at bounding box center [1043, 512] width 92 height 39
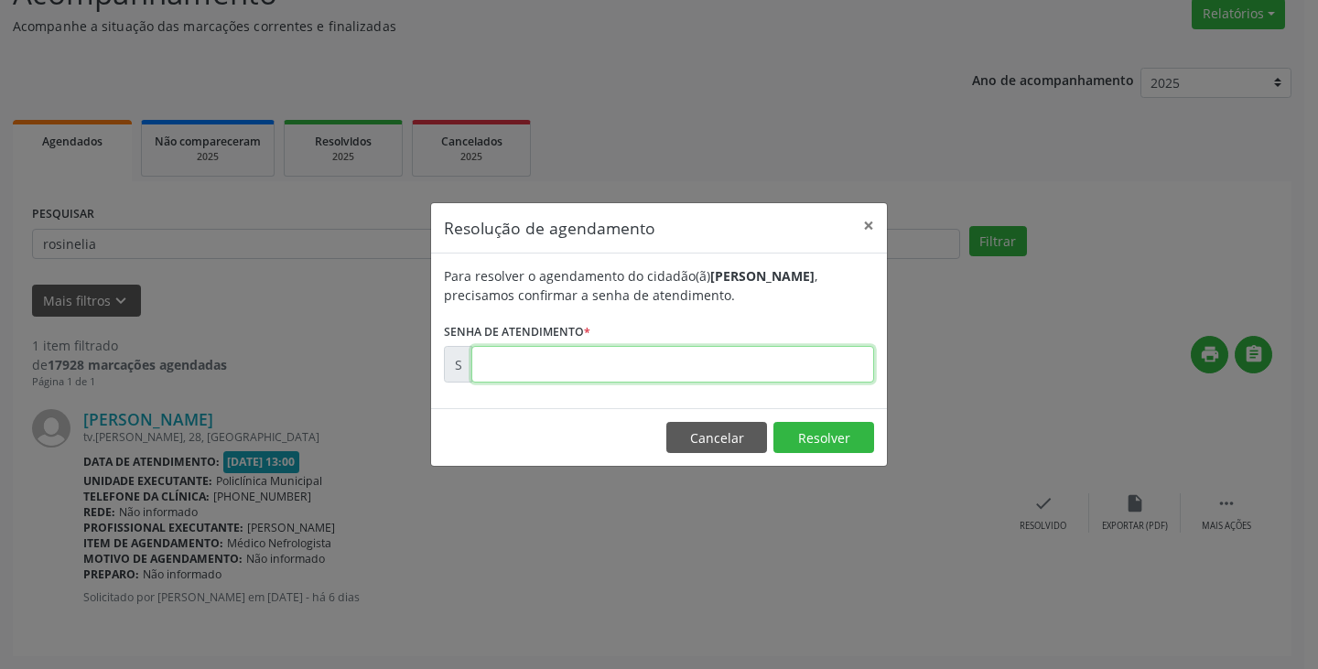
click at [494, 361] on input "text" at bounding box center [672, 364] width 403 height 37
type input "00176260"
click at [809, 437] on button "Resolver" at bounding box center [823, 437] width 101 height 31
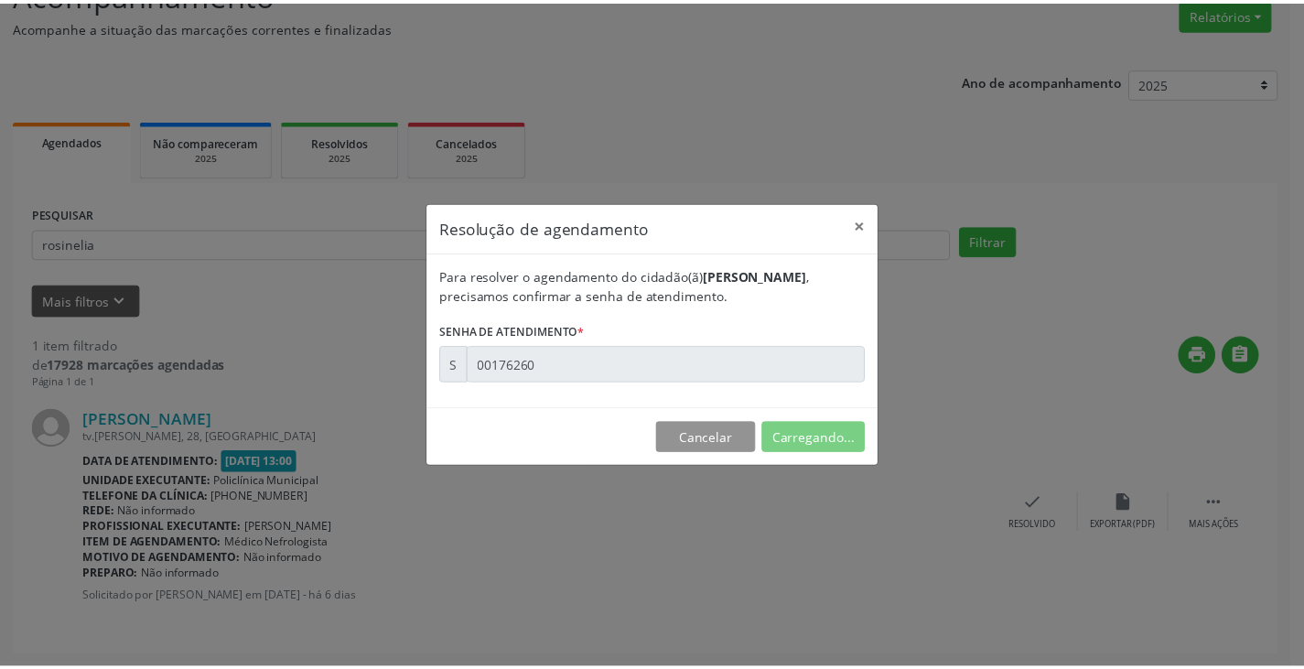
scroll to position [0, 0]
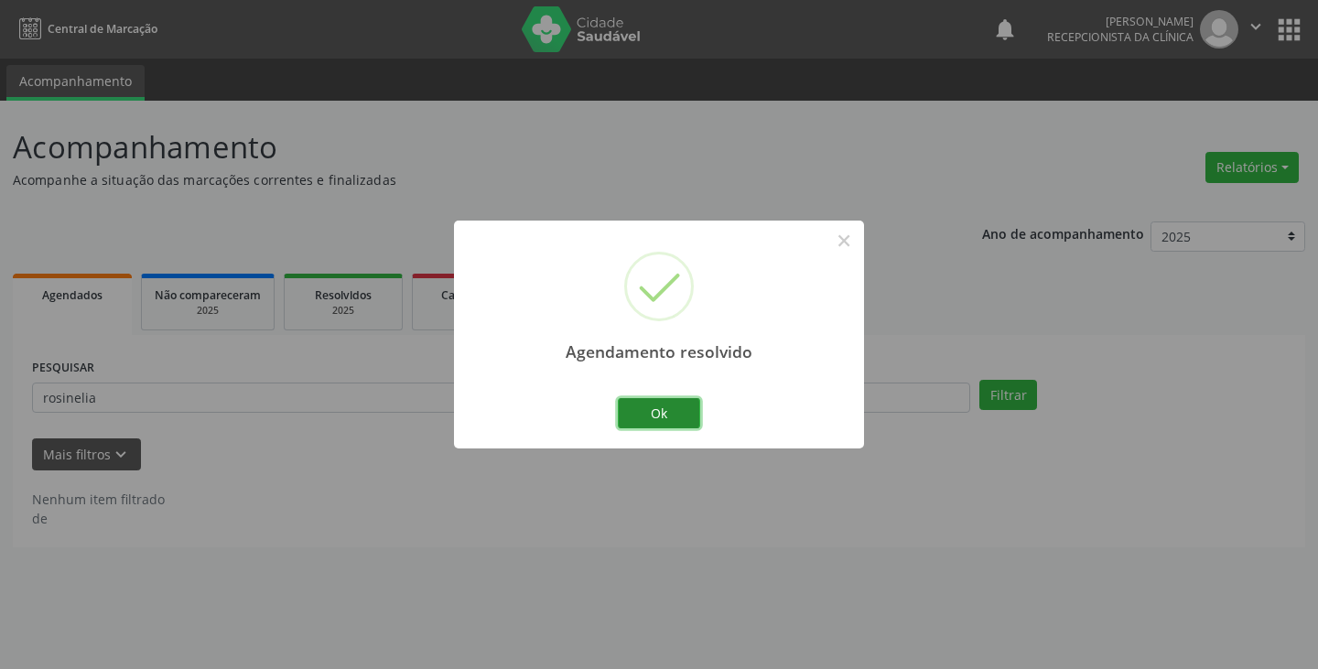
click at [658, 415] on button "Ok" at bounding box center [659, 413] width 82 height 31
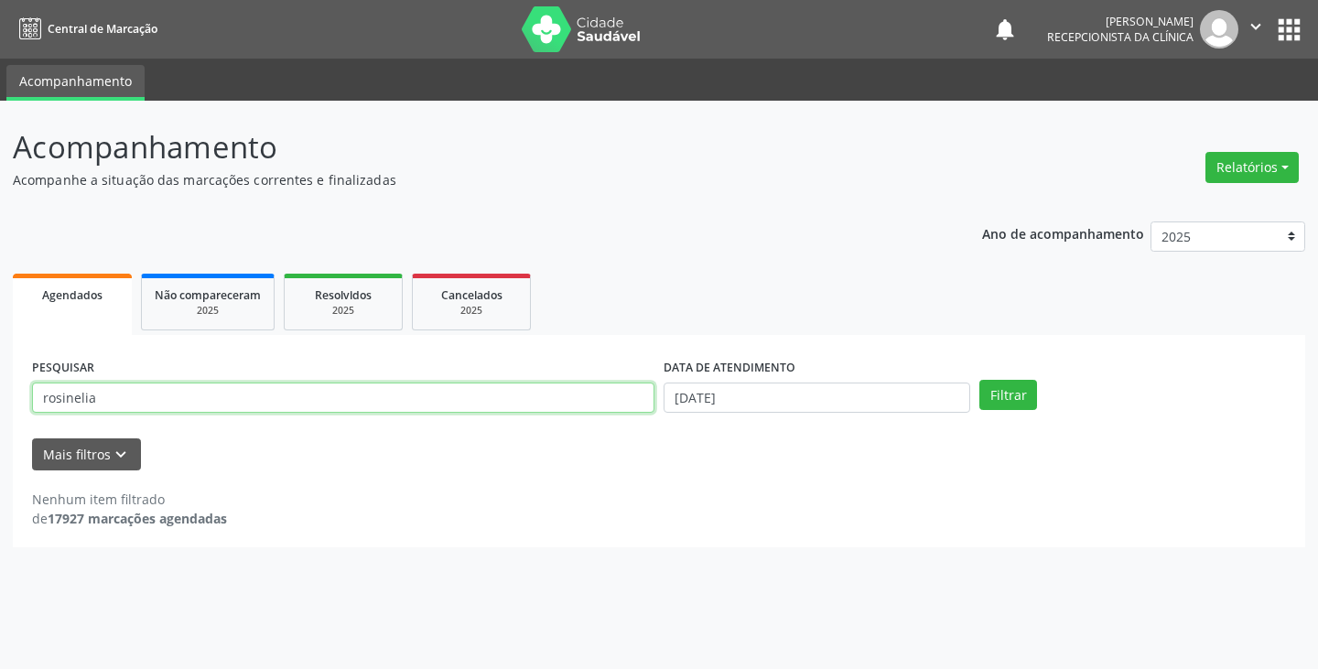
click at [470, 390] on input "rosinelia" at bounding box center [343, 397] width 622 height 31
type input "r"
type input "[PERSON_NAME]"
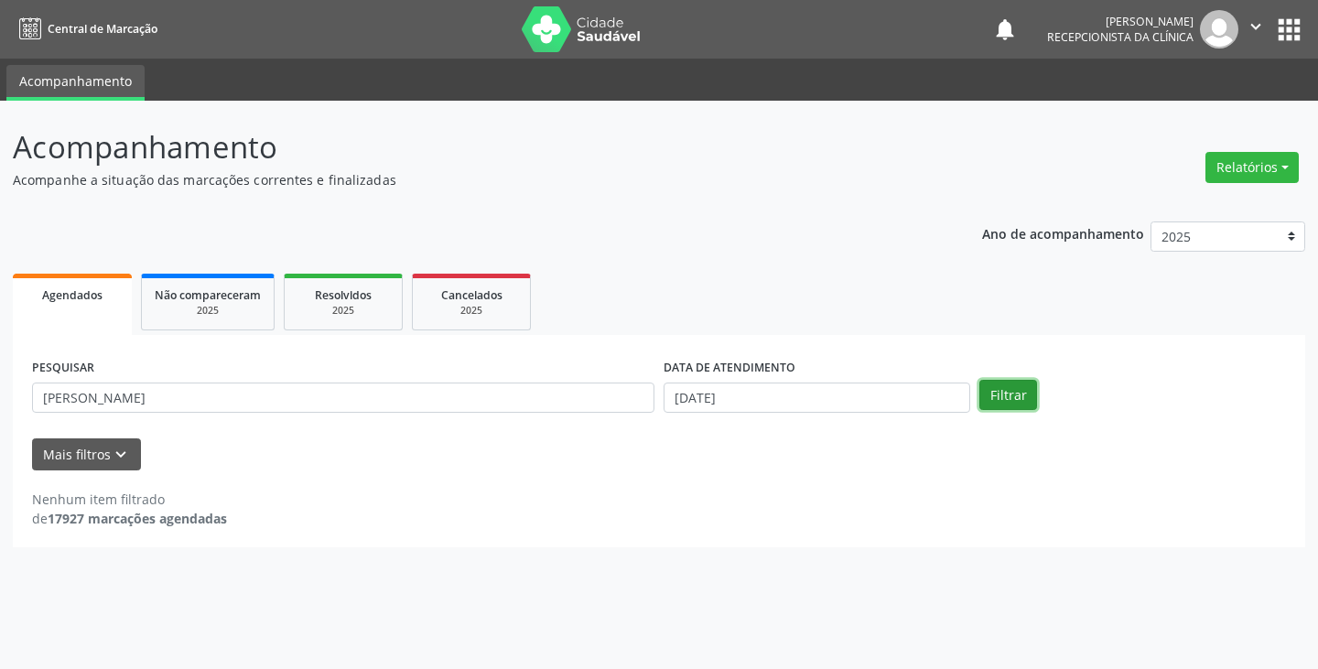
click at [987, 389] on button "Filtrar" at bounding box center [1008, 395] width 58 height 31
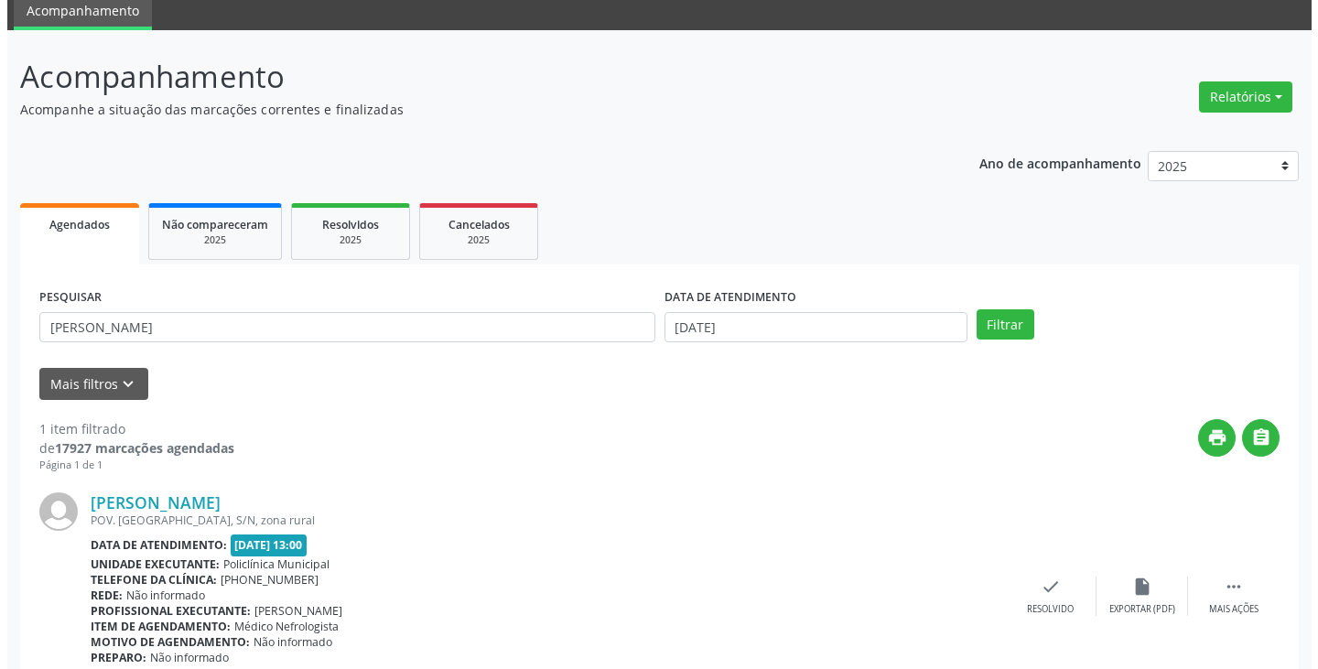
scroll to position [154, 0]
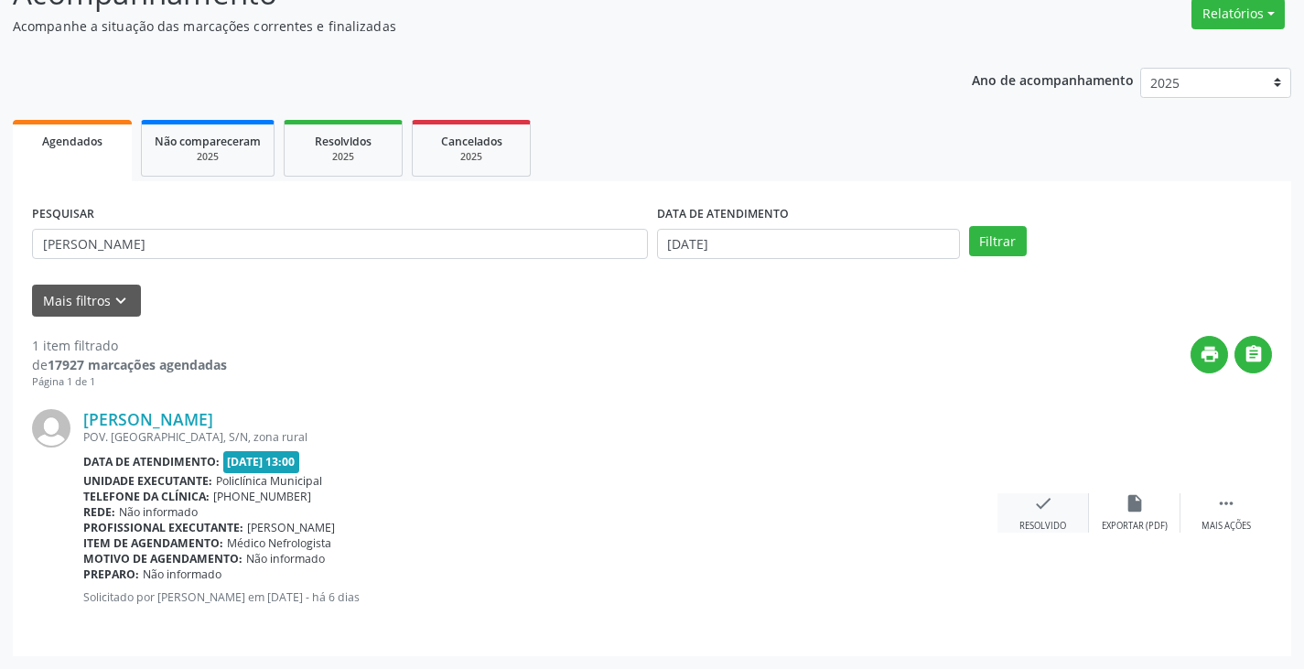
click at [1039, 501] on icon "check" at bounding box center [1043, 503] width 20 height 20
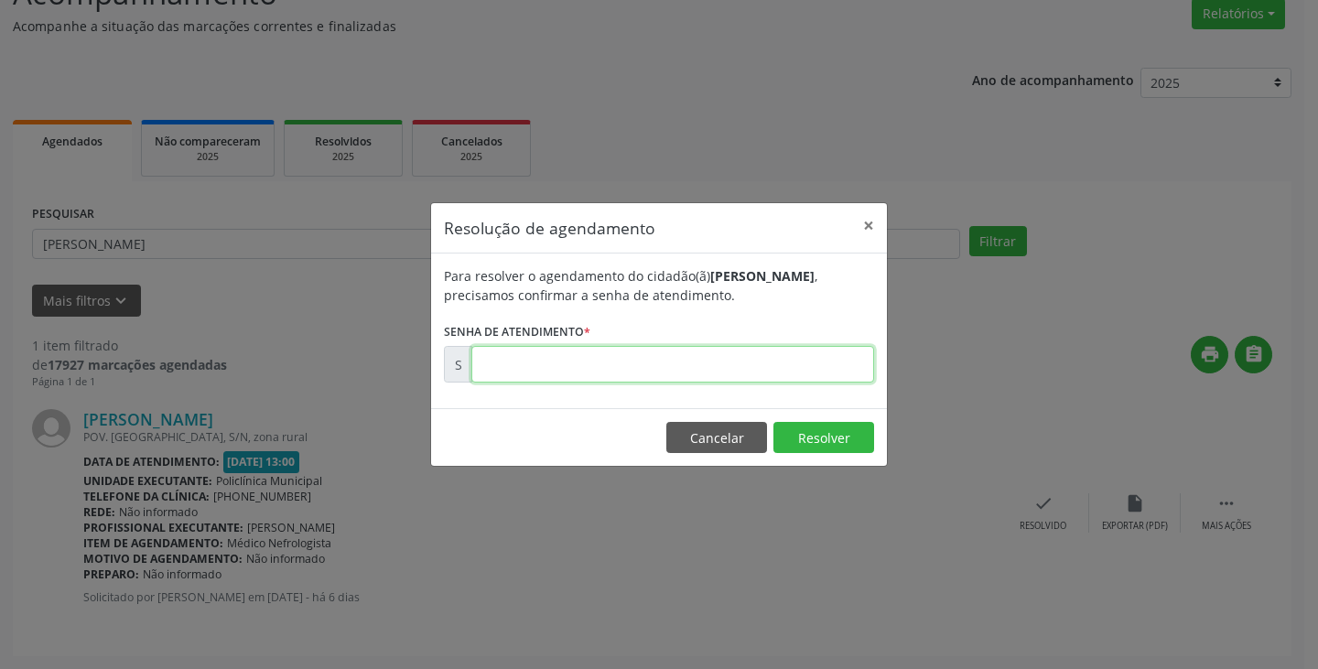
click at [542, 372] on input "text" at bounding box center [672, 364] width 403 height 37
type input "00176329"
click at [813, 430] on button "Resolver" at bounding box center [823, 437] width 101 height 31
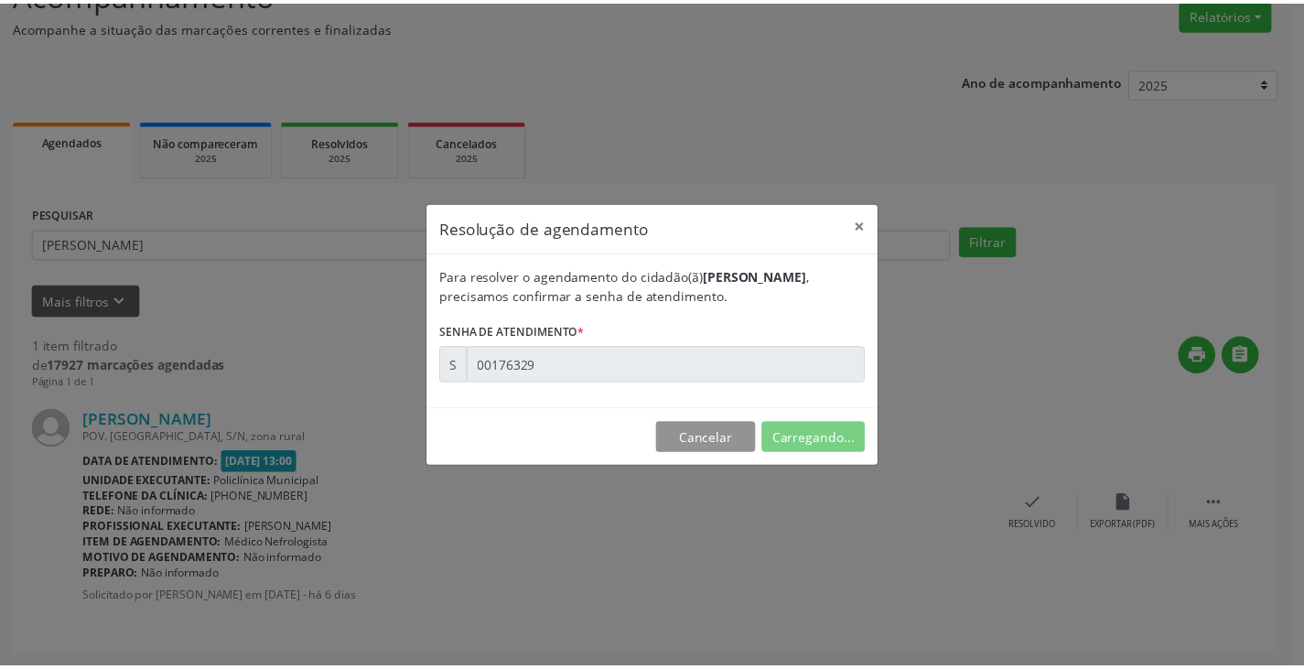
scroll to position [0, 0]
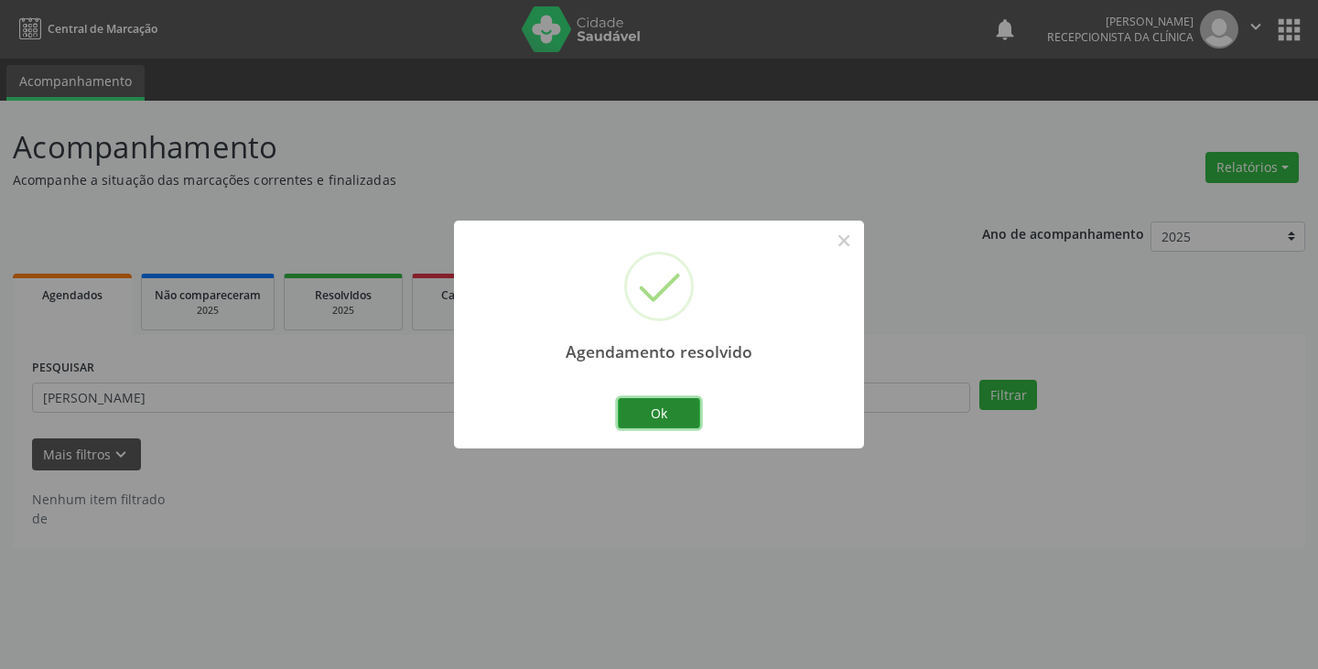
click at [673, 421] on button "Ok" at bounding box center [659, 413] width 82 height 31
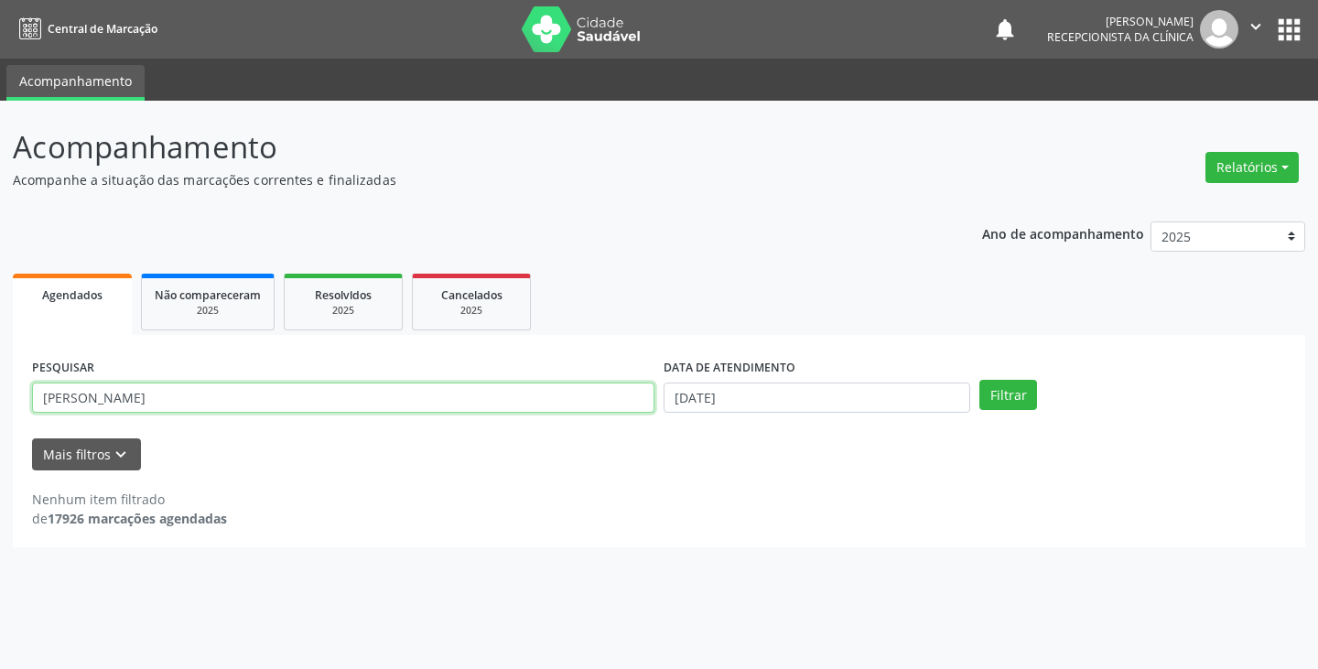
click at [555, 404] on input "[PERSON_NAME]" at bounding box center [343, 397] width 622 height 31
type input "s"
type input "elizabete"
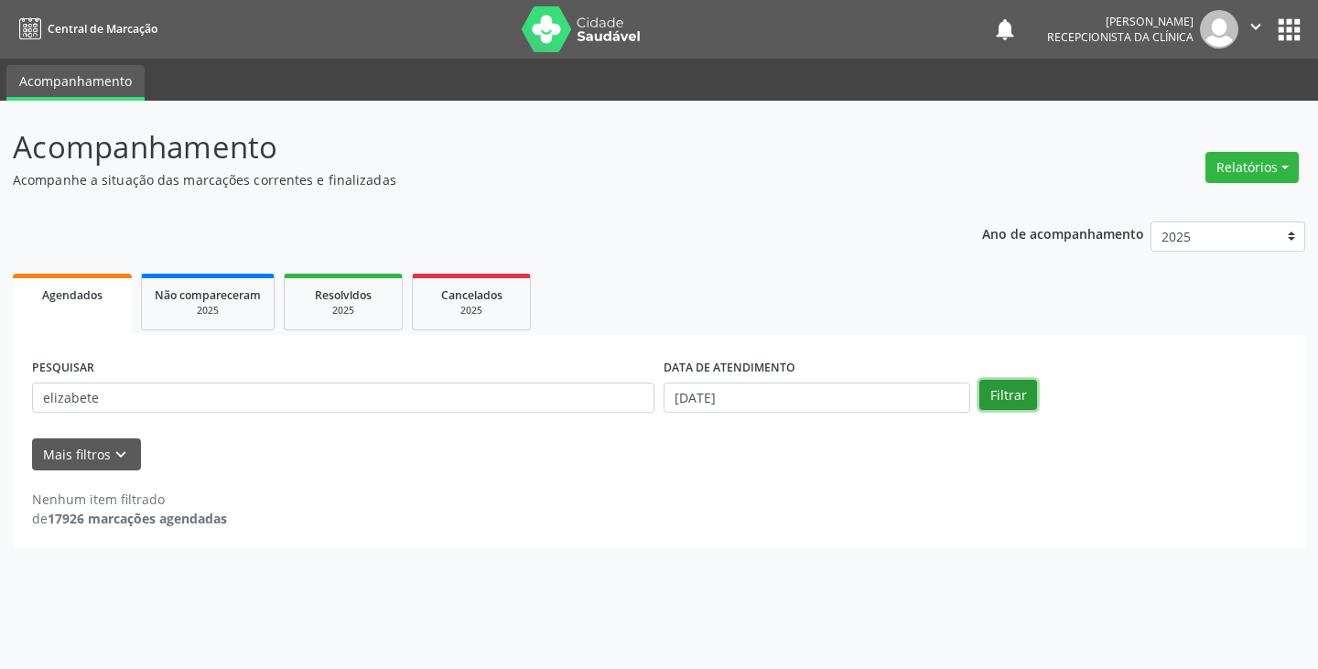
click at [1006, 389] on button "Filtrar" at bounding box center [1008, 395] width 58 height 31
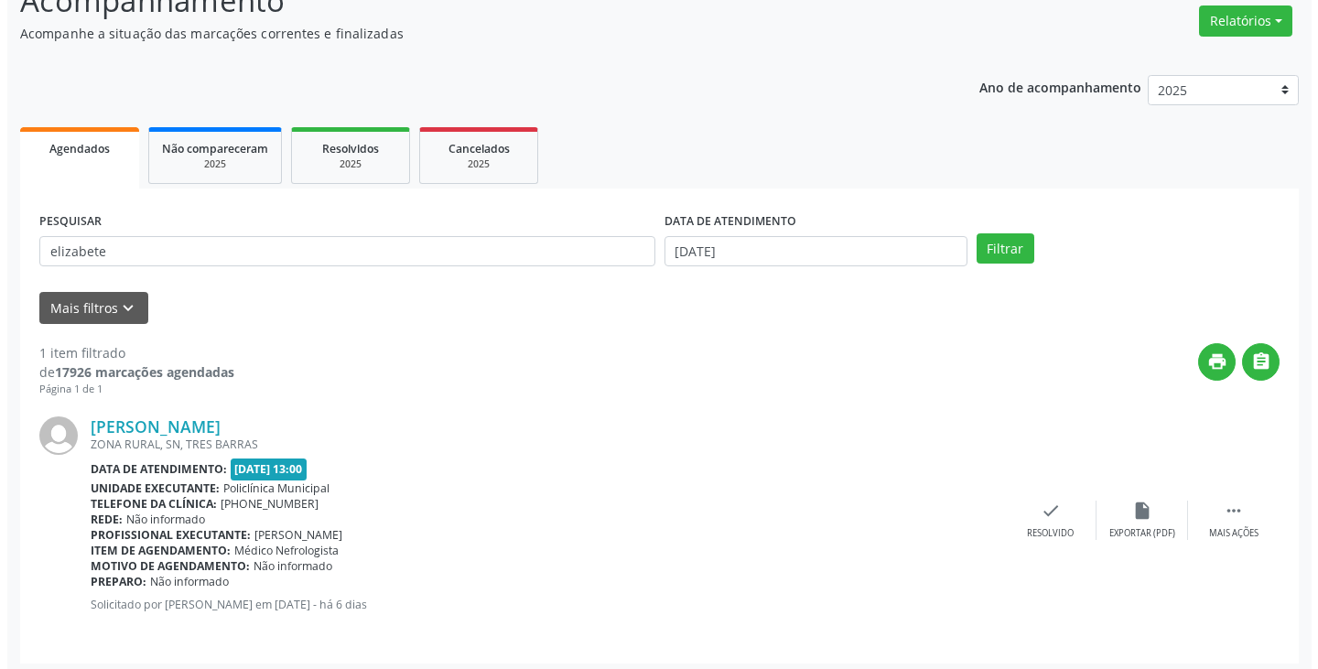
scroll to position [154, 0]
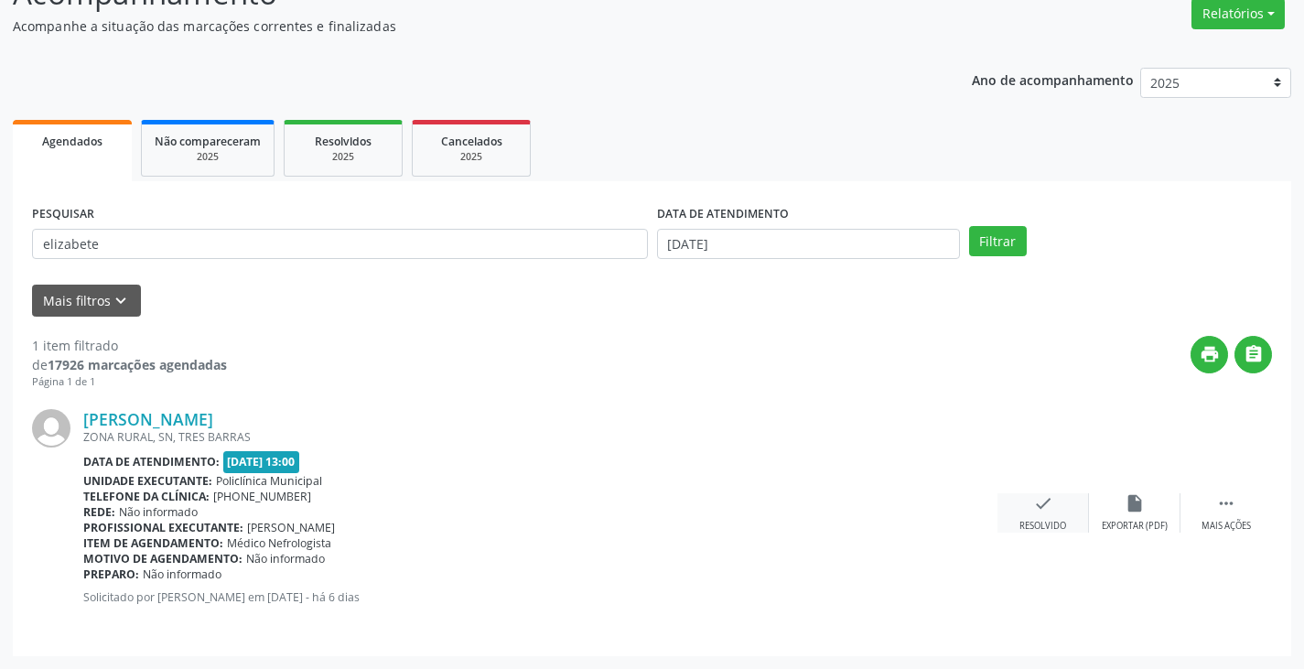
click at [1046, 511] on icon "check" at bounding box center [1043, 503] width 20 height 20
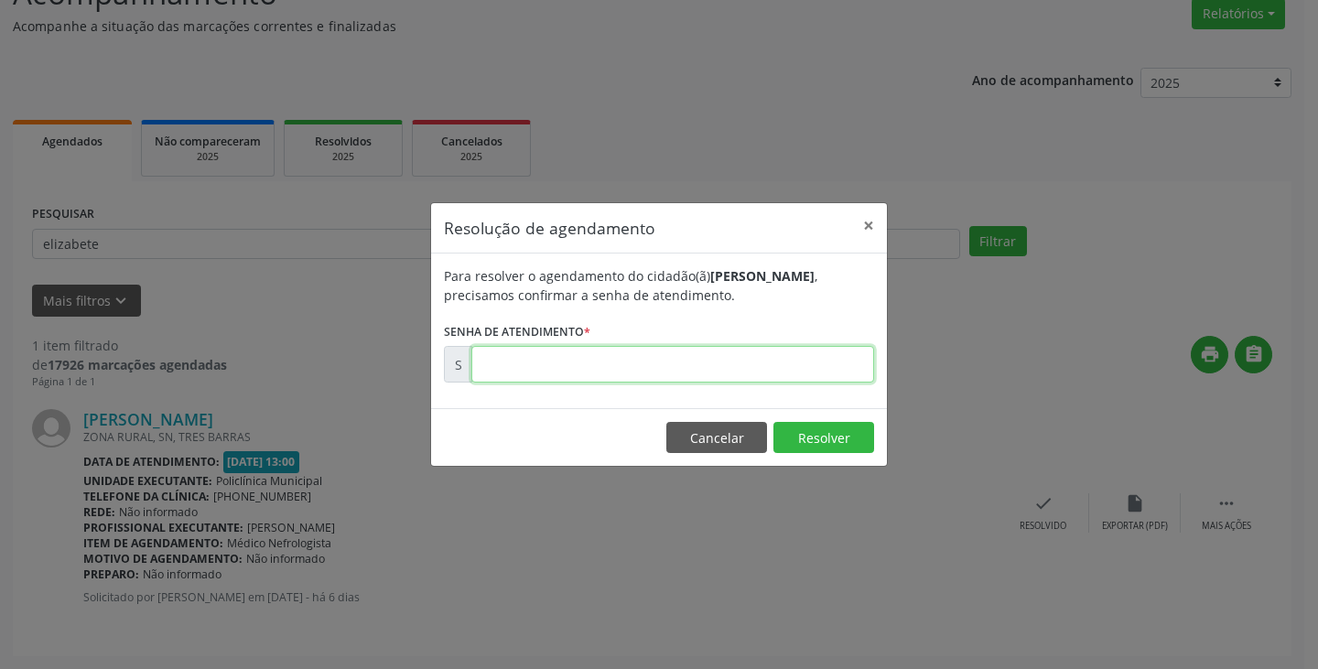
click at [532, 373] on input "text" at bounding box center [672, 364] width 403 height 37
type input "00176397"
click at [830, 434] on button "Resolver" at bounding box center [823, 437] width 101 height 31
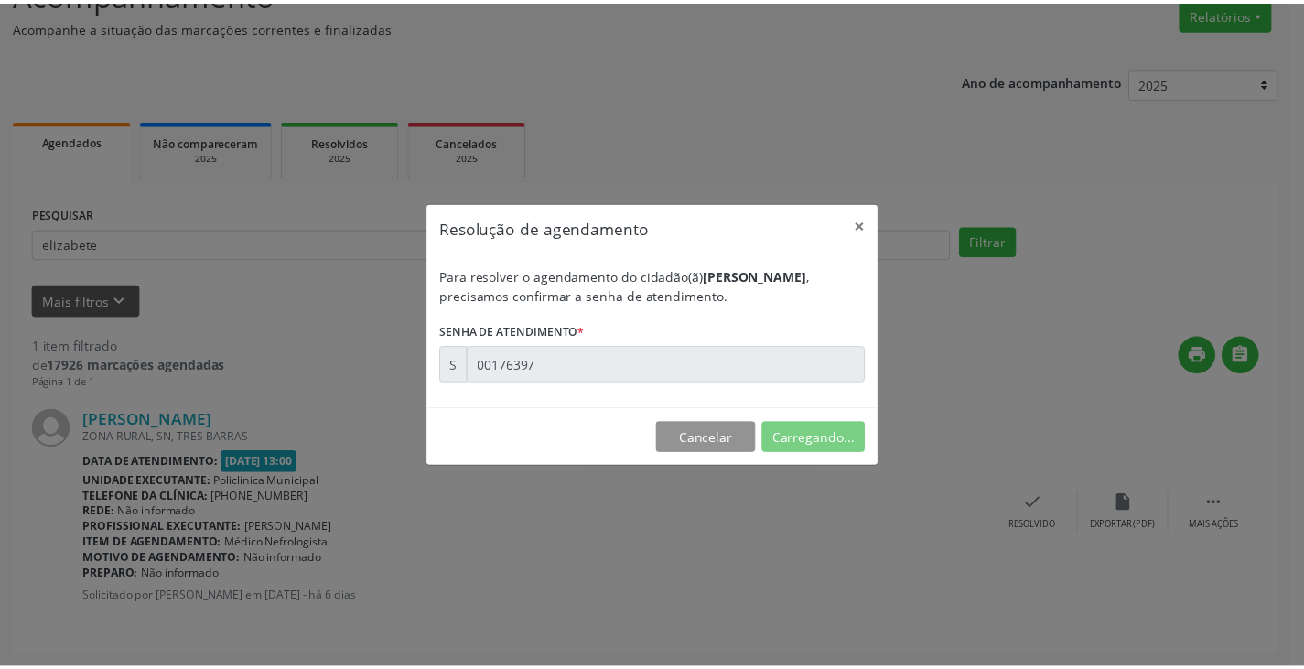
scroll to position [0, 0]
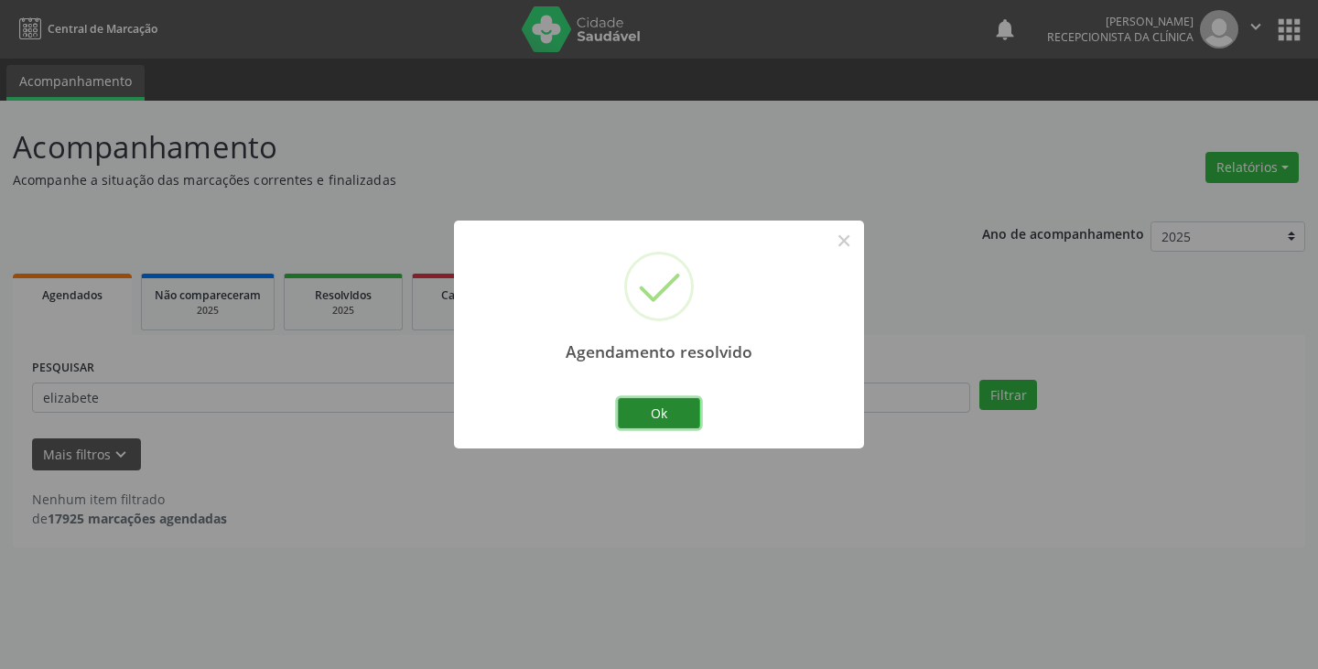
click at [662, 414] on button "Ok" at bounding box center [659, 413] width 82 height 31
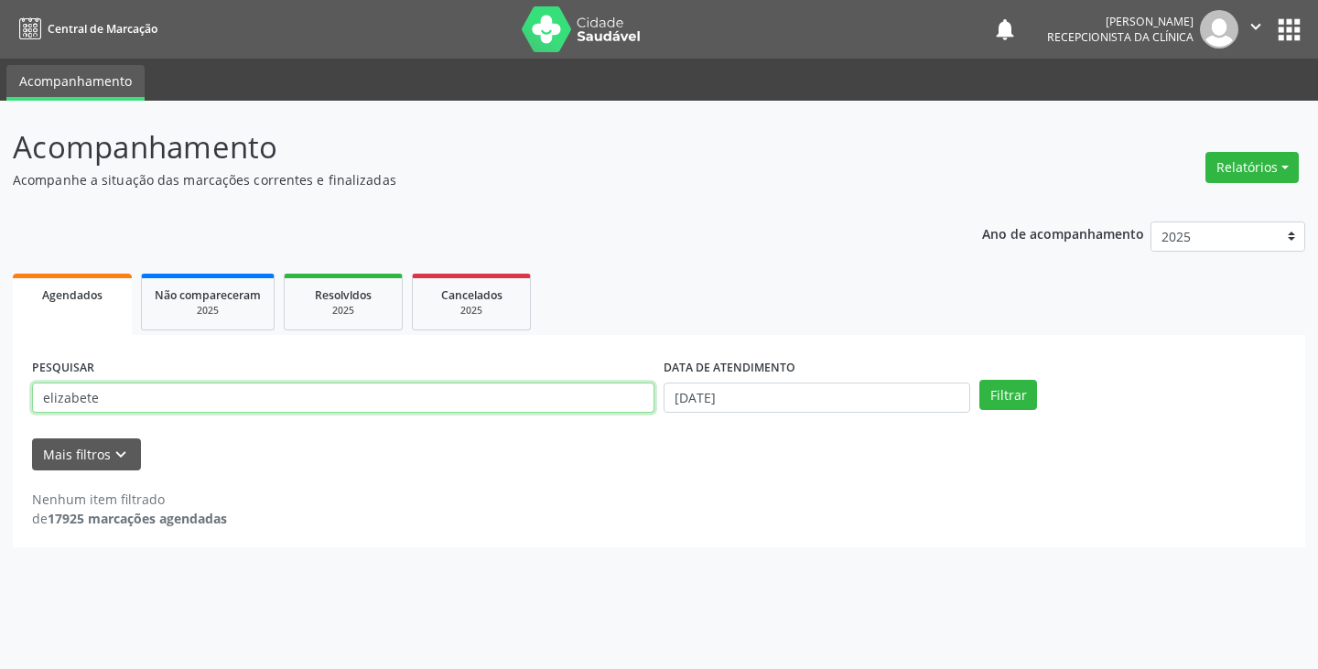
click at [648, 412] on input "elizabete" at bounding box center [343, 397] width 622 height 31
type input "e"
type input "jailde"
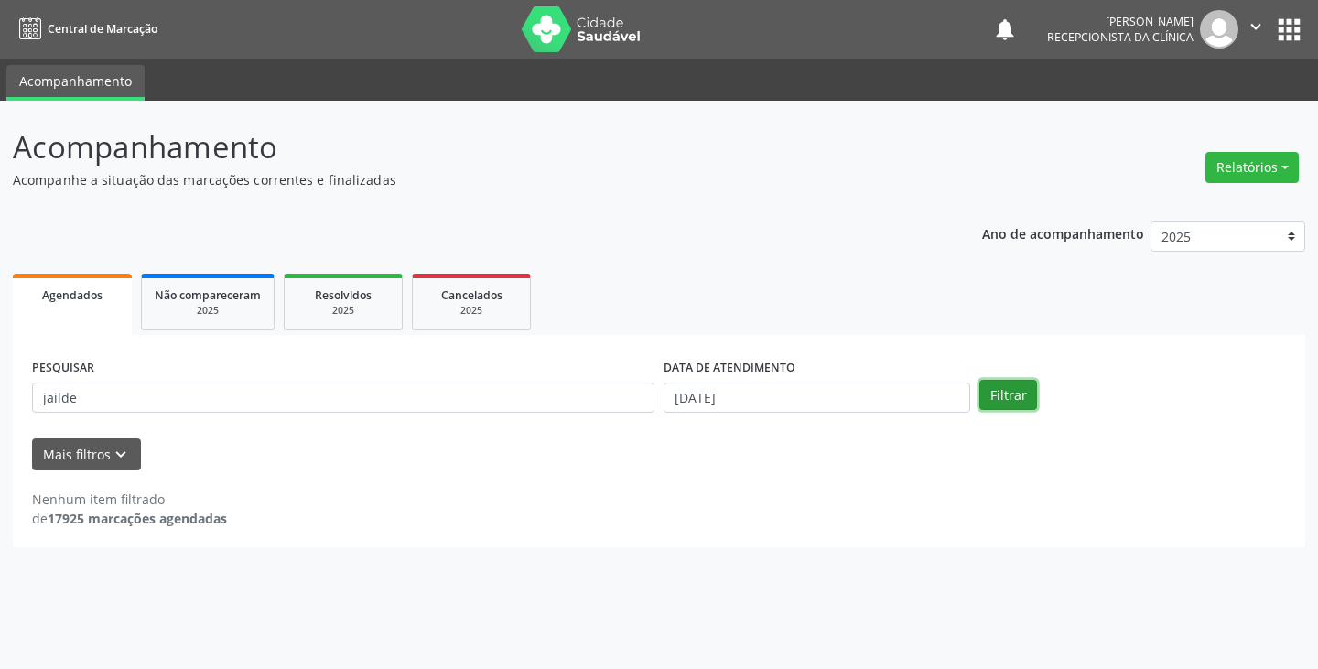
click at [1022, 392] on button "Filtrar" at bounding box center [1008, 395] width 58 height 31
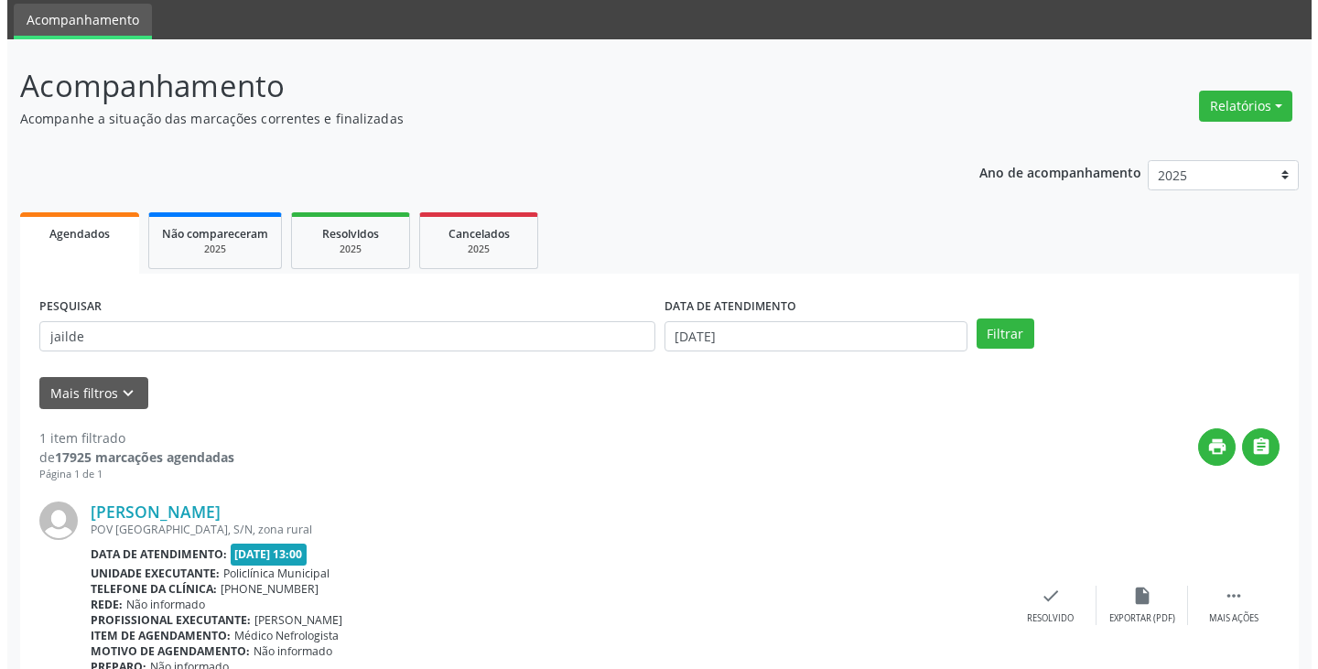
scroll to position [154, 0]
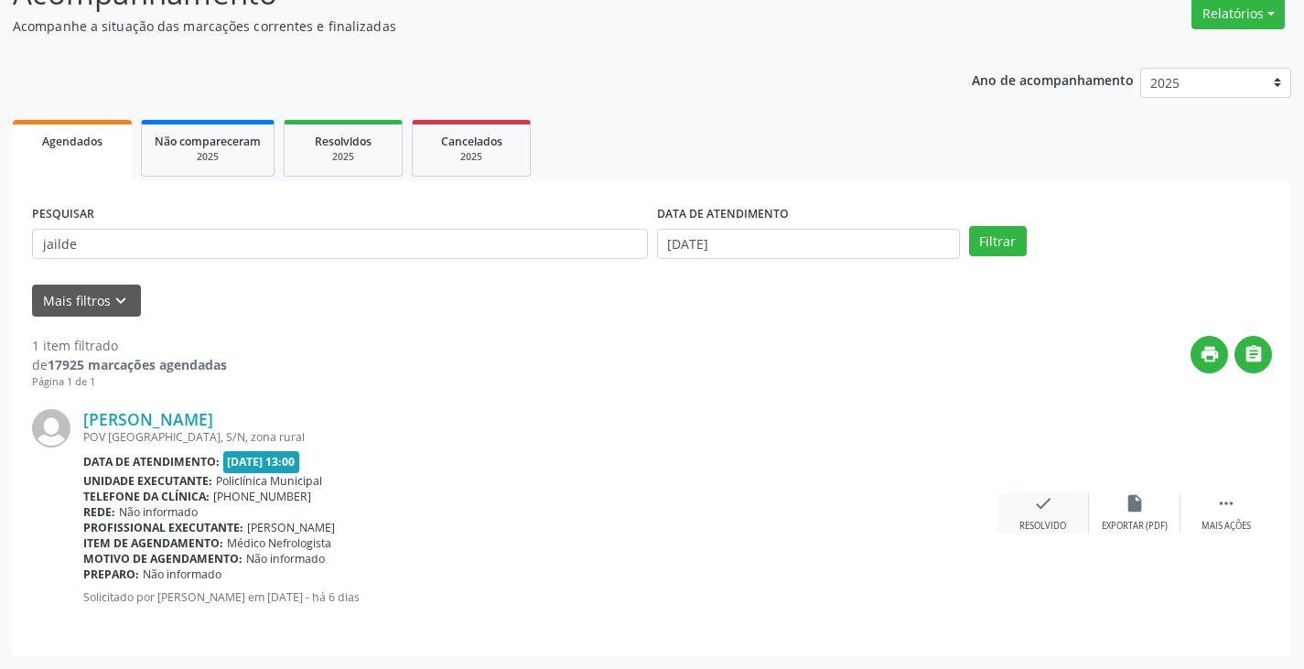
click at [1034, 513] on icon "check" at bounding box center [1043, 503] width 20 height 20
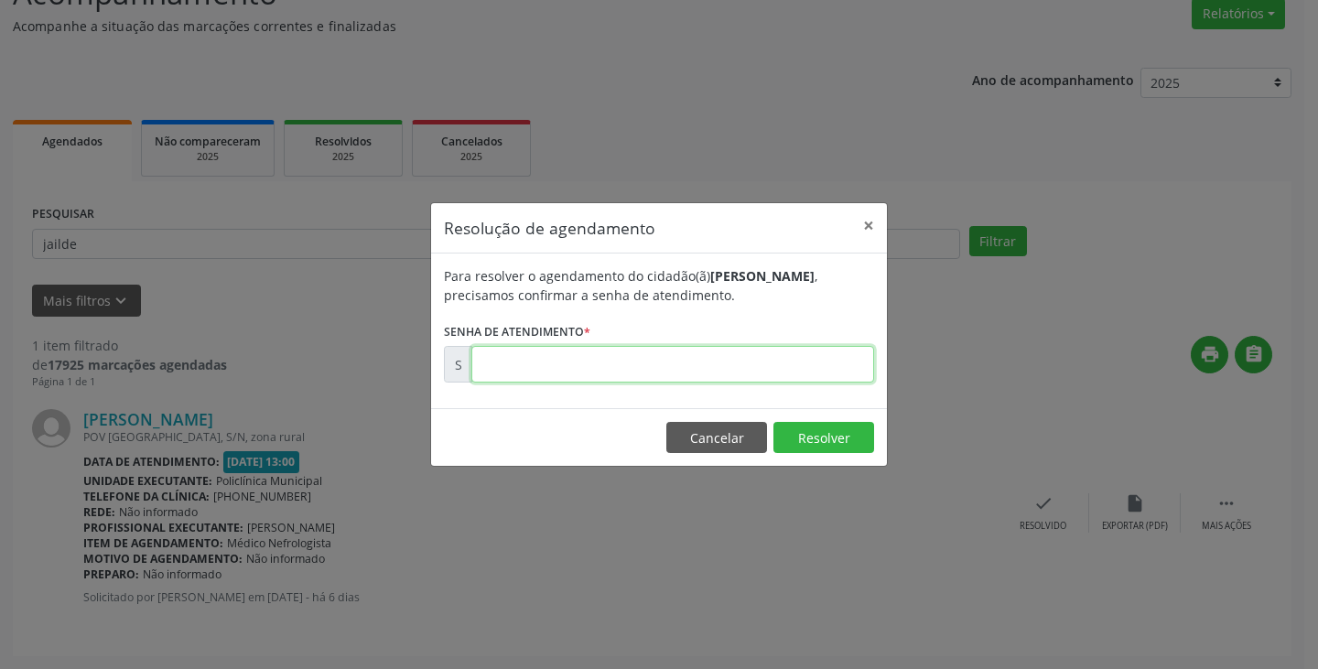
click at [501, 363] on input "text" at bounding box center [672, 364] width 403 height 37
type input "00176207"
click at [839, 436] on button "Resolver" at bounding box center [823, 437] width 101 height 31
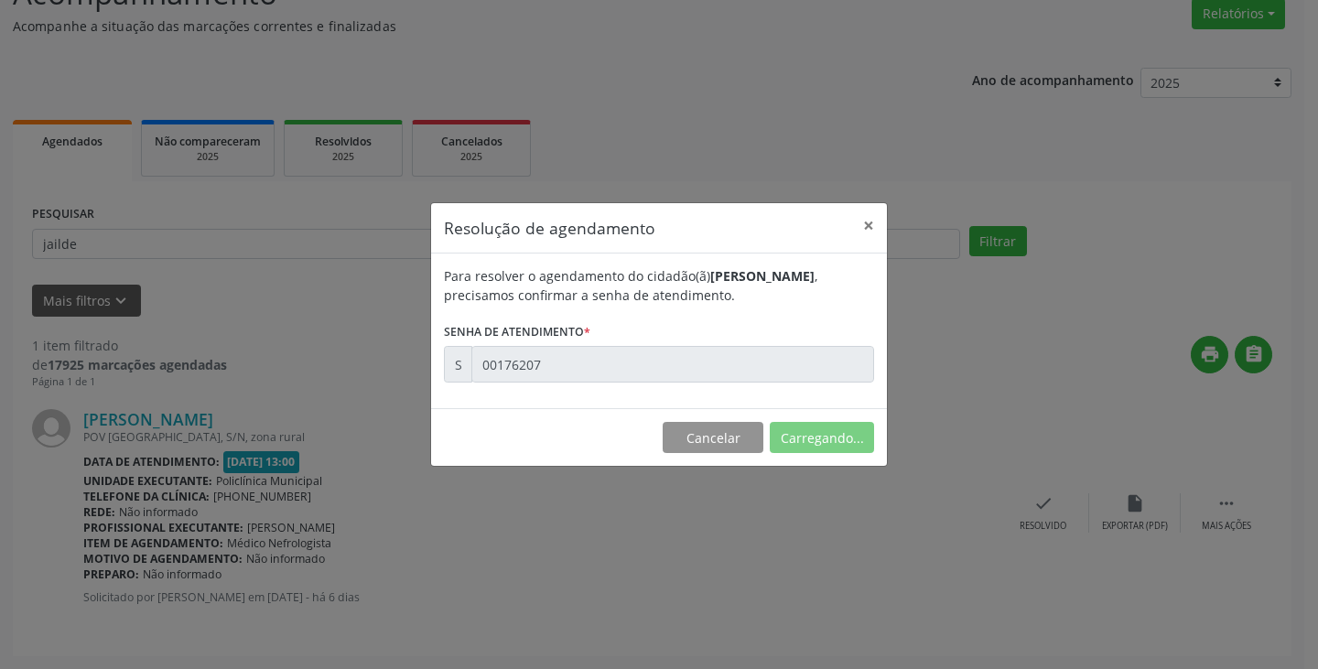
scroll to position [0, 0]
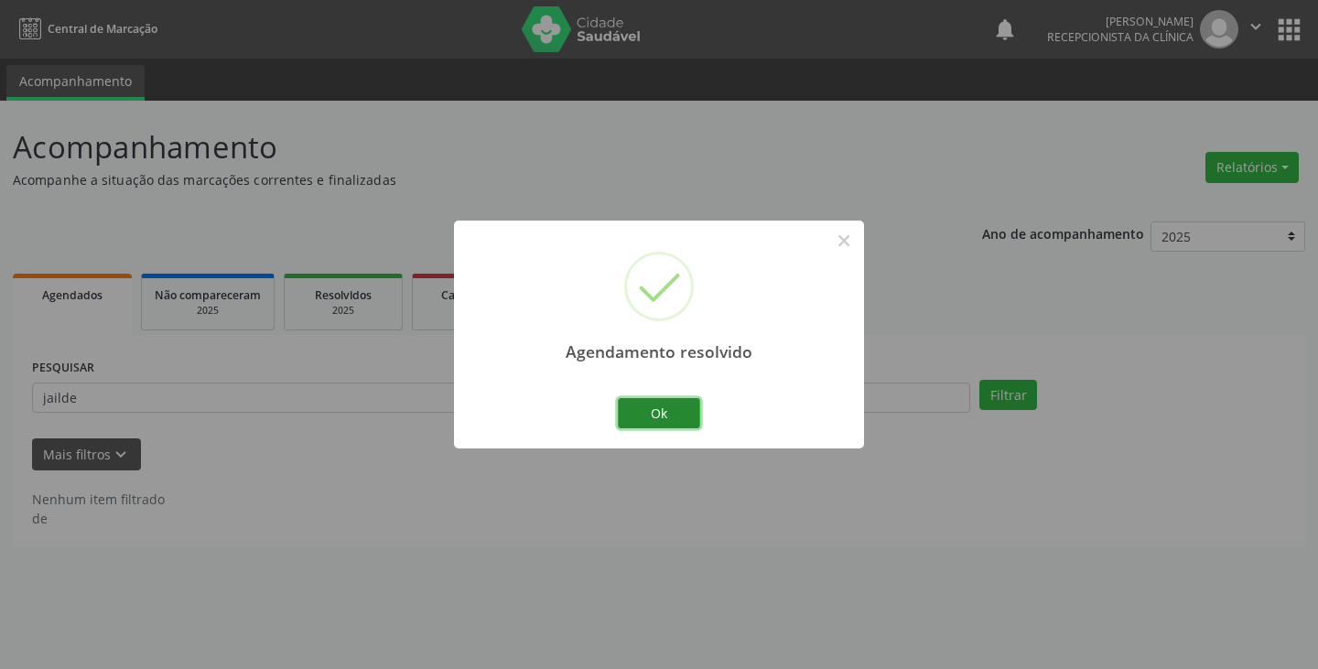
click at [661, 406] on button "Ok" at bounding box center [659, 413] width 82 height 31
